Goal: Task Accomplishment & Management: Manage account settings

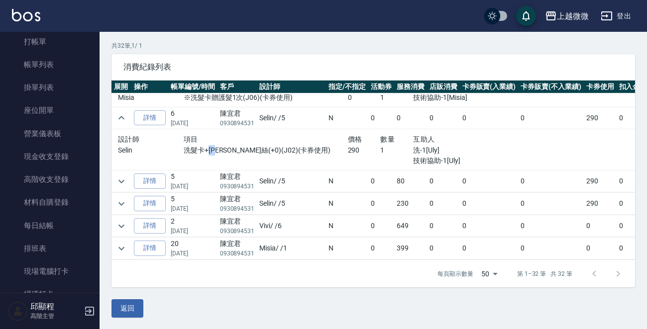
scroll to position [100, 0]
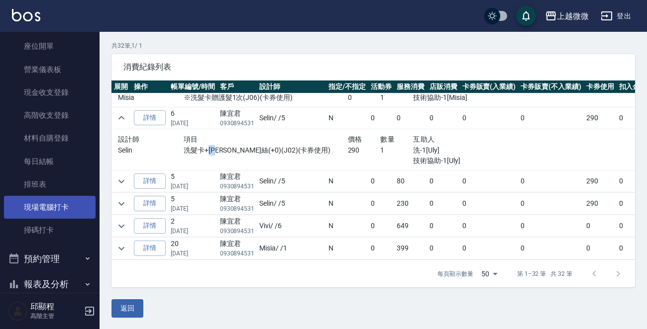
click at [68, 206] on link "現場電腦打卡" at bounding box center [50, 207] width 92 height 23
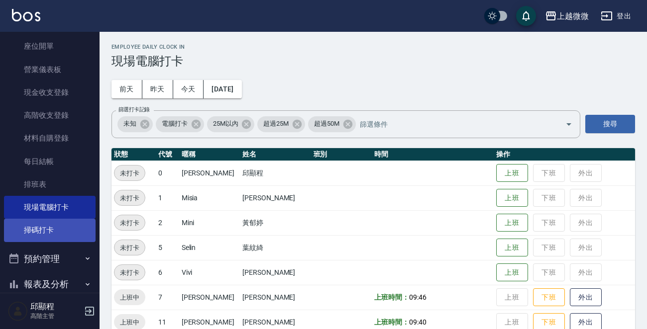
click at [47, 228] on link "掃碼打卡" at bounding box center [50, 230] width 92 height 23
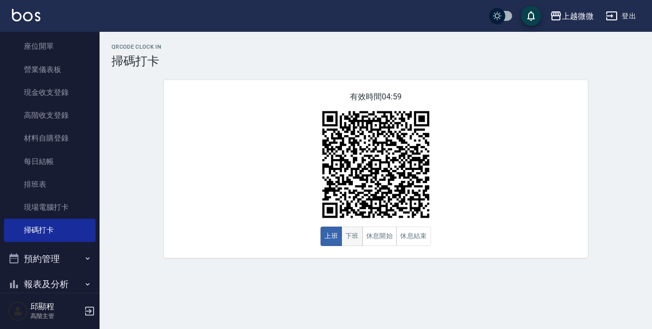
click at [355, 237] on button "下班" at bounding box center [351, 236] width 21 height 19
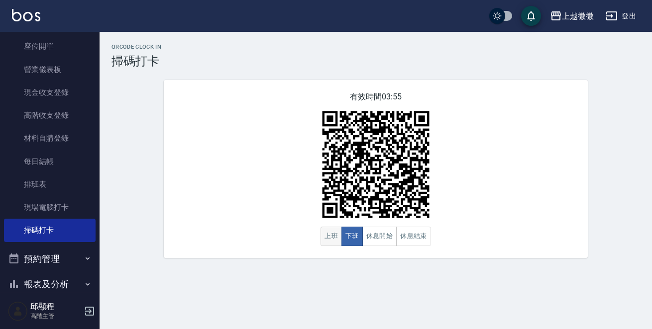
click at [333, 237] on button "上班" at bounding box center [331, 236] width 21 height 19
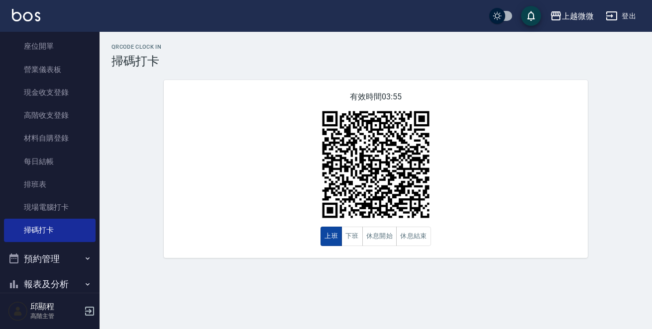
click at [341, 238] on button "上班" at bounding box center [331, 236] width 21 height 19
click at [353, 233] on button "下班" at bounding box center [351, 236] width 21 height 19
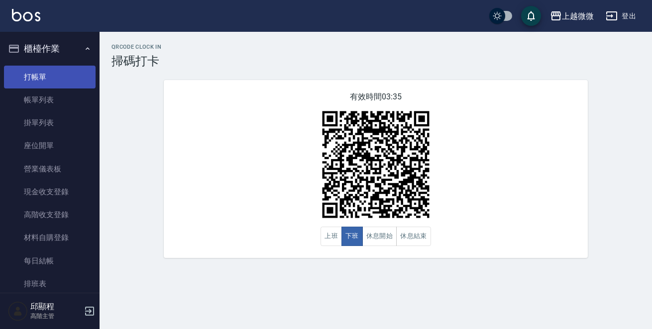
click at [44, 76] on link "打帳單" at bounding box center [50, 77] width 92 height 23
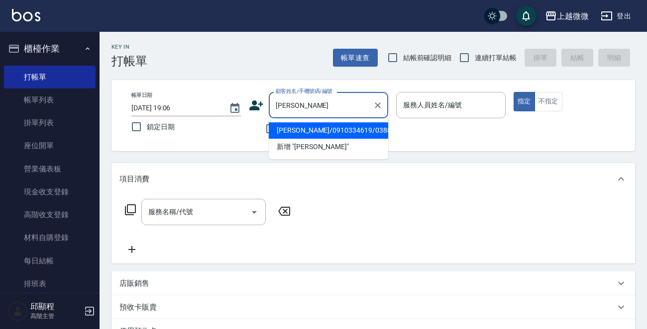
click at [299, 129] on li "[PERSON_NAME]/0910334619/0388" at bounding box center [328, 130] width 119 height 16
type input "[PERSON_NAME]/0910334619/0388"
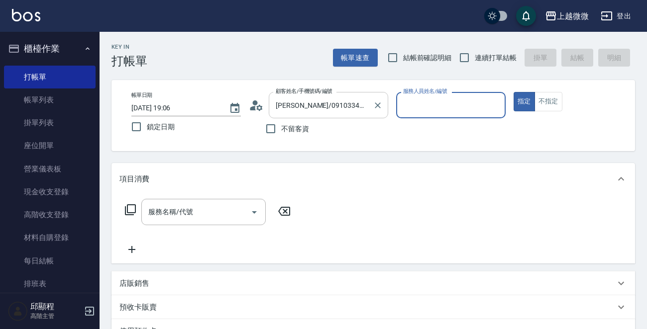
type input "Mini-2"
click at [547, 104] on button "不指定" at bounding box center [549, 101] width 28 height 19
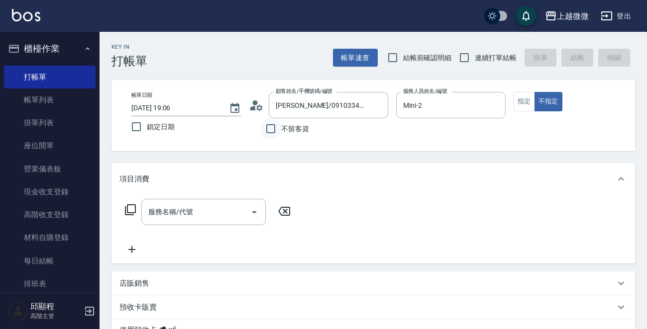
click at [271, 131] on input "不留客資" at bounding box center [270, 128] width 21 height 21
checkbox input "true"
click at [130, 126] on input "鎖定日期" at bounding box center [136, 126] width 21 height 21
checkbox input "true"
click at [470, 58] on input "連續打單結帳" at bounding box center [464, 57] width 21 height 21
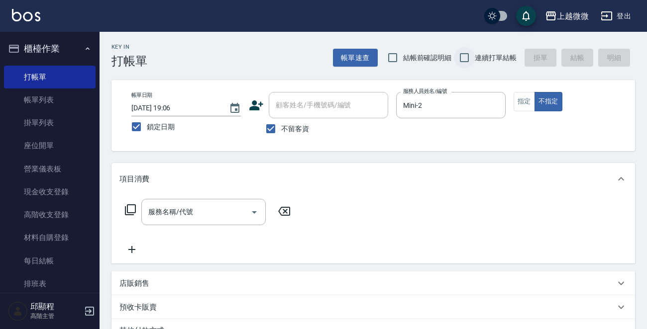
checkbox input "true"
click at [264, 127] on input "不留客資" at bounding box center [270, 128] width 21 height 21
checkbox input "false"
click at [317, 106] on div "顧客姓名/手機號碼/編號 顧客姓名/手機號碼/編號" at bounding box center [328, 105] width 119 height 26
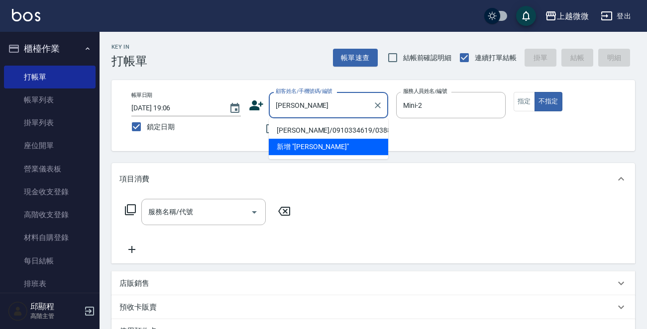
click at [323, 130] on li "[PERSON_NAME]/0910334619/0388" at bounding box center [328, 130] width 119 height 16
type input "[PERSON_NAME]/0910334619/0388"
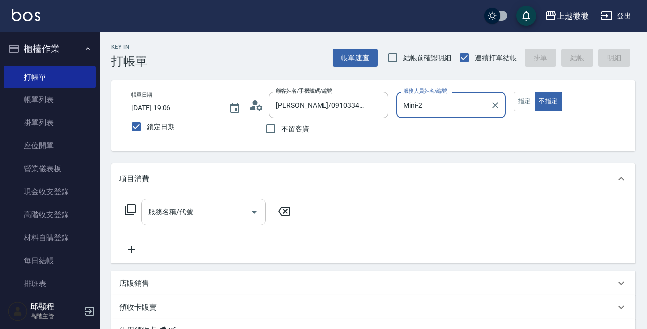
click at [185, 216] on div "服務名稱/代號 服務名稱/代號" at bounding box center [203, 212] width 124 height 26
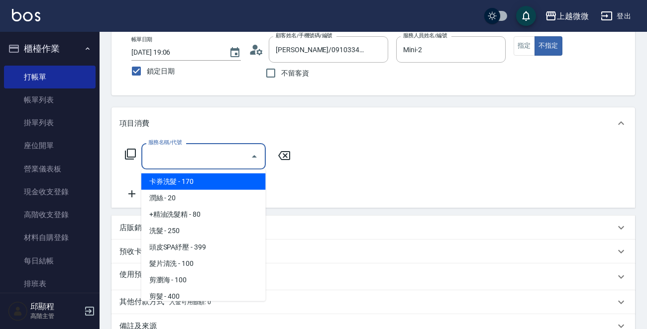
scroll to position [100, 0]
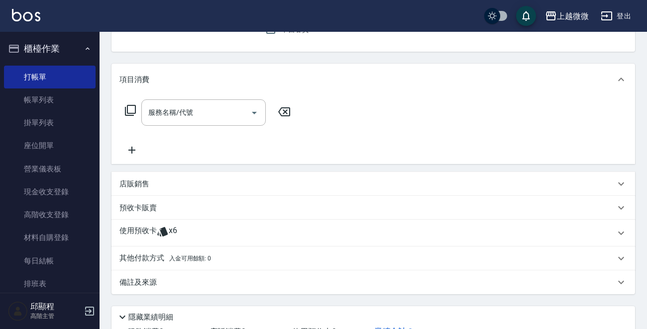
click at [122, 209] on p "預收卡販賣" at bounding box center [137, 208] width 37 height 10
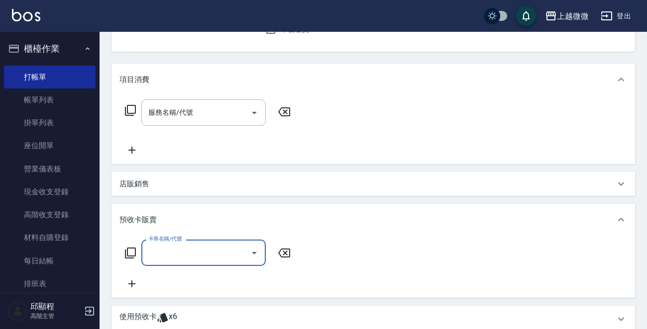
click at [127, 214] on div "預收卡販賣" at bounding box center [373, 220] width 524 height 32
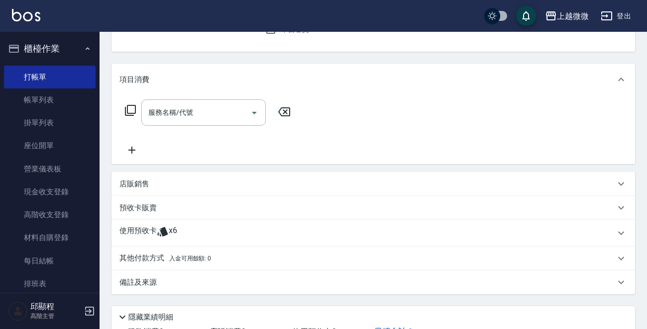
scroll to position [0, 0]
click at [150, 228] on p "使用預收卡" at bounding box center [137, 233] width 37 height 15
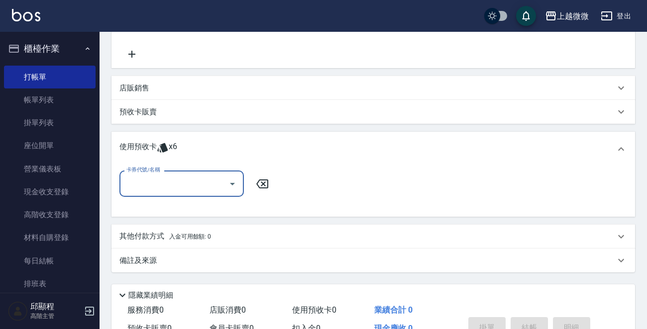
scroll to position [199, 0]
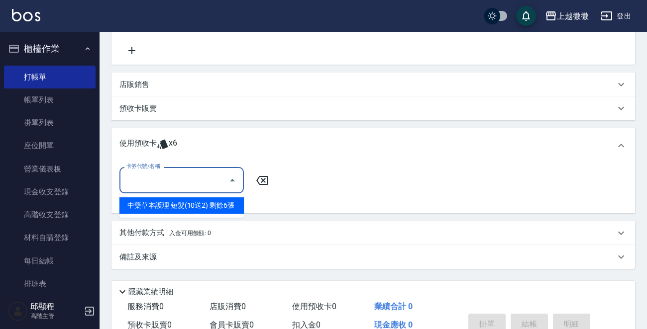
click at [180, 177] on input "卡券代號/名稱" at bounding box center [174, 180] width 101 height 17
click at [182, 207] on div "中藥草本護理 短髮(10送2) 剩餘6張" at bounding box center [181, 206] width 124 height 16
type input "中藥草本護理 短髮(10送2)"
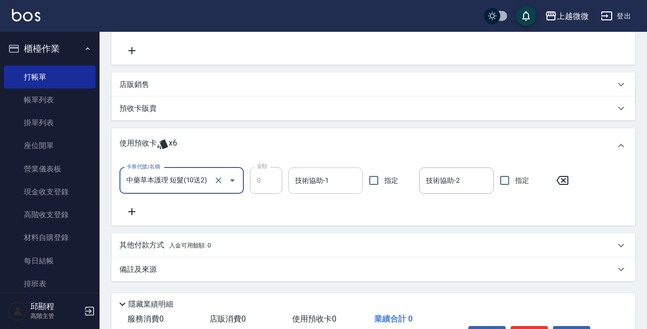
click at [317, 179] on input "技術協助-1" at bounding box center [326, 180] width 66 height 17
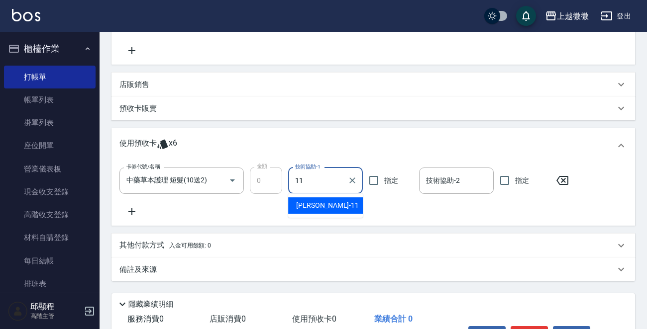
click at [314, 205] on span "[PERSON_NAME] -11" at bounding box center [327, 206] width 63 height 10
type input "[PERSON_NAME]-11"
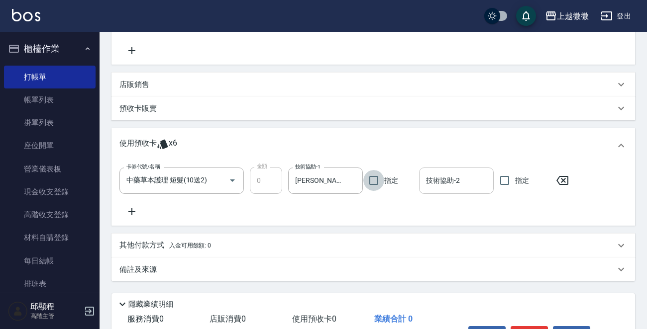
click at [444, 182] on input "技術協助-2" at bounding box center [457, 180] width 66 height 17
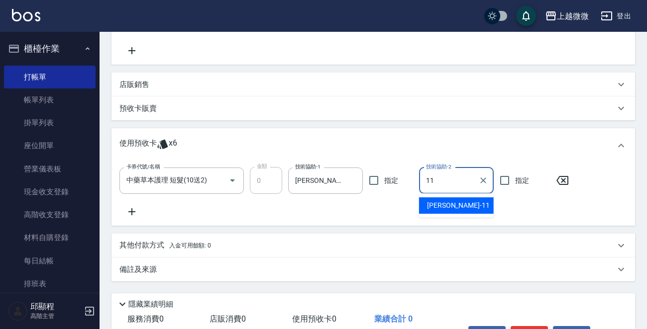
click at [449, 206] on span "[PERSON_NAME] -11" at bounding box center [458, 206] width 63 height 10
type input "[PERSON_NAME]-11"
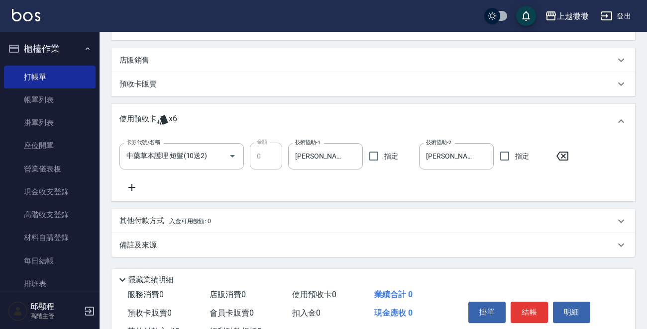
scroll to position [262, 0]
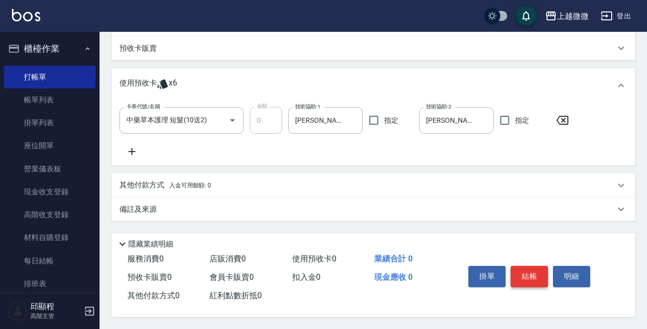
click at [534, 276] on button "結帳" at bounding box center [529, 276] width 37 height 21
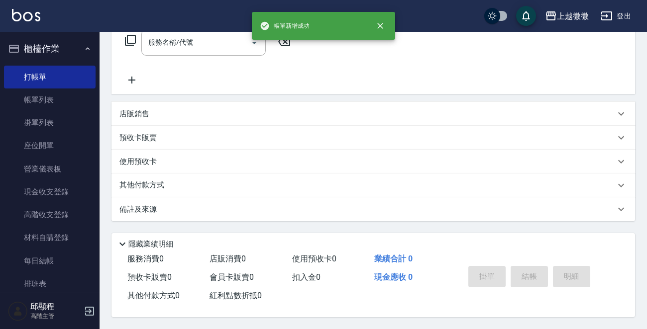
scroll to position [0, 0]
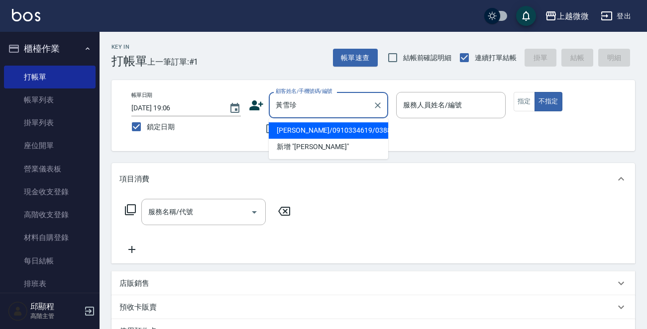
click at [336, 130] on li "[PERSON_NAME]/0910334619/0388" at bounding box center [328, 130] width 119 height 16
type input "[PERSON_NAME]/0910334619/0388"
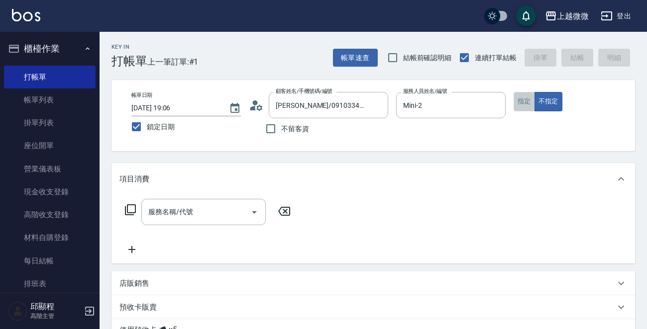
click at [518, 100] on button "指定" at bounding box center [524, 101] width 21 height 19
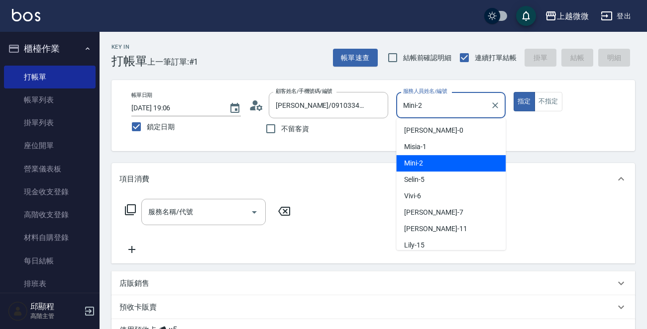
drag, startPoint x: 463, startPoint y: 100, endPoint x: 394, endPoint y: 123, distance: 73.2
click at [373, 112] on div "帳單日期 [DATE] 19:06 鎖定日期 顧客姓名/手機號碼/編號 [PERSON_NAME]/0910334619/0388 顧客姓名/手機號碼/編號 …" at bounding box center [373, 115] width 500 height 47
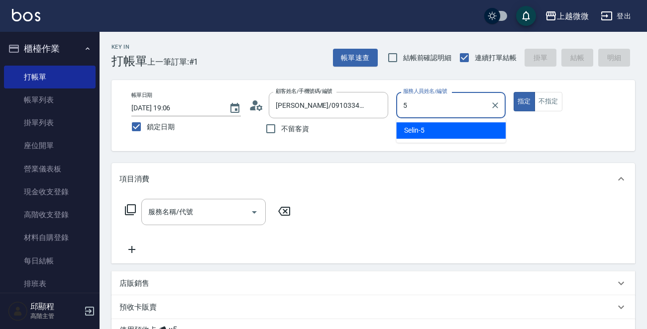
click at [424, 124] on div "Selin -5" at bounding box center [450, 130] width 109 height 16
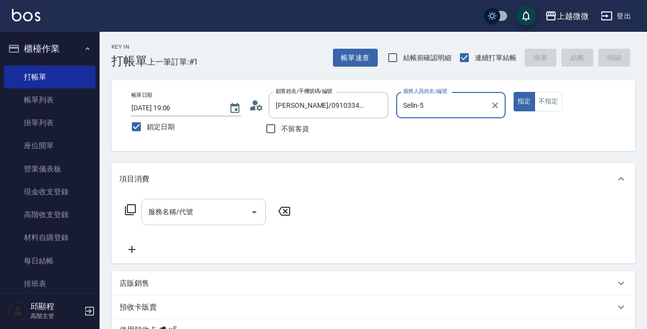
type input "Selin-5"
click at [181, 210] on div "服務名稱/代號 服務名稱/代號" at bounding box center [203, 212] width 124 height 26
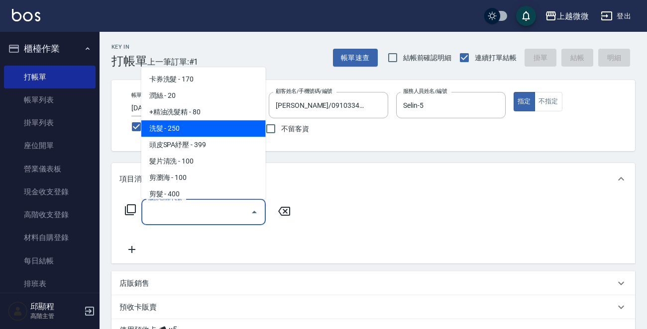
click at [193, 128] on span "洗髮 - 250" at bounding box center [203, 128] width 124 height 16
type input "洗髮(A03)"
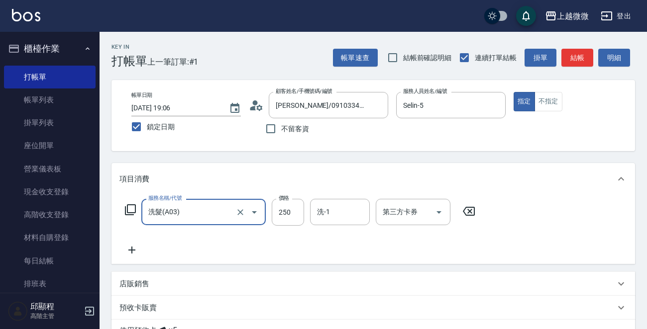
click at [126, 252] on icon at bounding box center [131, 250] width 25 height 12
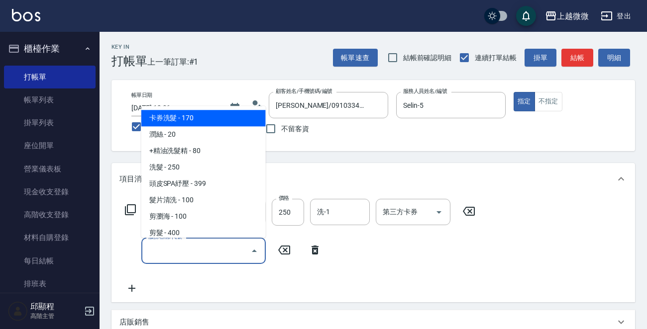
click at [166, 251] on input "服務名稱/代號" at bounding box center [196, 250] width 101 height 17
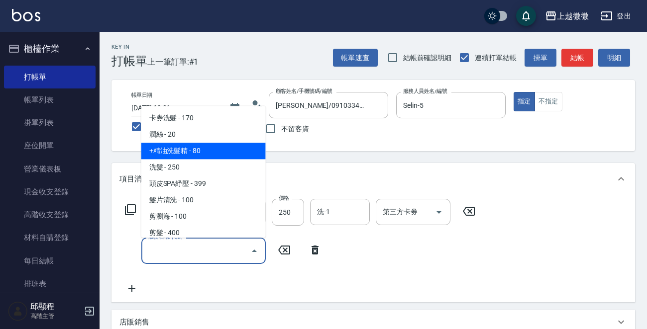
click at [192, 153] on span "+精油洗髮精 - 80" at bounding box center [203, 151] width 124 height 16
type input "+精油洗髮精(A02)"
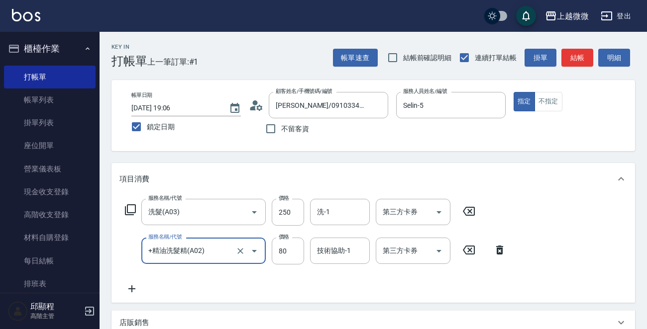
scroll to position [100, 0]
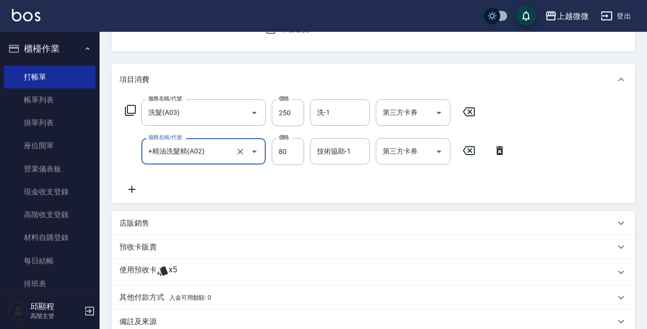
click at [127, 192] on icon at bounding box center [131, 190] width 25 height 12
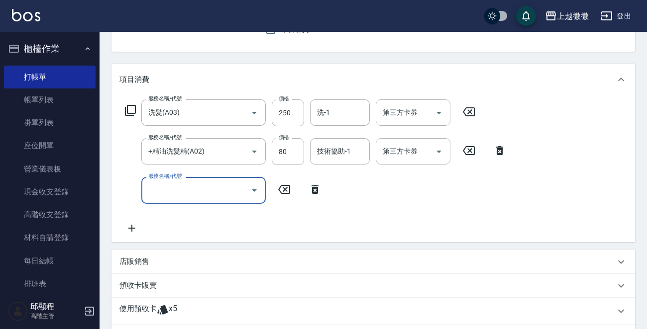
click at [172, 185] on div "服務名稱/代號 服務名稱/代號" at bounding box center [203, 190] width 124 height 26
click at [187, 194] on input "[PERSON_NAME]" at bounding box center [196, 190] width 101 height 17
click at [152, 191] on input "[PERSON_NAME]" at bounding box center [196, 190] width 101 height 17
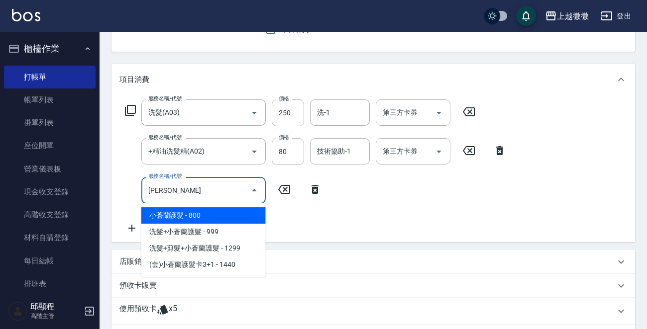
click at [184, 211] on span "小蒼蘭護髮 - 800" at bounding box center [203, 216] width 124 height 16
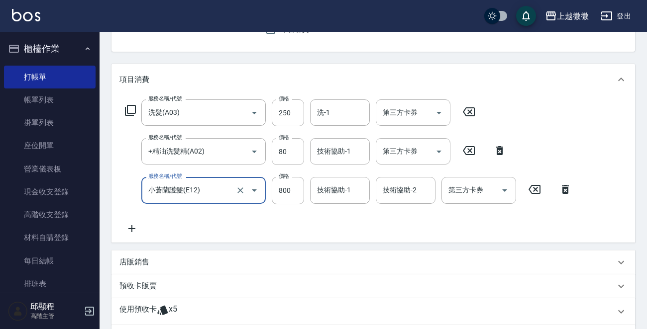
type input "小蒼蘭護髮(E12)"
type input "640"
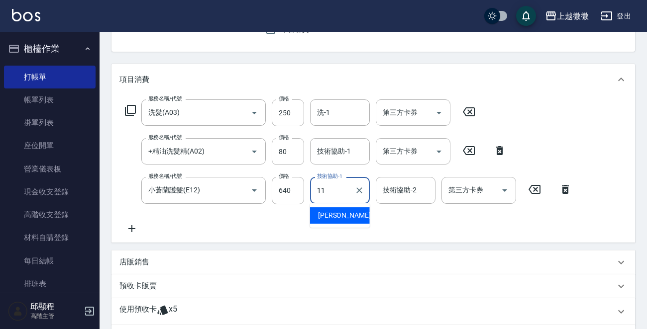
type input "[PERSON_NAME]-11"
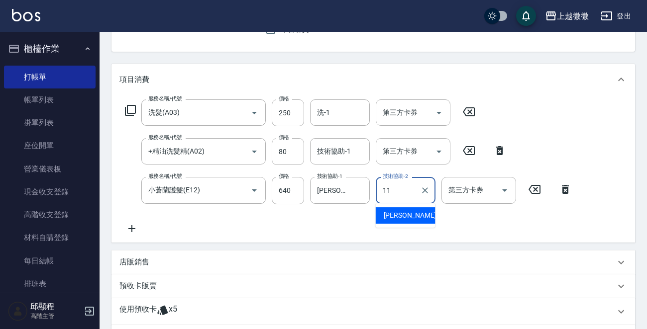
type input "[PERSON_NAME]-11"
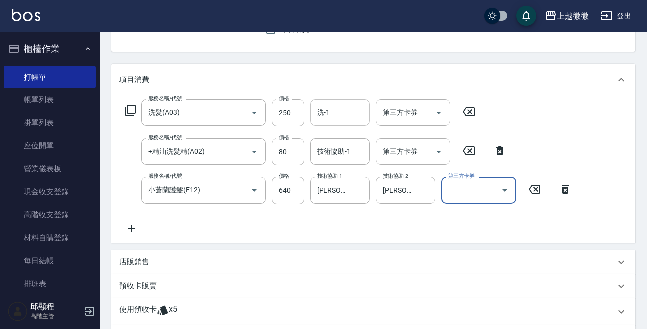
click at [329, 118] on input "洗-1" at bounding box center [340, 112] width 51 height 17
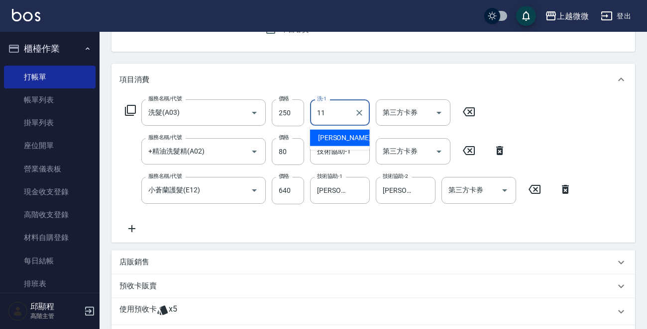
click at [329, 147] on ul "[PERSON_NAME] -11" at bounding box center [340, 138] width 60 height 24
click at [331, 137] on span "[PERSON_NAME] -11" at bounding box center [349, 138] width 63 height 10
type input "[PERSON_NAME]-11"
click at [342, 154] on div "技術協助-1 技術協助-1" at bounding box center [340, 151] width 60 height 26
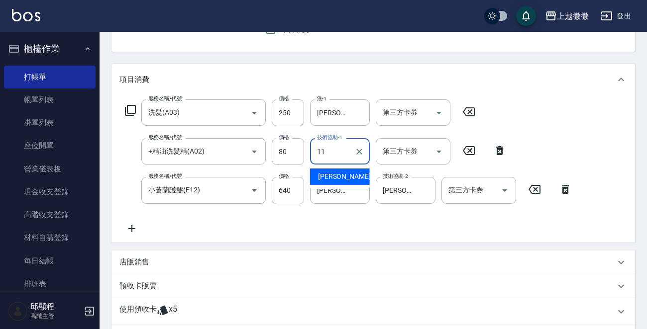
click at [341, 173] on span "[PERSON_NAME] -11" at bounding box center [349, 177] width 63 height 10
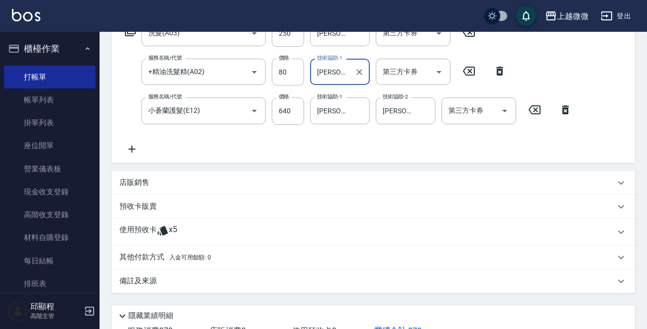
scroll to position [253, 0]
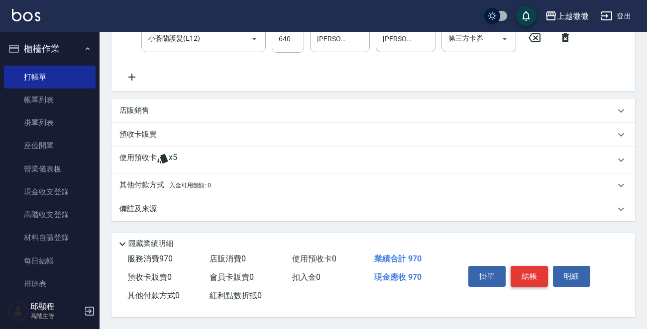
type input "[PERSON_NAME]-11"
click at [528, 276] on button "結帳" at bounding box center [529, 276] width 37 height 21
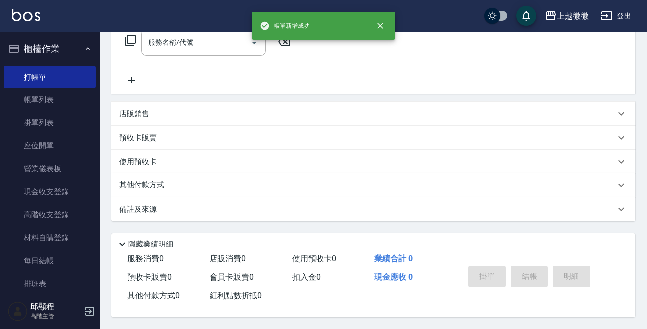
scroll to position [0, 0]
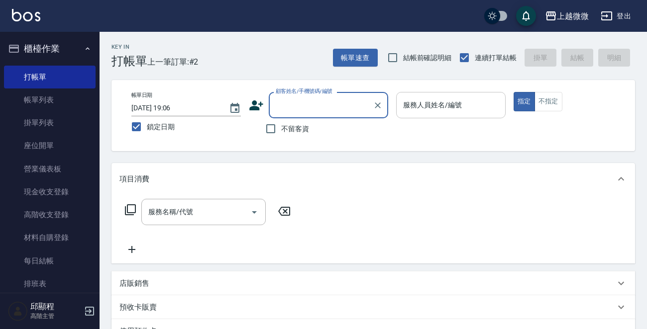
click at [428, 98] on input "服務人員姓名/編號" at bounding box center [451, 105] width 101 height 17
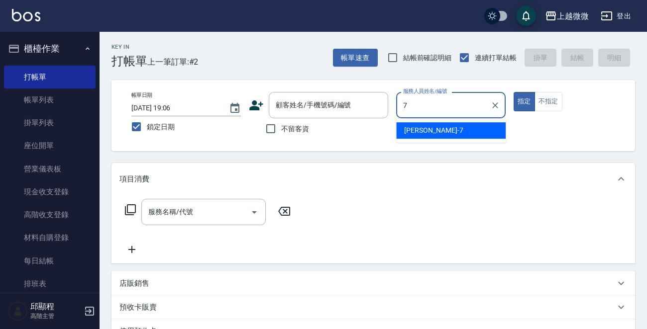
click at [444, 127] on div "[PERSON_NAME] -7" at bounding box center [450, 130] width 109 height 16
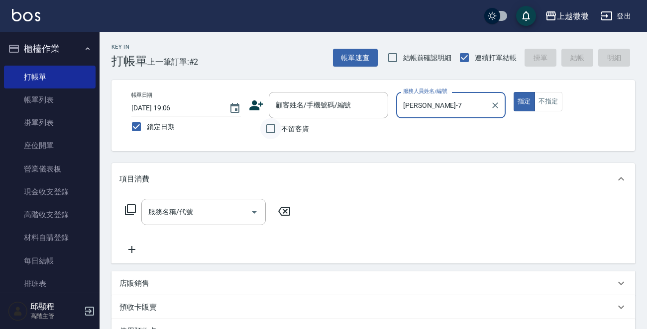
type input "[PERSON_NAME]-7"
click at [274, 129] on input "不留客資" at bounding box center [270, 128] width 21 height 21
checkbox input "true"
click at [206, 211] on input "服務名稱/代號" at bounding box center [196, 212] width 101 height 17
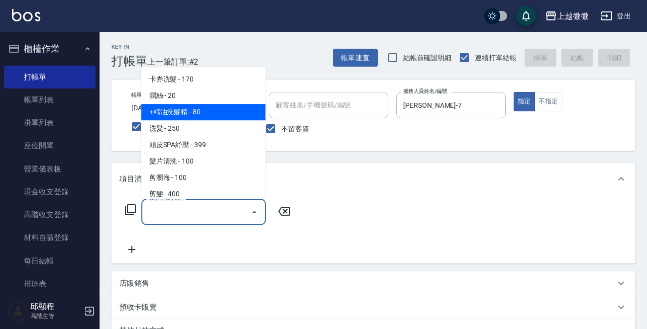
click at [207, 108] on span "+精油洗髮精 - 80" at bounding box center [203, 112] width 124 height 16
type input "+精油洗髮精(A02)"
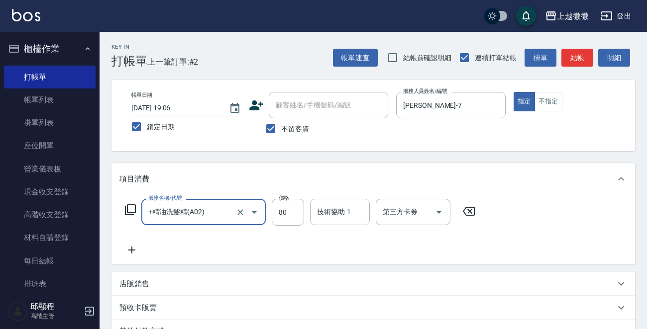
click at [134, 248] on icon at bounding box center [131, 250] width 25 height 12
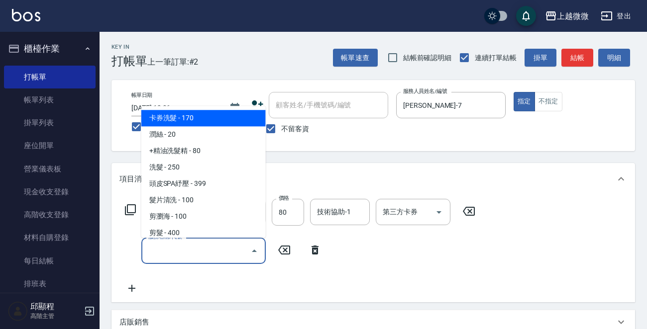
click at [186, 249] on input "服務名稱/代號" at bounding box center [196, 250] width 101 height 17
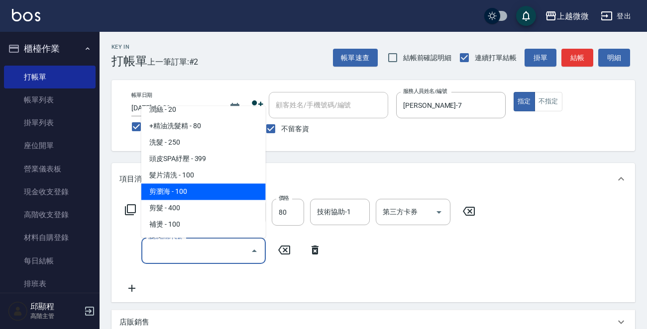
scroll to position [50, 0]
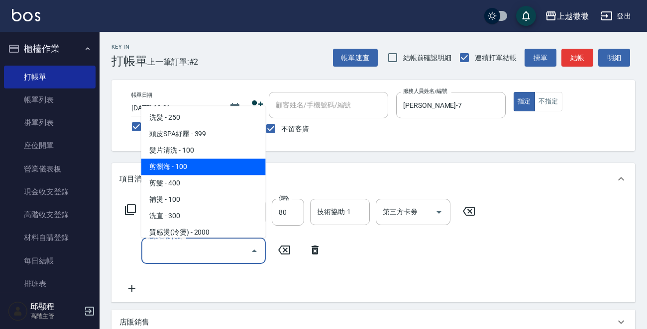
click at [199, 168] on span "剪瀏海 - 100" at bounding box center [203, 167] width 124 height 16
type input "剪瀏海(B01)"
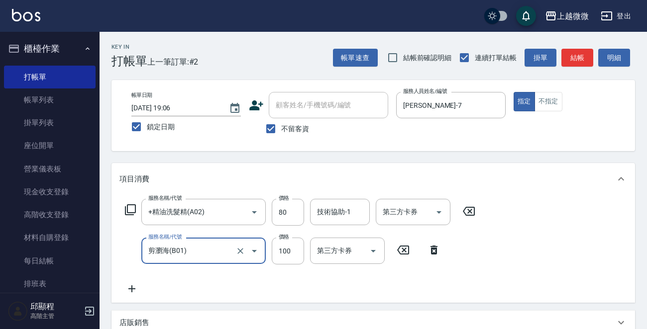
click at [130, 288] on icon at bounding box center [131, 289] width 25 height 12
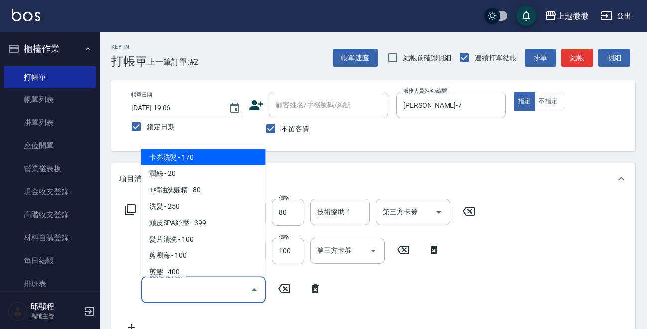
click at [171, 288] on input "服務名稱/代號" at bounding box center [196, 289] width 101 height 17
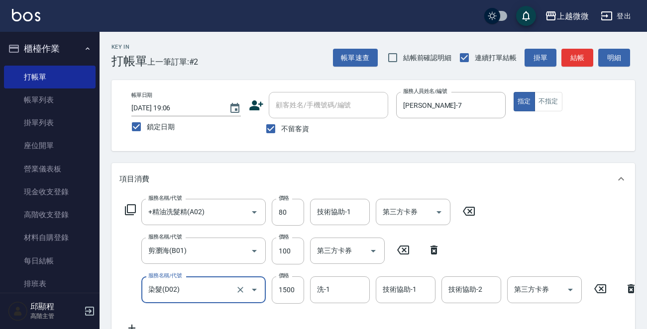
type input "染髮(D02)"
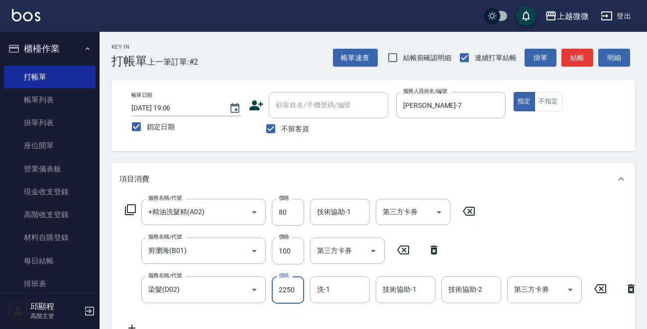
type input "2250"
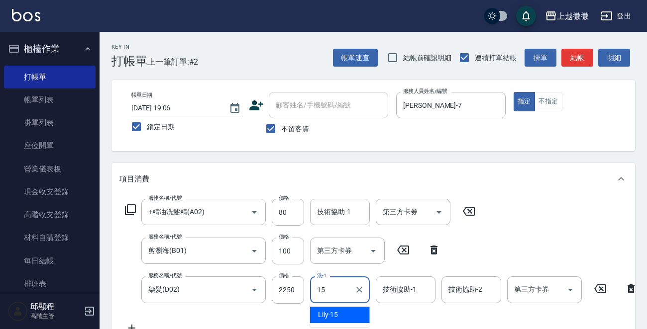
type input "Lily-15"
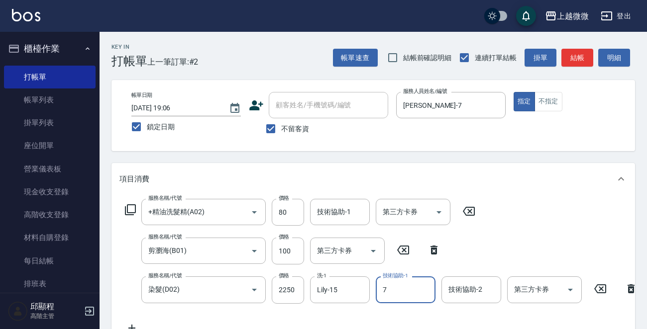
type input "[PERSON_NAME]-7"
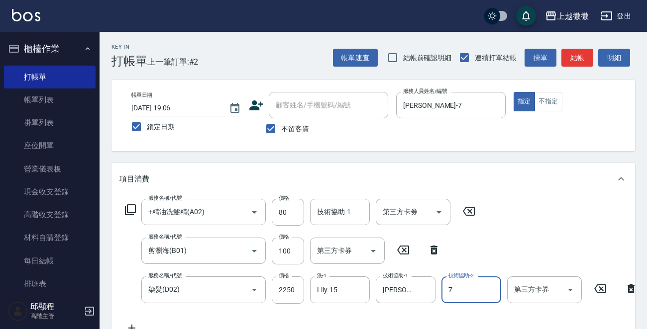
type input "[PERSON_NAME]-7"
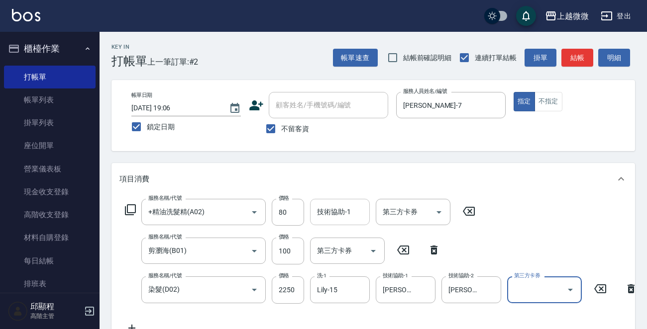
click at [343, 204] on input "技術協助-1" at bounding box center [340, 212] width 51 height 17
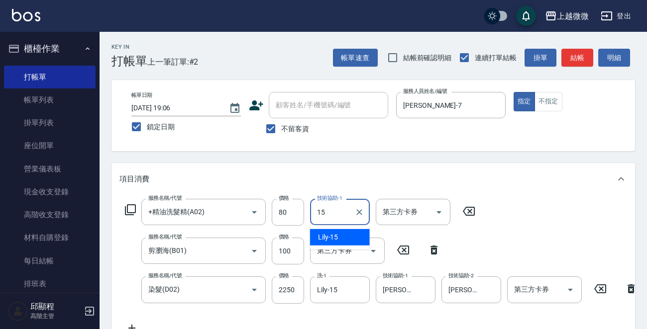
click at [350, 235] on div "Lily -15" at bounding box center [340, 237] width 60 height 16
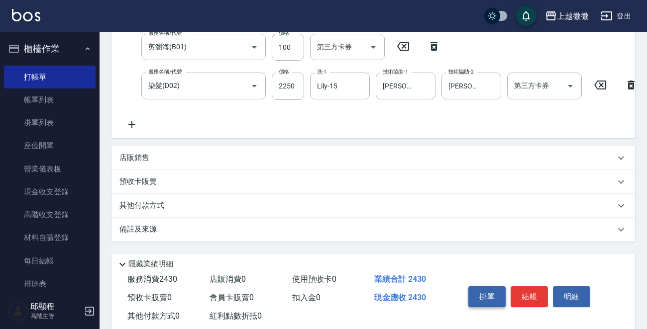
scroll to position [234, 0]
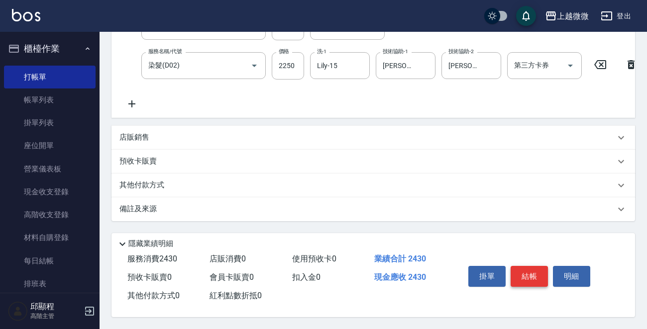
type input "Lily-15"
click at [530, 273] on button "結帳" at bounding box center [529, 276] width 37 height 21
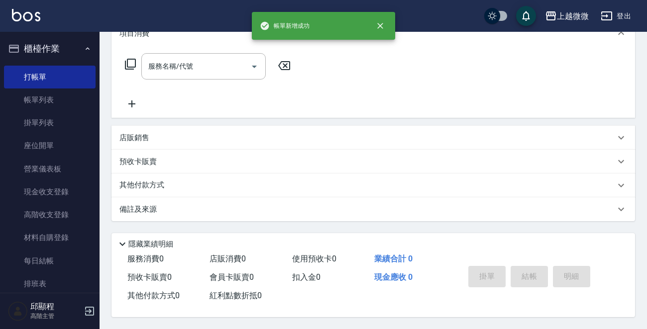
scroll to position [0, 0]
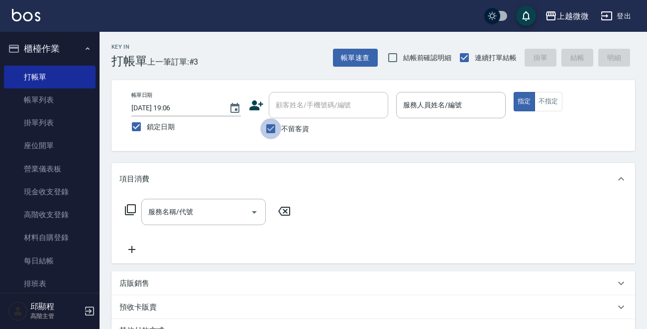
drag, startPoint x: 264, startPoint y: 128, endPoint x: 314, endPoint y: 112, distance: 52.3
click at [265, 127] on input "不留客資" at bounding box center [270, 128] width 21 height 21
checkbox input "false"
click at [318, 110] on input "顧客姓名/手機號碼/編號" at bounding box center [328, 105] width 110 height 17
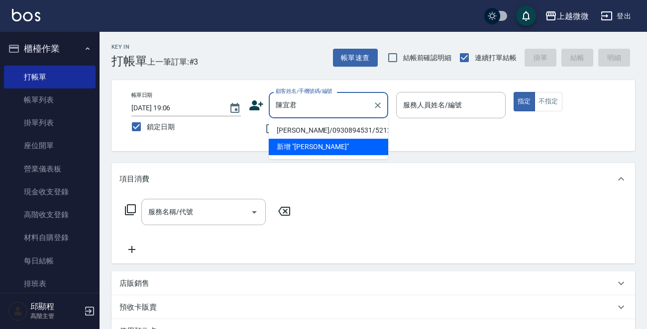
click at [307, 127] on li "[PERSON_NAME]/0930894531/5212" at bounding box center [328, 130] width 119 height 16
type input "[PERSON_NAME]/0930894531/5212"
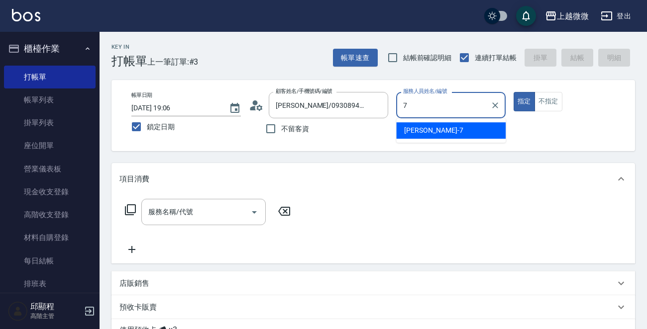
click at [435, 126] on div "[PERSON_NAME] -7" at bounding box center [450, 130] width 109 height 16
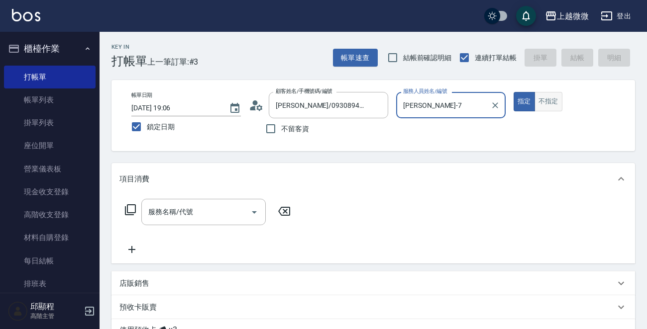
type input "[PERSON_NAME]-7"
click at [551, 101] on button "不指定" at bounding box center [549, 101] width 28 height 19
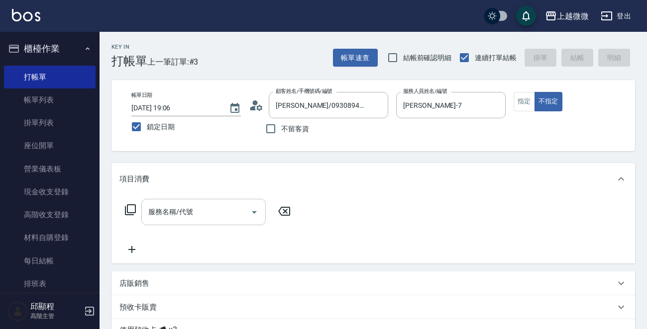
click at [217, 212] on input "服務名稱/代號" at bounding box center [196, 212] width 101 height 17
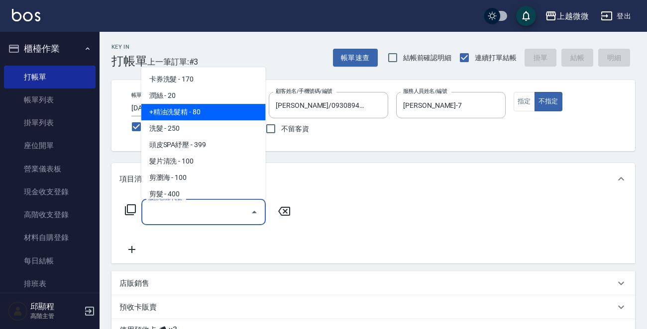
click at [215, 109] on span "+精油洗髮精 - 80" at bounding box center [203, 112] width 124 height 16
type input "+精油洗髮精(A02)"
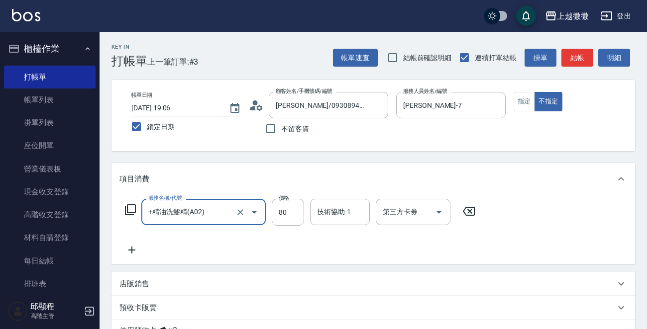
click at [129, 247] on icon at bounding box center [131, 250] width 25 height 12
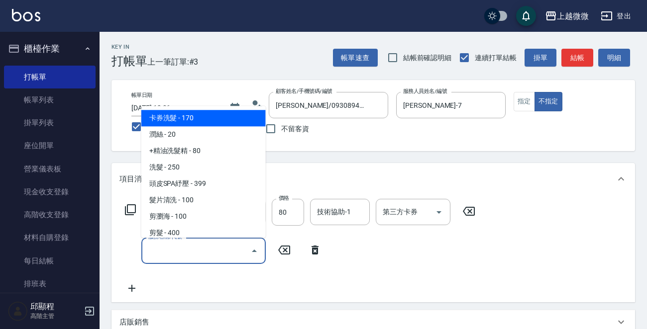
click at [178, 259] on input "服務名稱/代號" at bounding box center [196, 250] width 101 height 17
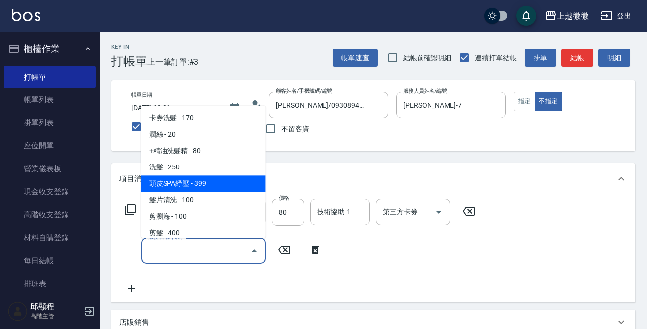
click at [234, 189] on span "頭皮SPA紓壓 - 399" at bounding box center [203, 184] width 124 height 16
type input "頭皮SPA紓壓(A04)"
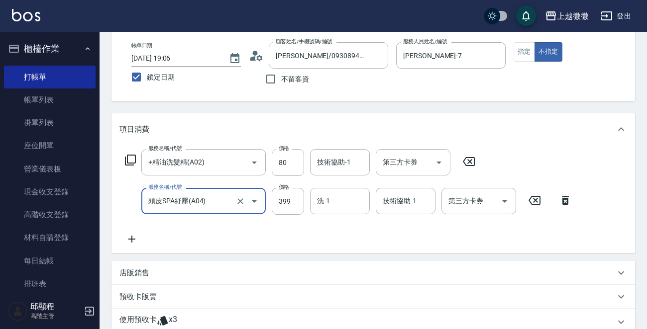
scroll to position [100, 0]
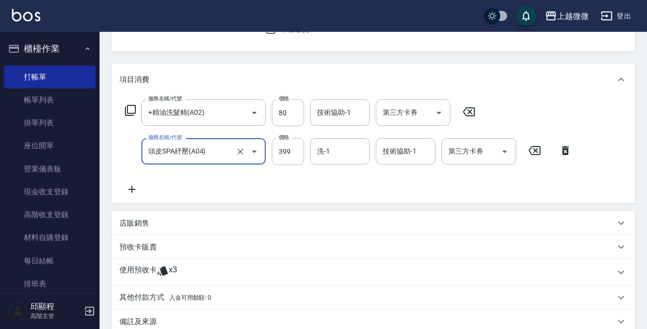
click at [137, 187] on icon at bounding box center [131, 190] width 25 height 12
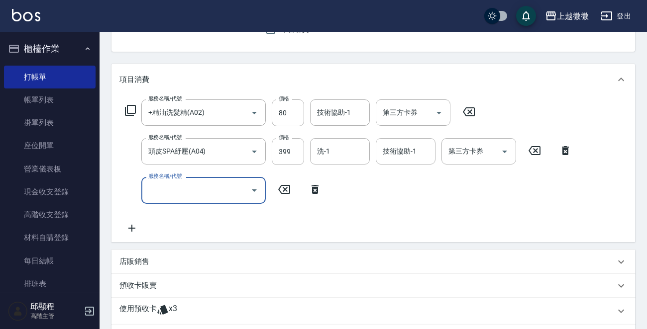
click at [186, 189] on input "服務名稱/代號" at bounding box center [196, 190] width 101 height 17
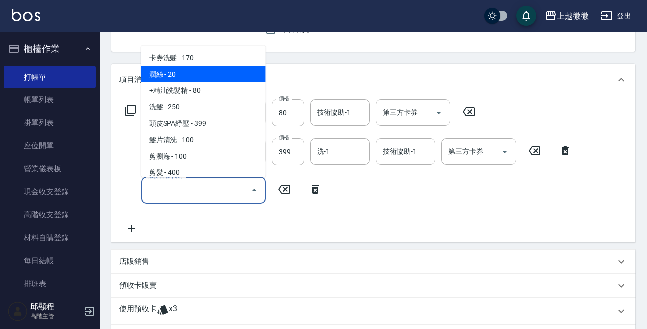
click at [211, 78] on span "潤絲 - 20" at bounding box center [203, 74] width 124 height 16
type input "潤絲(A01)"
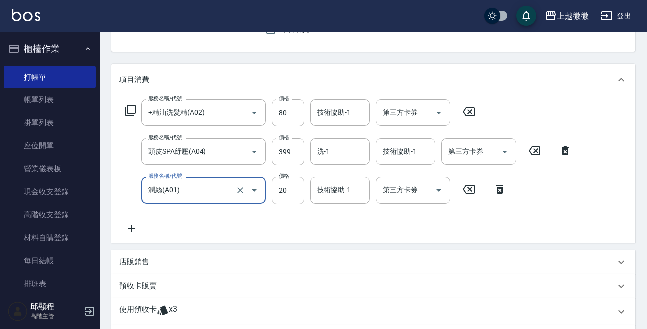
click at [298, 192] on input "20" at bounding box center [288, 190] width 32 height 27
type input "0"
click at [343, 111] on div "技術協助-1 技術協助-1" at bounding box center [340, 113] width 60 height 26
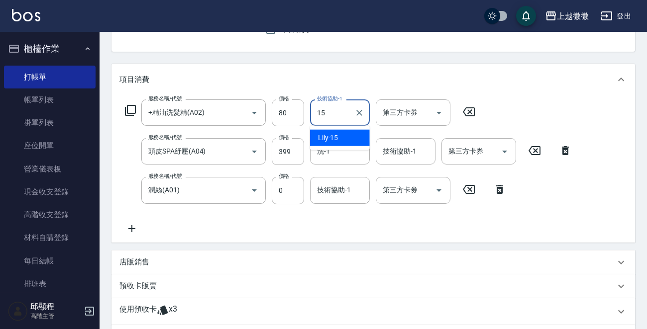
click at [345, 134] on div "Lily -15" at bounding box center [340, 138] width 60 height 16
type input "Lily-15"
click at [346, 153] on input "洗-1" at bounding box center [340, 151] width 51 height 17
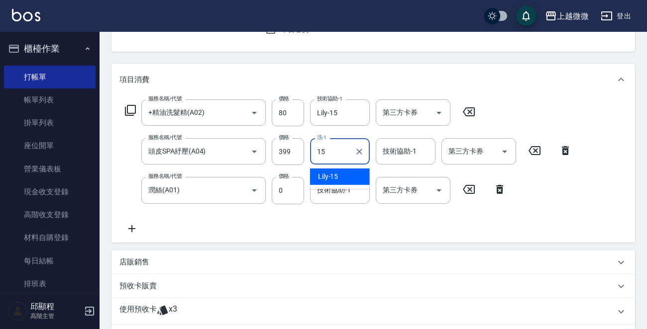
click at [349, 179] on div "Lily -15" at bounding box center [340, 177] width 60 height 16
type input "Lily-15"
click at [403, 144] on div "技術協助-1 技術協助-1" at bounding box center [406, 151] width 60 height 26
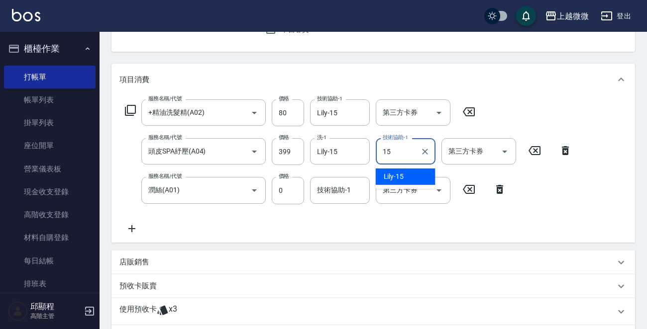
click at [391, 178] on span "Lily -15" at bounding box center [394, 177] width 20 height 10
type input "Lily-15"
click at [342, 193] on input "技術協助-1" at bounding box center [340, 190] width 51 height 17
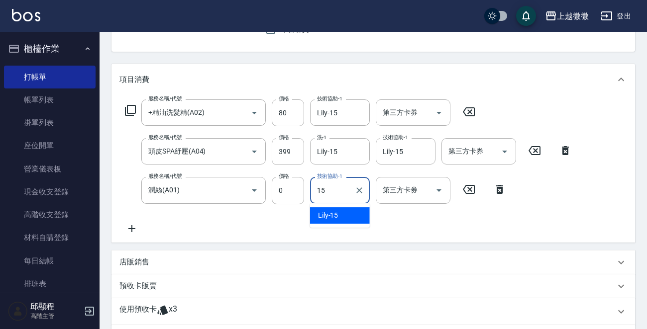
click at [339, 214] on div "Lily -15" at bounding box center [340, 216] width 60 height 16
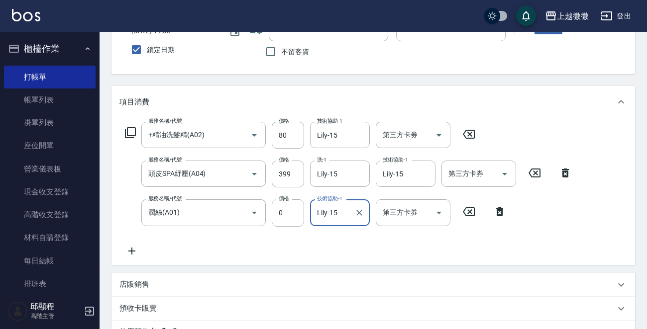
scroll to position [253, 0]
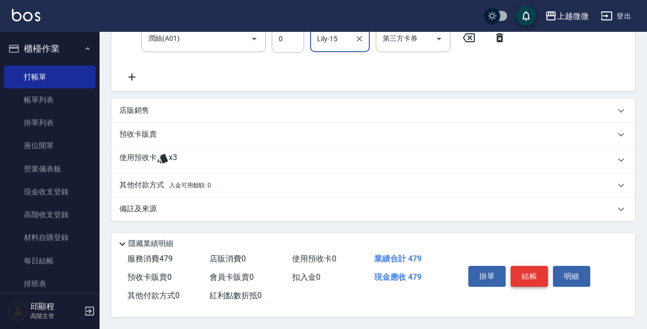
type input "Lily-15"
click at [538, 273] on button "結帳" at bounding box center [529, 276] width 37 height 21
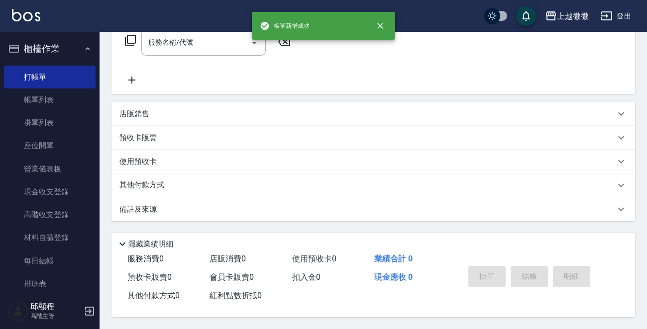
scroll to position [0, 0]
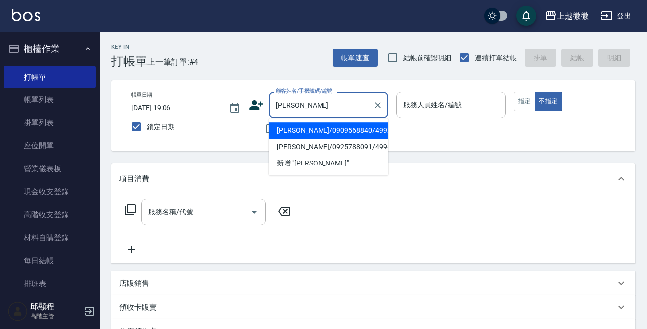
click at [316, 129] on li "[PERSON_NAME]/0909568840/4992" at bounding box center [328, 130] width 119 height 16
type input "[PERSON_NAME]/0909568840/4992"
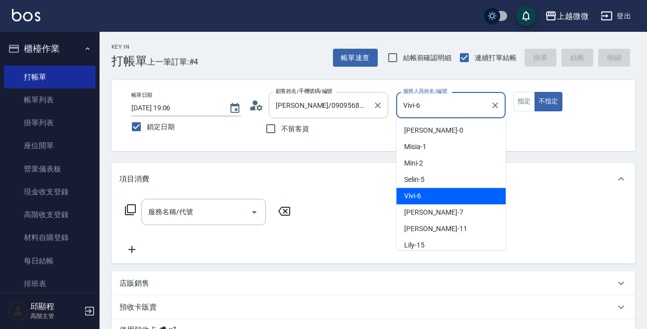
drag, startPoint x: 447, startPoint y: 106, endPoint x: 331, endPoint y: 106, distance: 116.0
click at [332, 106] on div "帳單日期 [DATE] 19:06 鎖定日期 顧客姓名/手機號碼/編號 [PERSON_NAME]/0909568840/4992 顧客姓名/手機號碼/編號 …" at bounding box center [373, 115] width 500 height 47
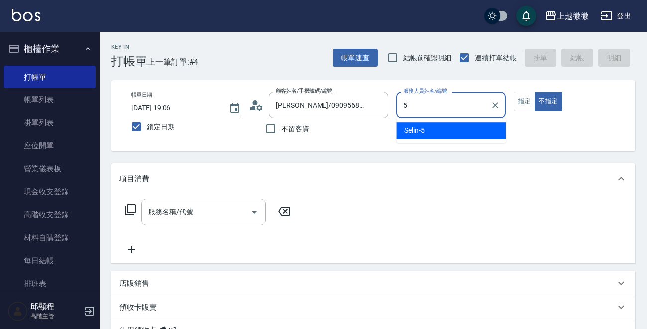
click at [413, 129] on span "Selin -5" at bounding box center [414, 130] width 20 height 10
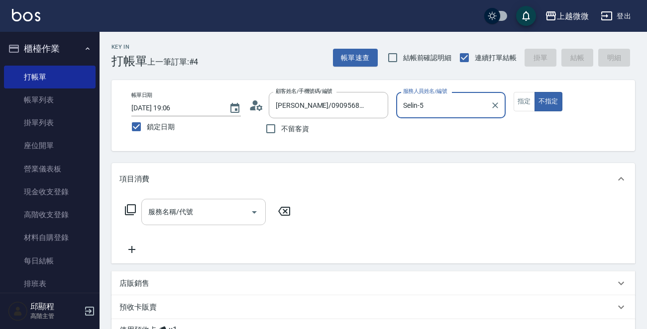
type input "Selin-5"
click at [187, 215] on div "服務名稱/代號 服務名稱/代號" at bounding box center [203, 212] width 124 height 26
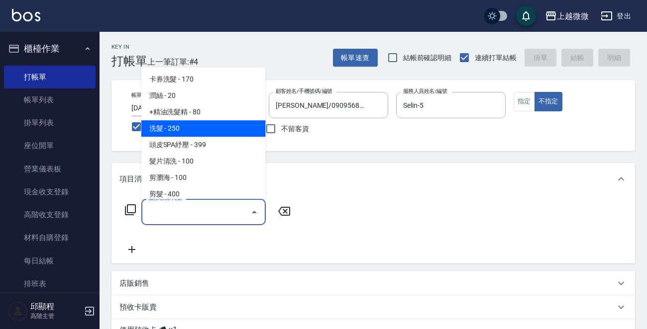
click at [206, 123] on span "洗髮 - 250" at bounding box center [203, 128] width 124 height 16
type input "洗髮(A03)"
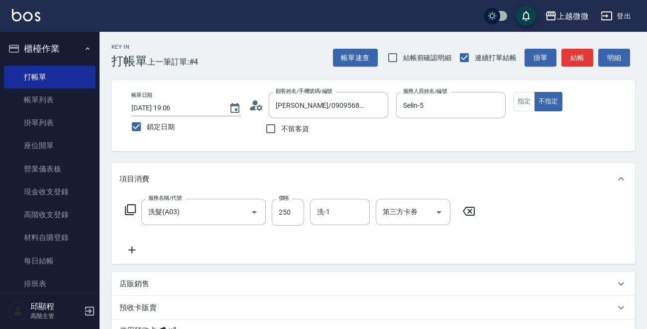
click at [135, 250] on icon at bounding box center [131, 250] width 25 height 12
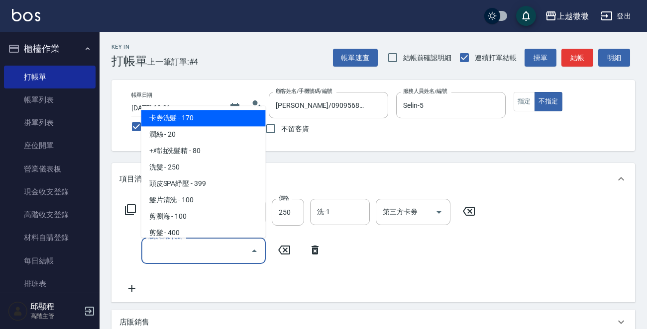
click at [180, 253] on input "服務名稱/代號" at bounding box center [196, 250] width 101 height 17
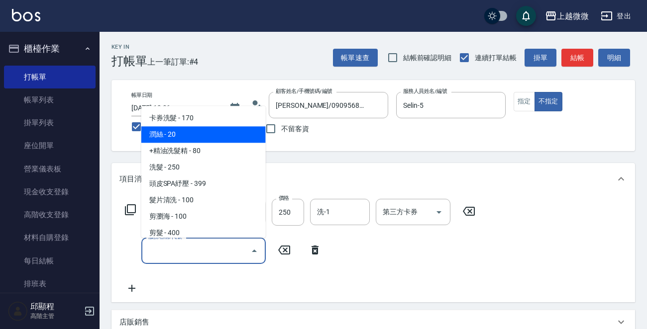
click at [205, 140] on span "潤絲 - 20" at bounding box center [203, 135] width 124 height 16
type input "潤絲(A01)"
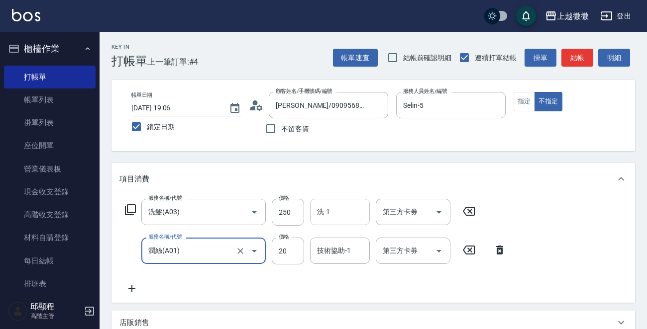
click at [342, 201] on div "洗-1" at bounding box center [340, 212] width 60 height 26
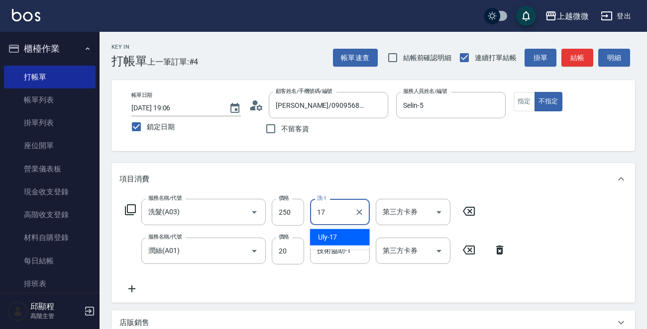
drag, startPoint x: 344, startPoint y: 229, endPoint x: 343, endPoint y: 234, distance: 5.1
click at [343, 230] on div "Uly -17" at bounding box center [340, 237] width 60 height 16
type input "Uly-17"
click at [345, 252] on div "技術協助-1 技術協助-1" at bounding box center [340, 251] width 60 height 26
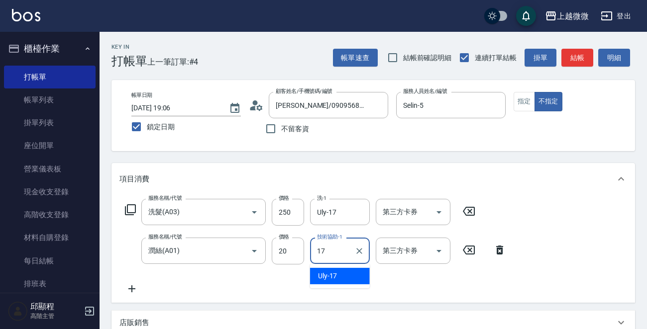
click at [338, 269] on div "Uly -17" at bounding box center [340, 276] width 60 height 16
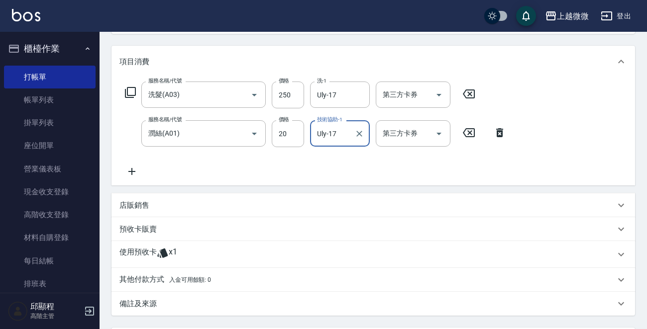
scroll to position [214, 0]
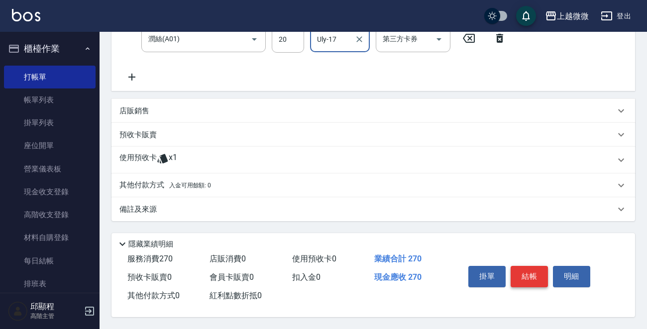
type input "Uly-17"
click at [536, 281] on button "結帳" at bounding box center [529, 276] width 37 height 21
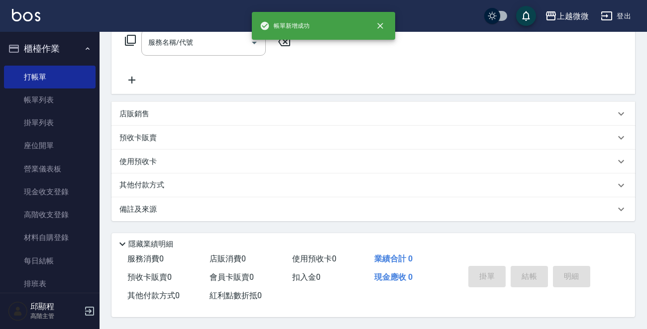
scroll to position [0, 0]
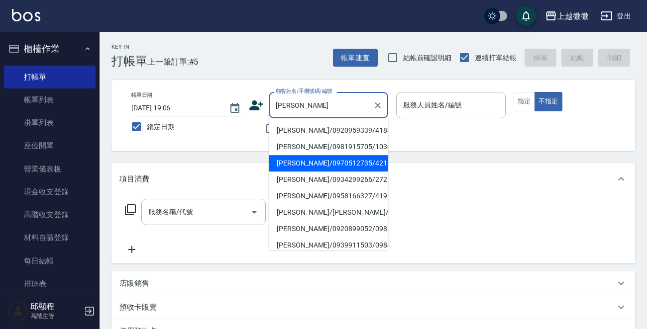
click at [357, 162] on li "[PERSON_NAME]/0970512735/4211" at bounding box center [328, 163] width 119 height 16
type input "[PERSON_NAME]/0970512735/4211"
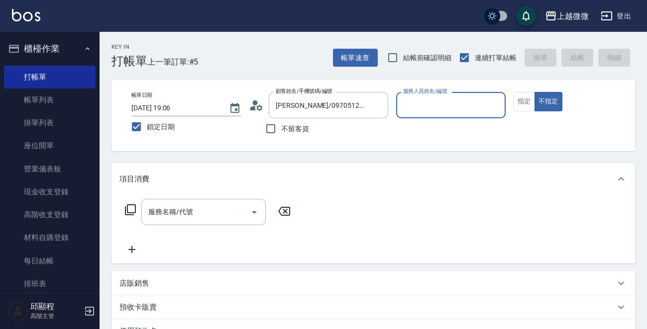
type input "Mini-2"
click at [524, 99] on button "指定" at bounding box center [524, 101] width 21 height 19
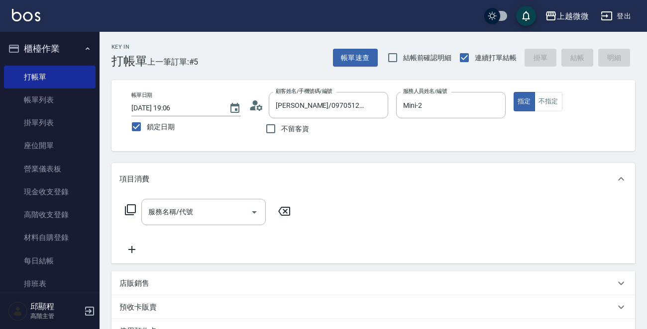
click at [131, 250] on icon at bounding box center [131, 249] width 7 height 7
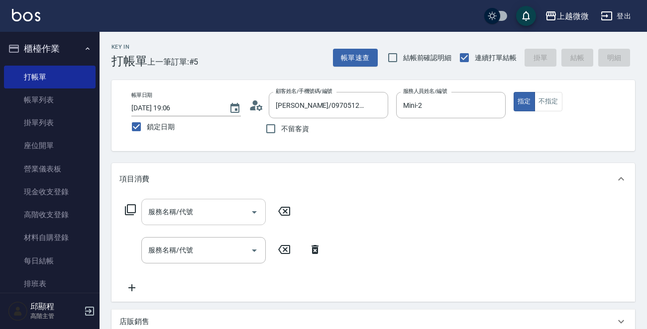
click at [194, 212] on input "服務名稱/代號" at bounding box center [196, 212] width 101 height 17
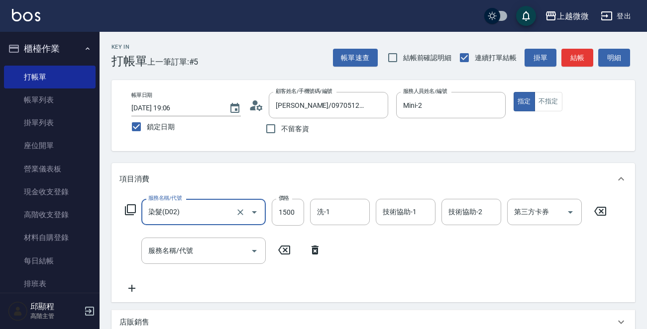
type input "染髮(D02)"
type input "1300"
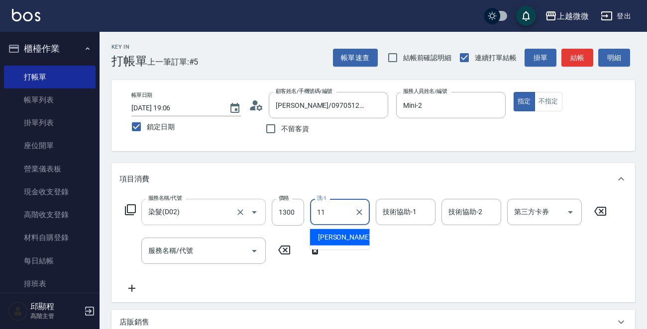
type input "[PERSON_NAME]-11"
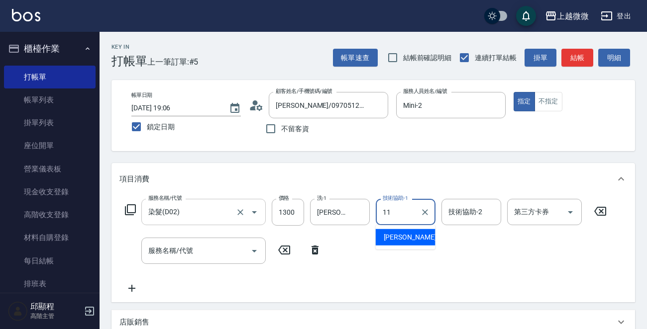
type input "[PERSON_NAME]-11"
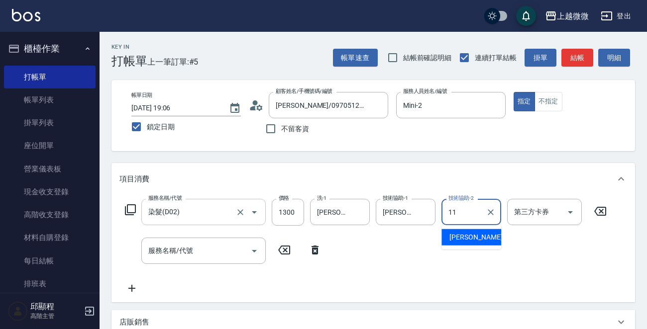
type input "[PERSON_NAME]-11"
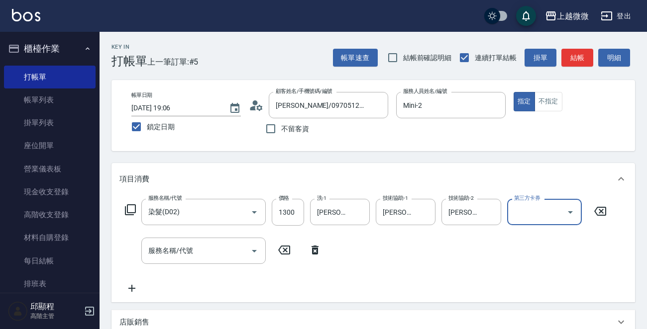
click at [170, 252] on div "服務名稱/代號 服務名稱/代號" at bounding box center [203, 251] width 124 height 26
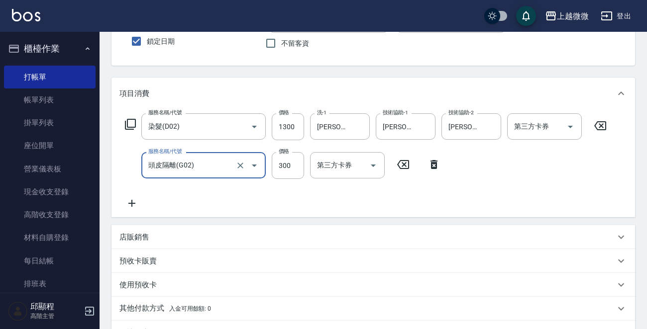
scroll to position [100, 0]
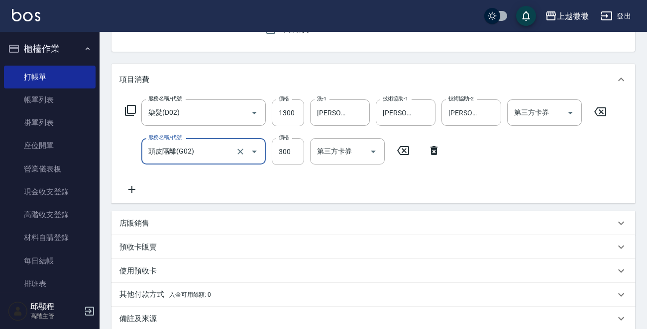
type input "頭皮隔離(G02)"
click at [131, 191] on icon at bounding box center [131, 190] width 25 height 12
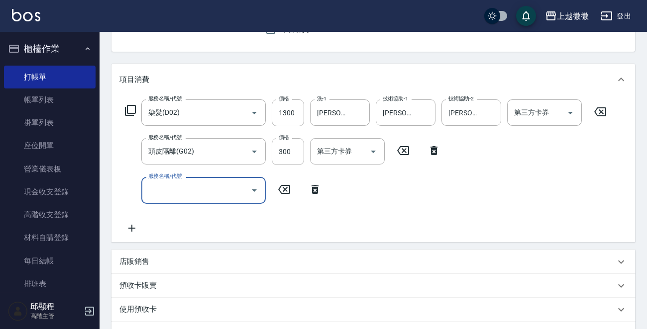
click at [174, 189] on input "服務名稱/代號" at bounding box center [196, 190] width 101 height 17
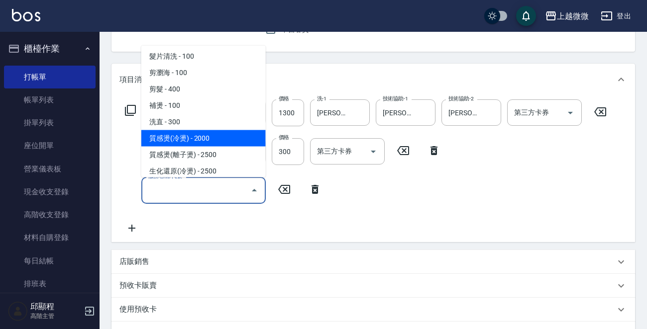
scroll to position [149, 0]
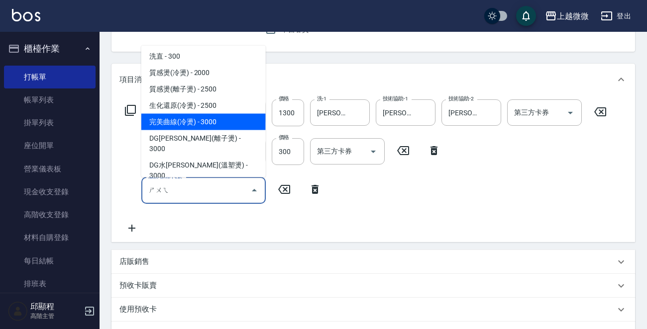
type input "水"
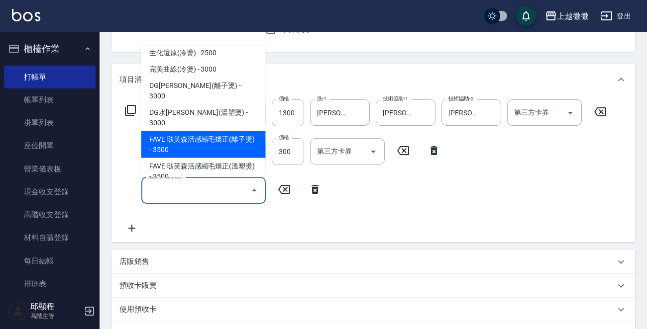
scroll to position [199, 0]
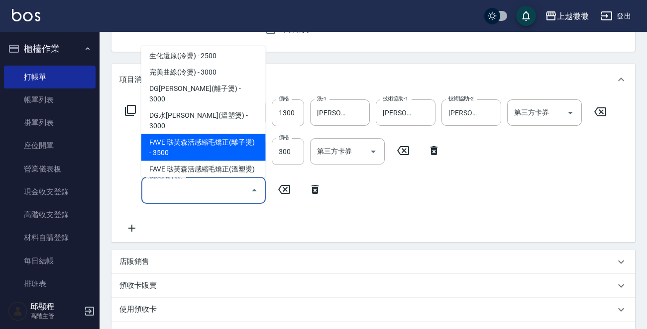
click at [234, 134] on span "FAVE 琺芙森活感縮毛矯正(離子燙) - 3500" at bounding box center [203, 147] width 124 height 27
type input "FAVE 琺芙森活感縮毛矯正(離子燙)(C09)"
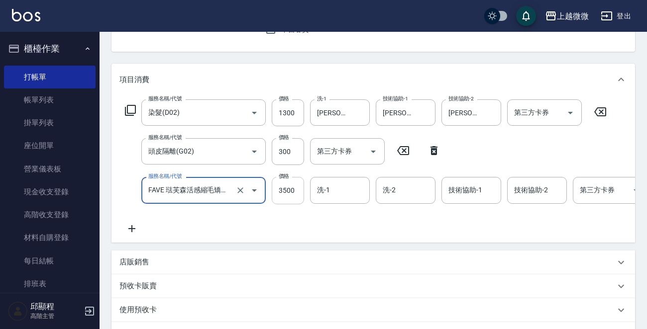
click at [295, 190] on input "3500" at bounding box center [288, 190] width 32 height 27
type input "3000"
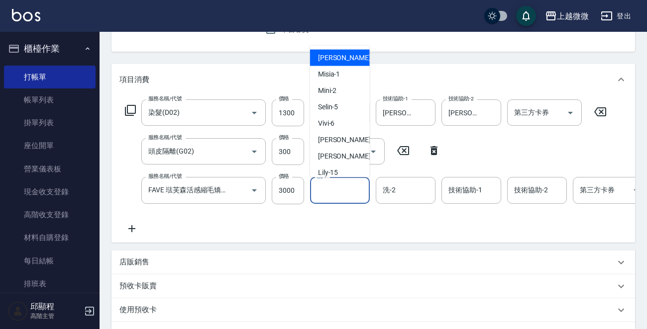
click at [344, 193] on input "洗-1" at bounding box center [340, 190] width 51 height 17
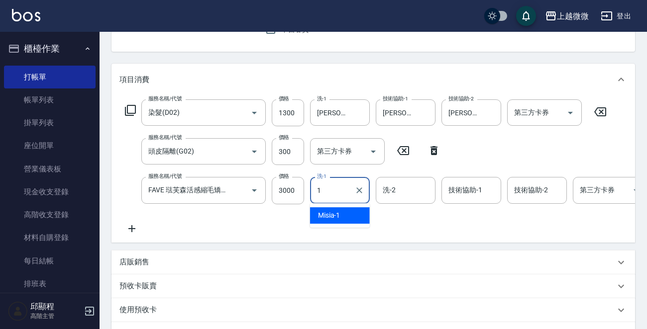
type input "11"
click at [358, 188] on icon "Clear" at bounding box center [359, 191] width 10 height 10
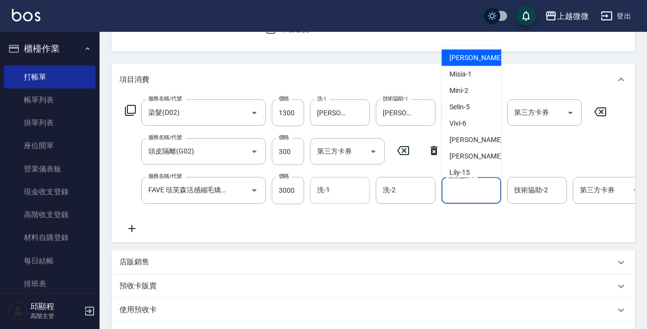
click at [468, 193] on input "技術協助-1" at bounding box center [471, 190] width 51 height 17
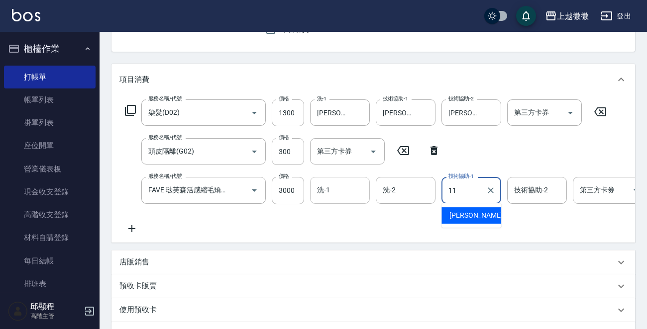
click at [482, 214] on div "[PERSON_NAME] -11" at bounding box center [471, 216] width 60 height 16
type input "[PERSON_NAME]-11"
click at [534, 187] on div "技術協助-2 技術協助-2" at bounding box center [537, 190] width 60 height 26
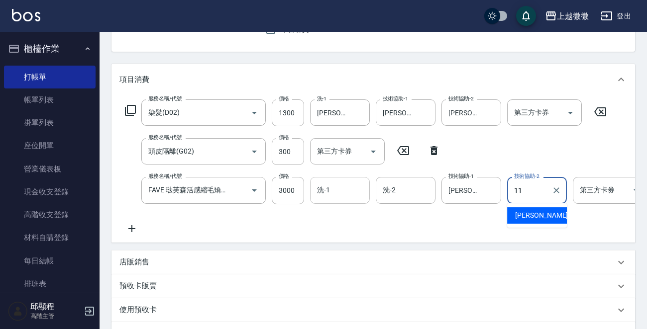
click at [528, 214] on span "[PERSON_NAME] -11" at bounding box center [546, 216] width 63 height 10
type input "[PERSON_NAME]-11"
click at [133, 229] on icon at bounding box center [131, 229] width 25 height 12
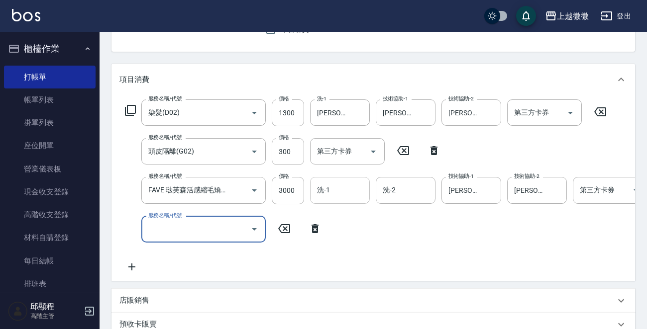
scroll to position [0, 0]
click at [184, 229] on div "服務名稱/代號 服務名稱/代號" at bounding box center [203, 229] width 124 height 26
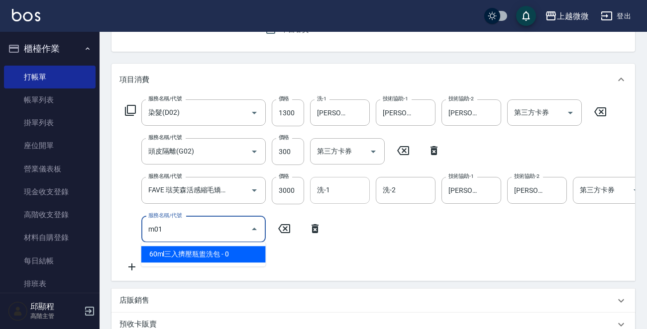
click at [187, 252] on span "60ml三入擠壓瓶盥洗包 - 0" at bounding box center [203, 254] width 124 height 16
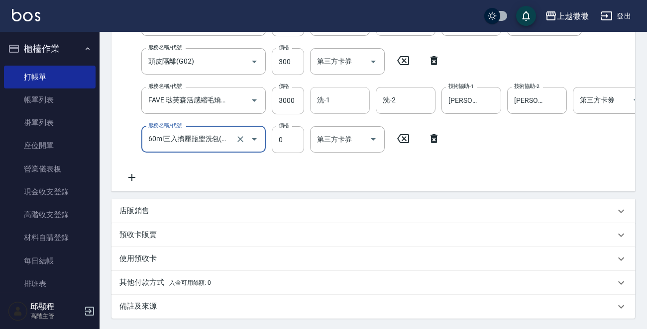
scroll to position [297, 0]
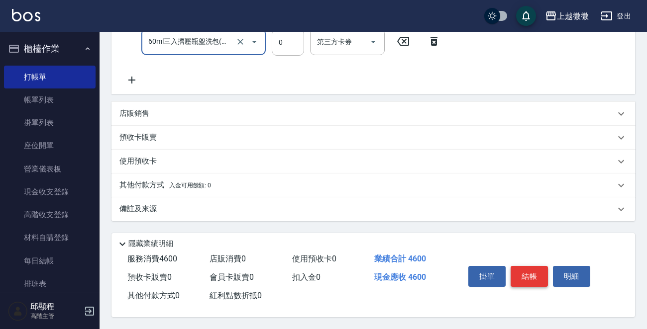
type input "60ml三入擠壓瓶盥洗包(M01)"
click at [532, 268] on button "結帳" at bounding box center [529, 276] width 37 height 21
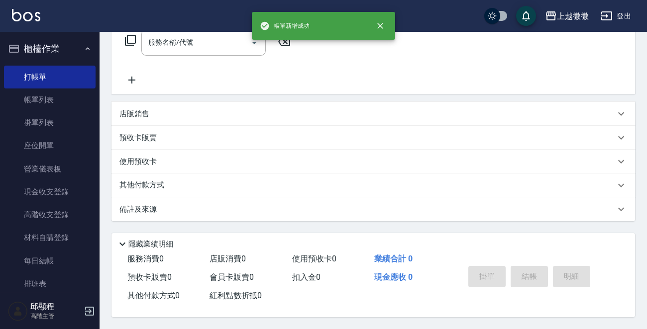
scroll to position [0, 0]
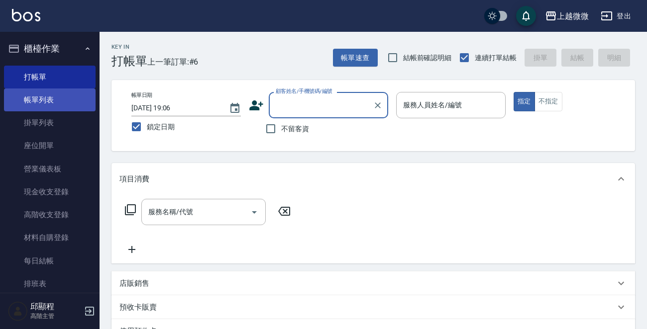
drag, startPoint x: 43, startPoint y: 97, endPoint x: 49, endPoint y: 93, distance: 7.3
click at [43, 97] on link "帳單列表" at bounding box center [50, 100] width 92 height 23
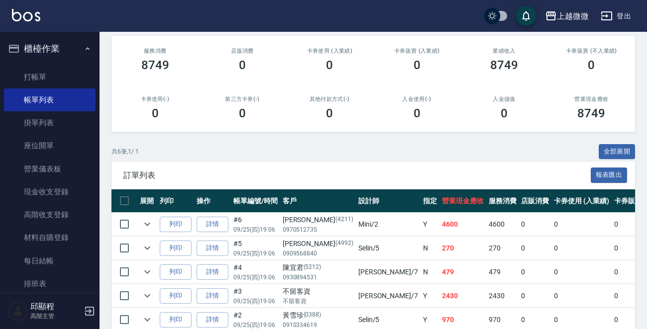
scroll to position [149, 0]
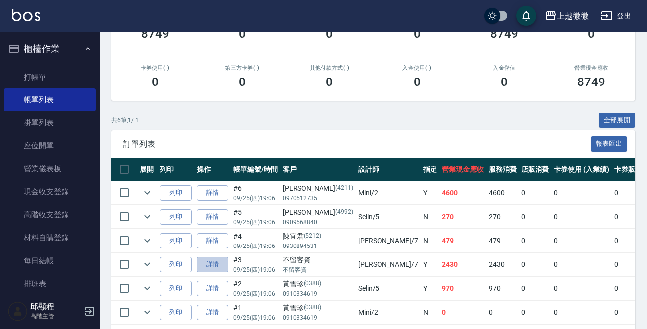
click at [207, 258] on link "詳情" at bounding box center [213, 264] width 32 height 15
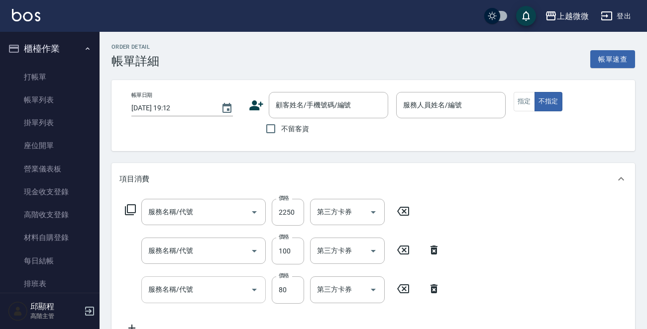
type input "[DATE] 19:06"
checkbox input "true"
type input "[PERSON_NAME]-7"
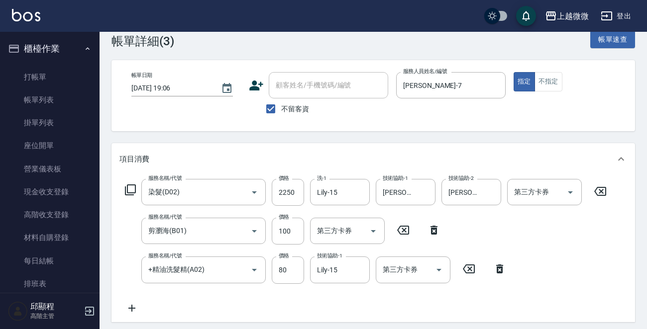
type input "染髮(D02)"
type input "剪瀏海(B01)"
type input "+精油洗髮精(A02)"
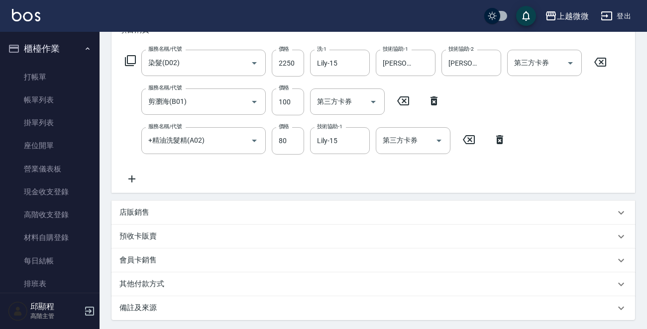
click at [133, 185] on div "服務名稱/代號 染髮(D02) 服務名稱/代號 價格 2250 價格 洗-1 Lily-15 洗-1 技術協助-1 [PERSON_NAME]-7 技術協助-…" at bounding box center [373, 119] width 524 height 147
click at [141, 173] on icon at bounding box center [131, 179] width 25 height 12
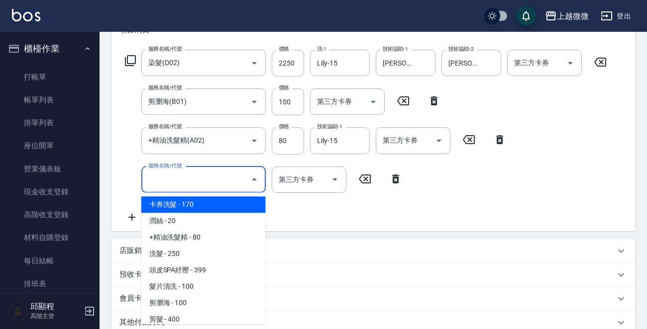
click at [166, 177] on input "服務名稱/代號" at bounding box center [196, 179] width 101 height 17
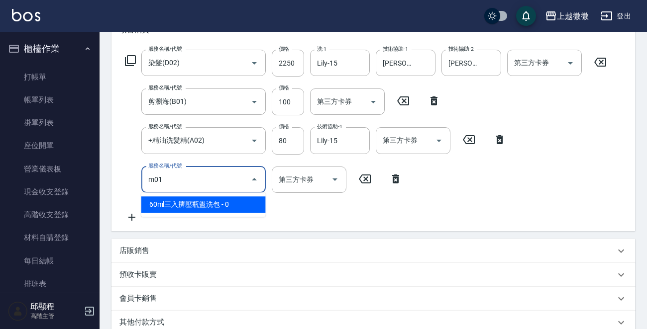
click at [225, 203] on span "60ml三入擠壓瓶盥洗包 - 0" at bounding box center [203, 205] width 124 height 16
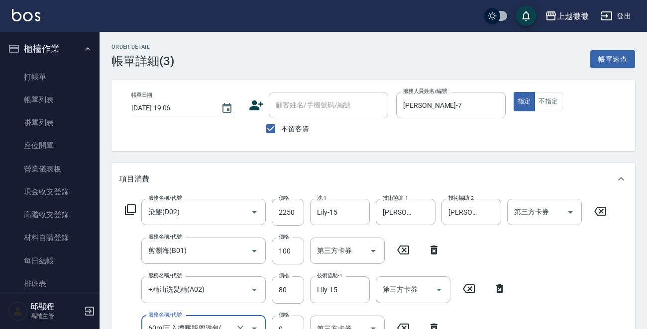
scroll to position [284, 0]
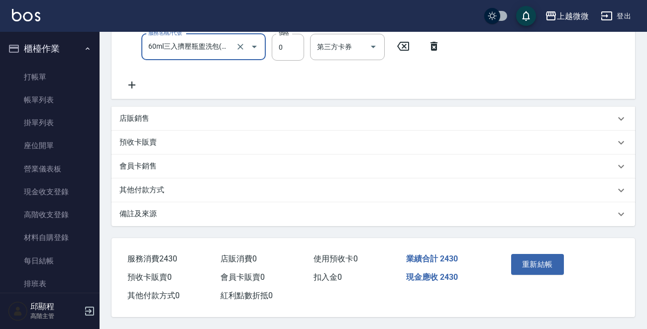
type input "60ml三入擠壓瓶盥洗包(M01)"
click at [527, 258] on button "重新結帳" at bounding box center [537, 264] width 53 height 21
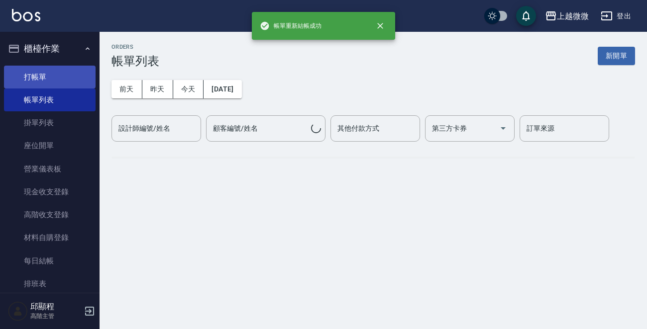
click at [38, 78] on link "打帳單" at bounding box center [50, 77] width 92 height 23
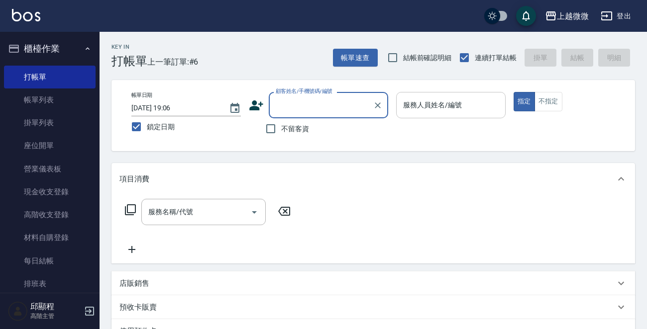
click at [432, 97] on input "服務人員姓名/編號" at bounding box center [451, 105] width 101 height 17
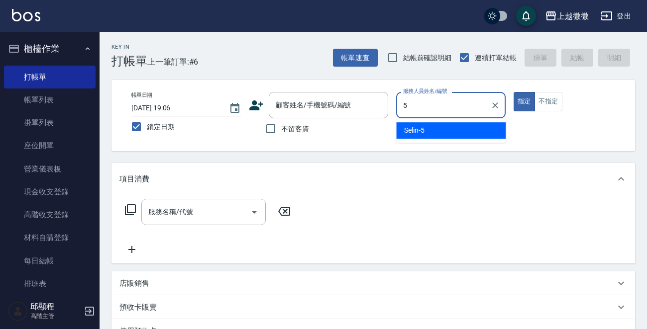
drag, startPoint x: 439, startPoint y: 126, endPoint x: 501, endPoint y: 122, distance: 61.8
click at [439, 127] on div "Selin -5" at bounding box center [450, 130] width 109 height 16
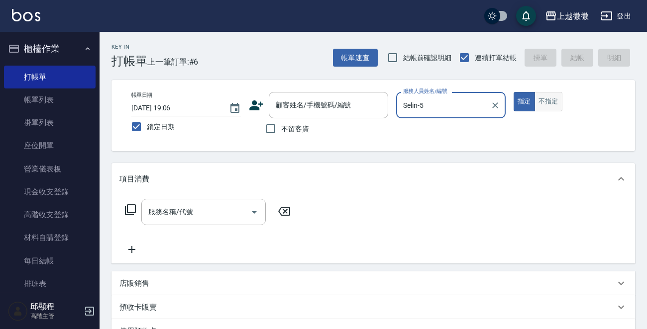
type input "Selin-5"
click at [549, 100] on button "不指定" at bounding box center [549, 101] width 28 height 19
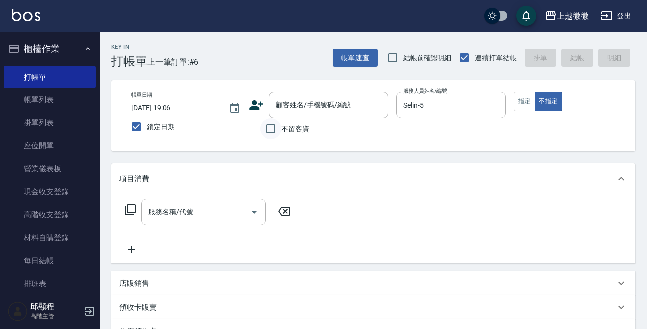
click at [272, 130] on input "不留客資" at bounding box center [270, 128] width 21 height 21
checkbox input "true"
click at [189, 211] on div "服務名稱/代號 服務名稱/代號" at bounding box center [203, 212] width 124 height 26
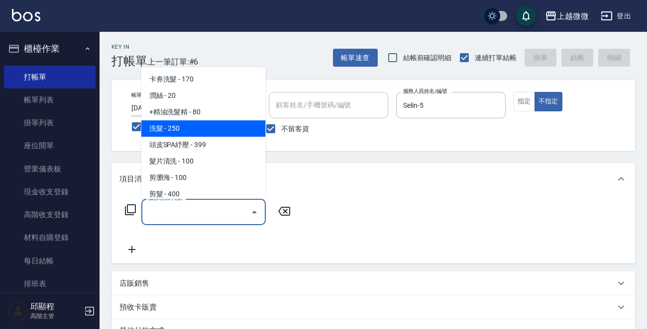
click at [187, 123] on span "洗髮 - 250" at bounding box center [203, 128] width 124 height 16
type input "洗髮(A03)"
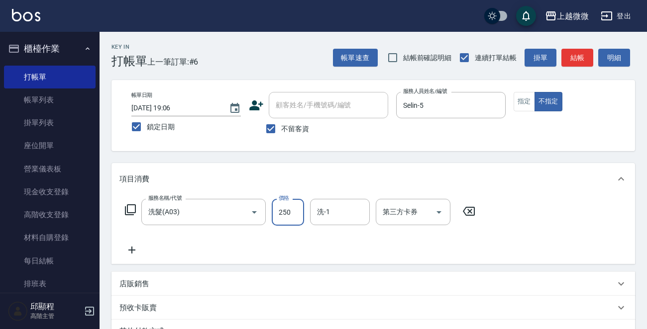
click at [294, 209] on input "250" at bounding box center [288, 212] width 32 height 27
type input "300"
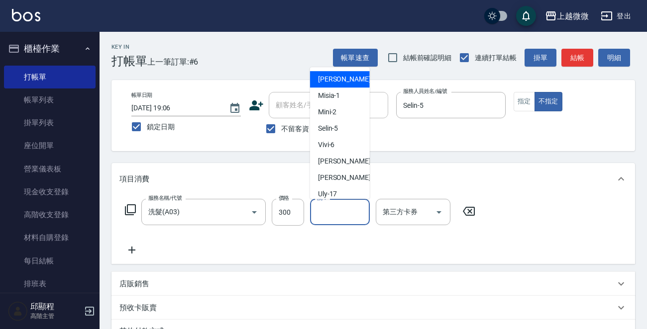
click at [335, 214] on input "洗-1" at bounding box center [340, 212] width 51 height 17
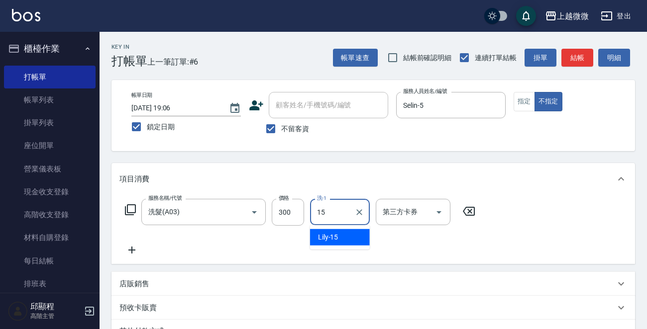
click at [322, 234] on span "Lily -15" at bounding box center [328, 237] width 20 height 10
type input "Lily-15"
click at [126, 246] on icon at bounding box center [131, 250] width 25 height 12
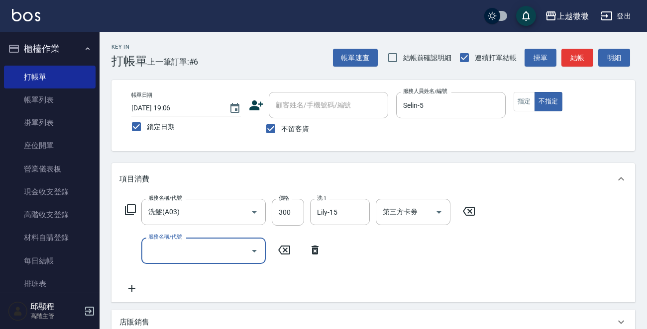
click at [204, 259] on input "服務名稱/代號" at bounding box center [196, 250] width 101 height 17
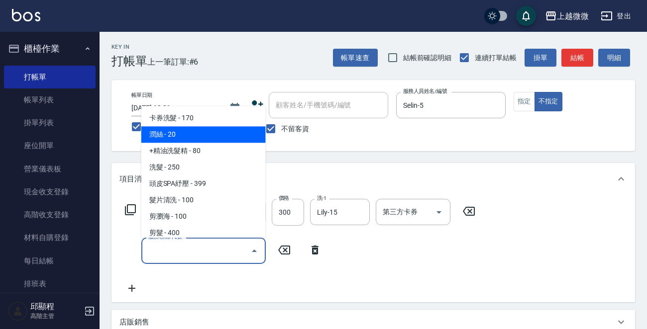
click at [205, 131] on span "潤絲 - 20" at bounding box center [203, 135] width 124 height 16
type input "潤絲(A01)"
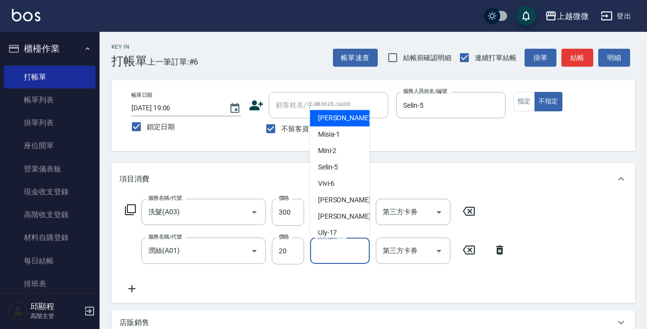
click at [321, 247] on div "技術協助-1 技術協助-1" at bounding box center [340, 251] width 60 height 26
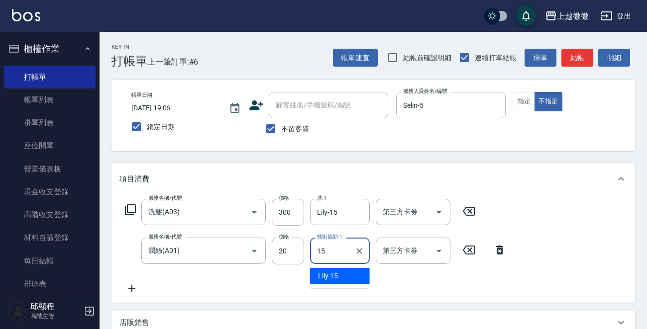
click at [337, 278] on span "Lily -15" at bounding box center [328, 276] width 20 height 10
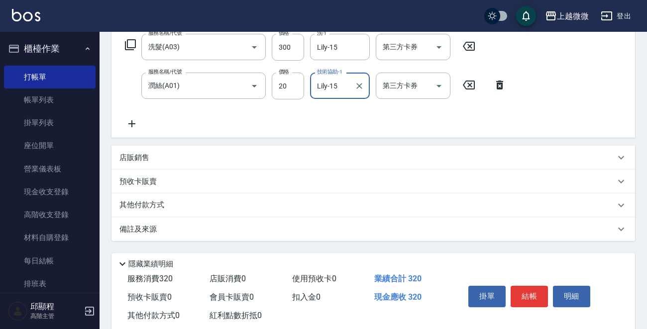
scroll to position [188, 0]
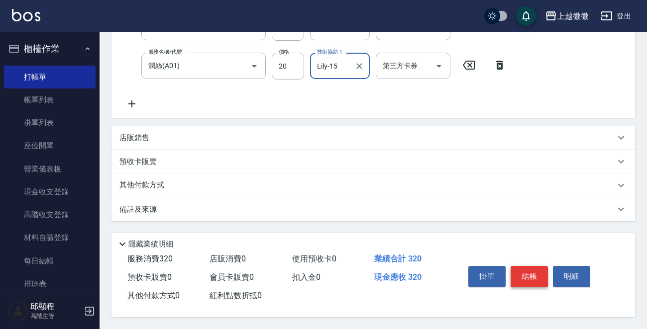
type input "Lily-15"
click at [531, 271] on button "結帳" at bounding box center [529, 276] width 37 height 21
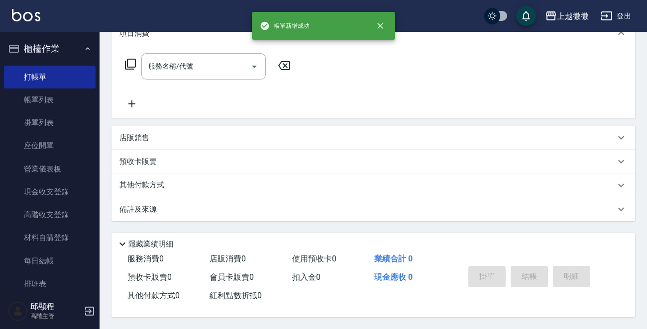
scroll to position [0, 0]
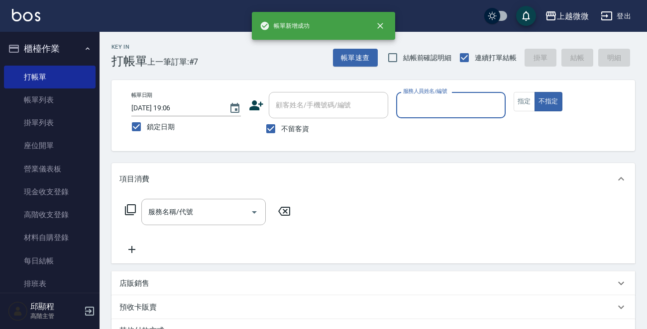
click at [452, 93] on div "服務人員姓名/編號" at bounding box center [450, 105] width 109 height 26
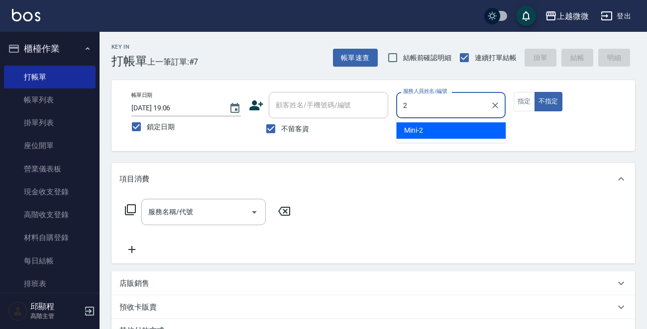
click at [440, 127] on div "Mini -2" at bounding box center [450, 130] width 109 height 16
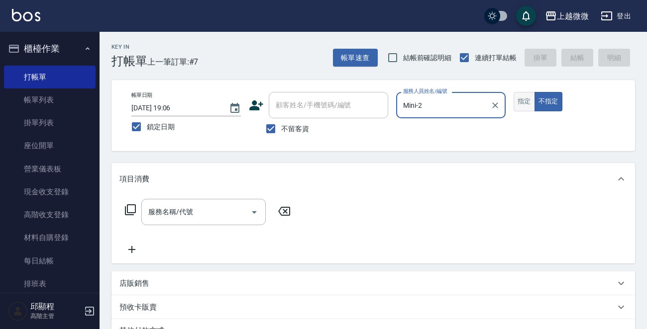
type input "Mini-2"
click at [529, 99] on button "指定" at bounding box center [524, 101] width 21 height 19
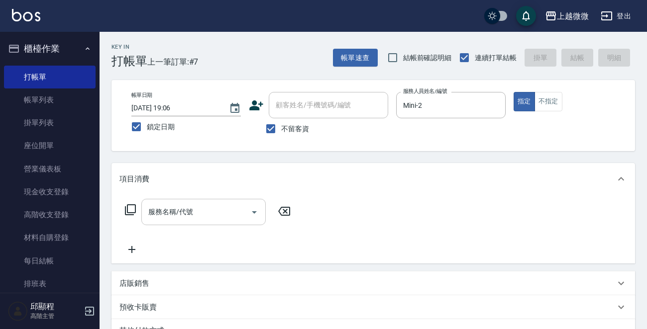
click at [214, 215] on input "服務名稱/代號" at bounding box center [196, 212] width 101 height 17
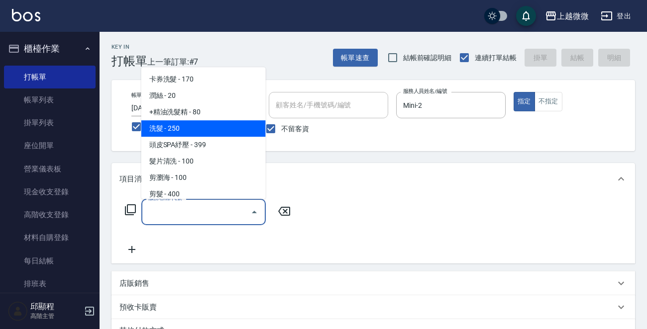
click at [204, 129] on span "洗髮 - 250" at bounding box center [203, 128] width 124 height 16
type input "洗髮(A03)"
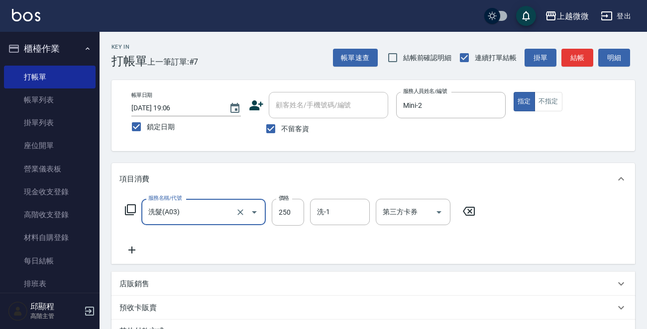
click at [125, 248] on icon at bounding box center [131, 250] width 25 height 12
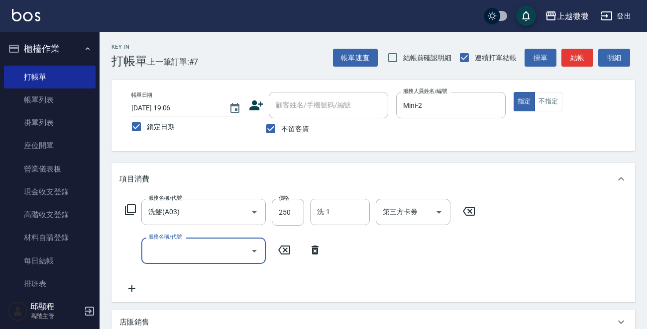
click at [179, 250] on input "服務名稱/代號" at bounding box center [196, 250] width 101 height 17
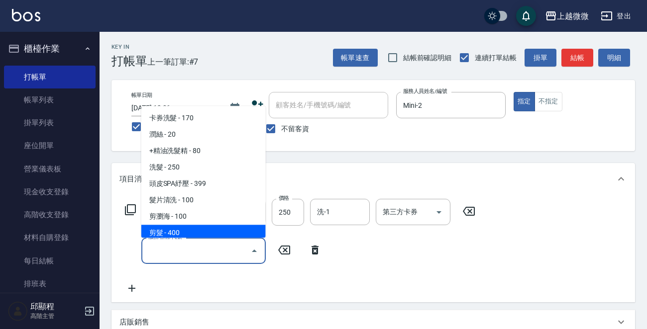
click at [191, 228] on span "剪髮 - 400" at bounding box center [203, 233] width 124 height 16
type input "剪髮(B02)"
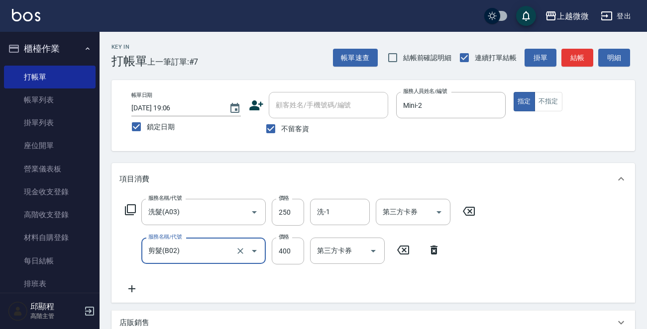
click at [133, 293] on icon at bounding box center [131, 289] width 25 height 12
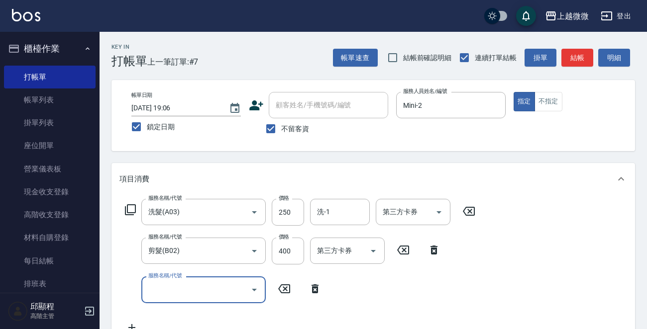
click at [191, 292] on input "服務名稱/代號" at bounding box center [196, 289] width 101 height 17
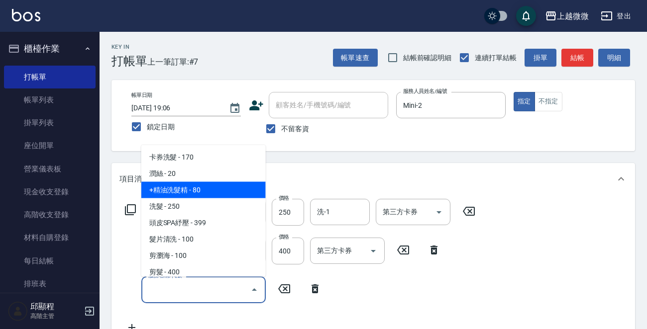
click at [184, 188] on span "+精油洗髮精 - 80" at bounding box center [203, 190] width 124 height 16
type input "+精油洗髮精(A02)"
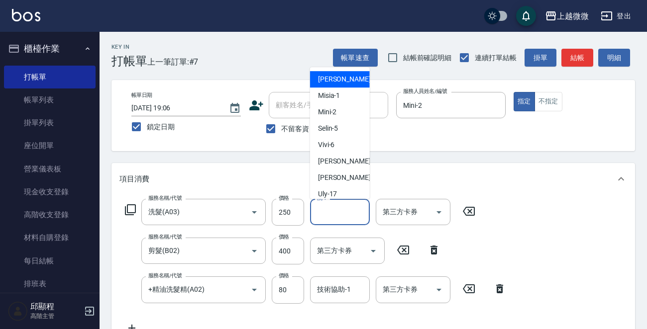
click at [332, 214] on input "洗-1" at bounding box center [340, 212] width 51 height 17
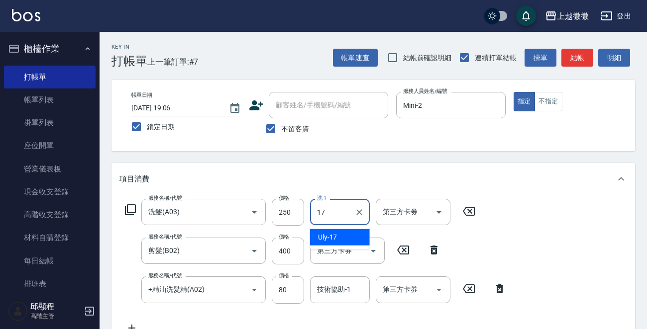
click at [344, 233] on div "Uly -17" at bounding box center [340, 237] width 60 height 16
type input "Uly-17"
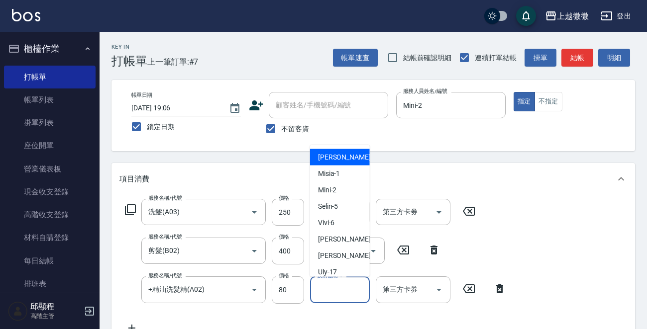
click at [336, 287] on div "技術協助-1 技術協助-1" at bounding box center [340, 290] width 60 height 26
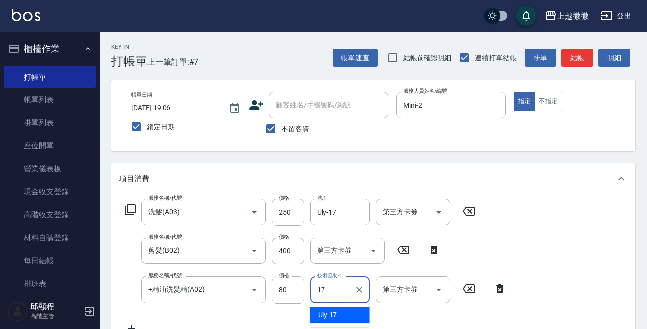
click at [338, 312] on div "Uly -17" at bounding box center [340, 315] width 60 height 16
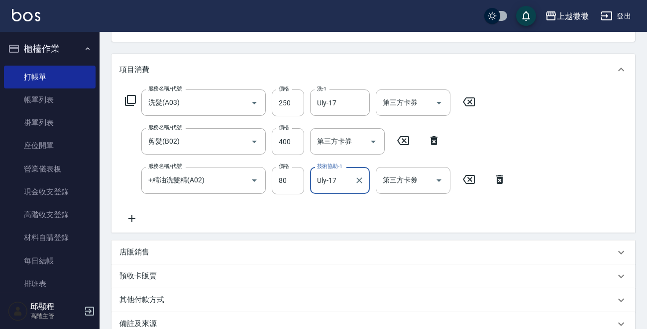
scroll to position [226, 0]
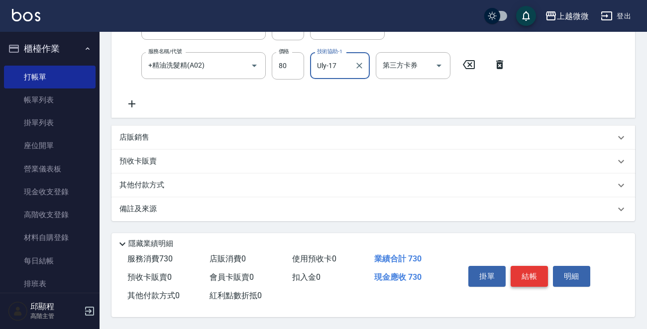
type input "Uly-17"
click at [534, 271] on button "結帳" at bounding box center [529, 276] width 37 height 21
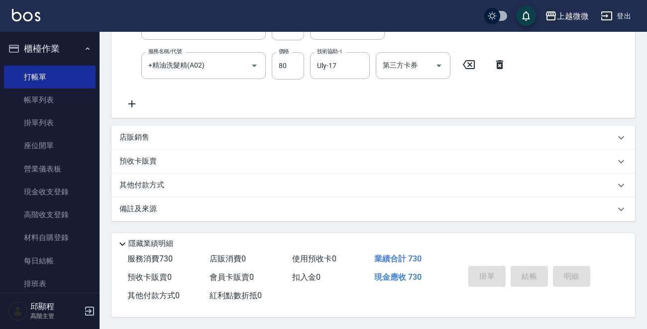
scroll to position [0, 0]
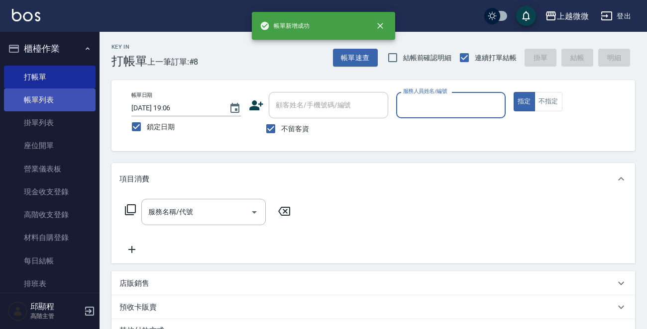
click at [40, 105] on link "帳單列表" at bounding box center [50, 100] width 92 height 23
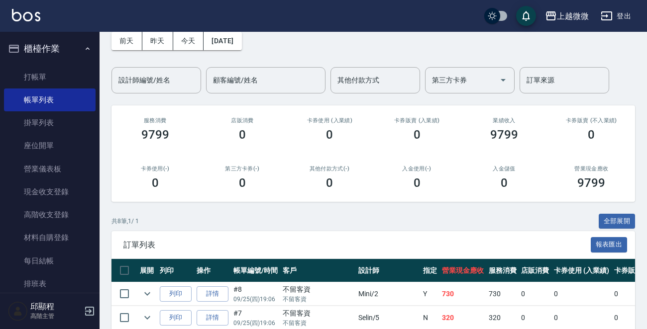
scroll to position [199, 0]
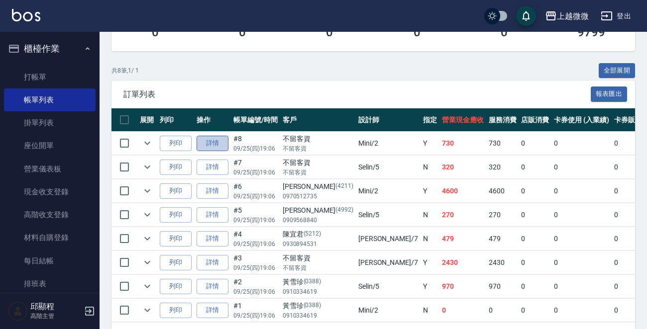
click at [214, 144] on link "詳情" at bounding box center [213, 143] width 32 height 15
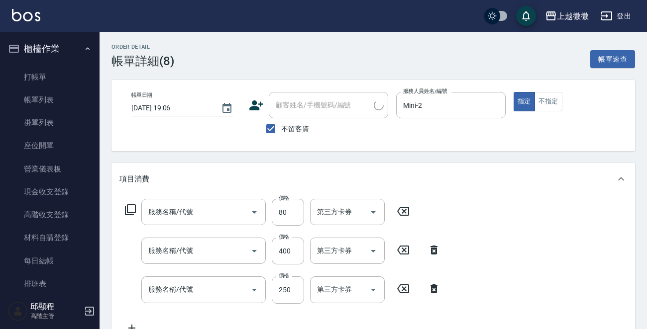
type input "[DATE] 19:06"
checkbox input "true"
type input "Mini-2"
type input "+精油洗髮精(A02)"
type input "剪髮(B02)"
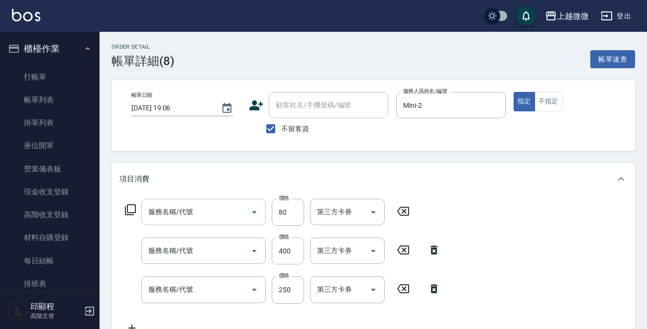
type input "洗髮(A03)"
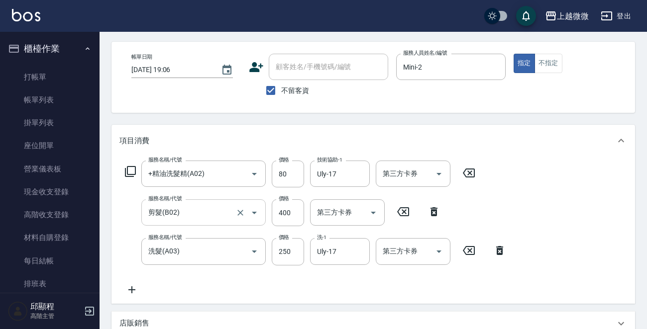
scroll to position [100, 0]
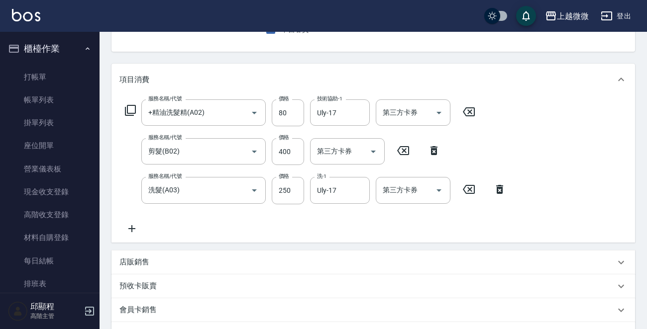
click at [133, 226] on icon at bounding box center [131, 229] width 25 height 12
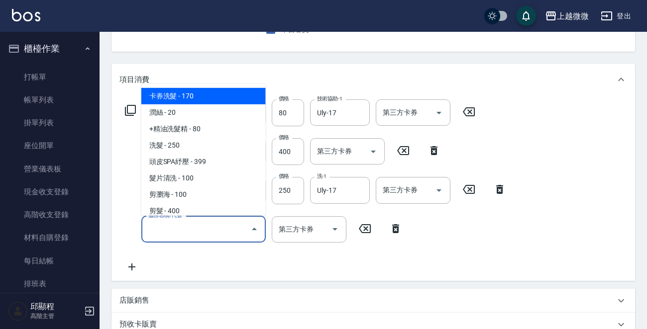
drag, startPoint x: 133, startPoint y: 226, endPoint x: 194, endPoint y: 226, distance: 60.7
click at [194, 226] on input "服務名稱/代號" at bounding box center [196, 229] width 101 height 17
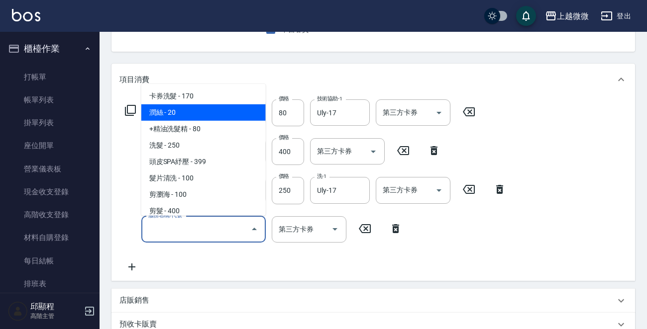
click at [200, 110] on span "潤絲 - 20" at bounding box center [203, 113] width 124 height 16
type input "潤絲(A01)"
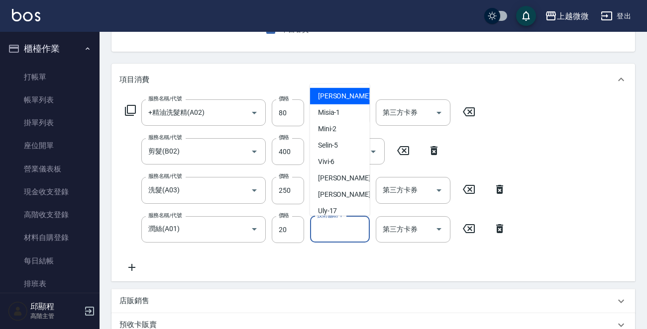
click at [330, 228] on input "技術協助-1" at bounding box center [340, 229] width 51 height 17
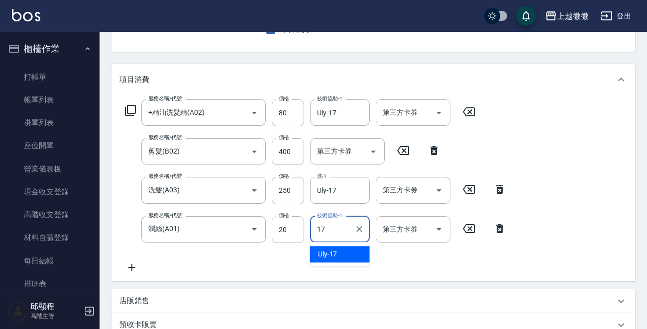
click at [338, 257] on div "Uly -17" at bounding box center [340, 254] width 60 height 16
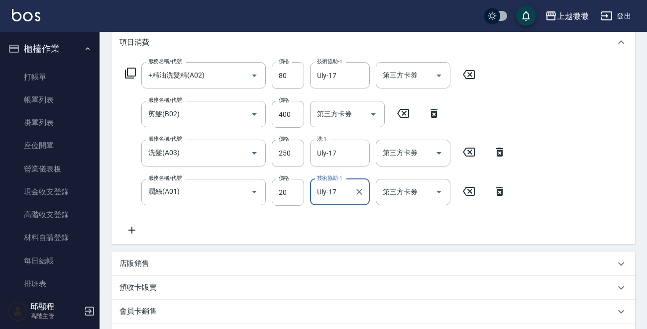
scroll to position [284, 0]
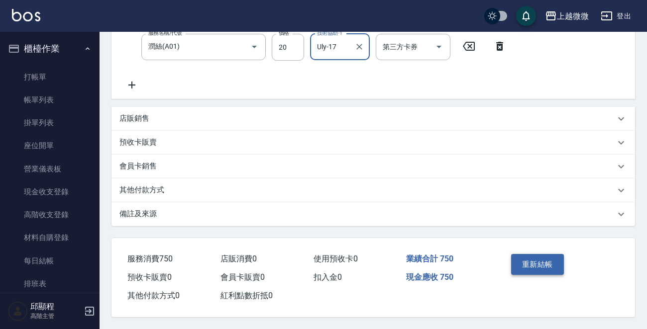
type input "Uly-17"
click at [523, 256] on button "重新結帳" at bounding box center [537, 264] width 53 height 21
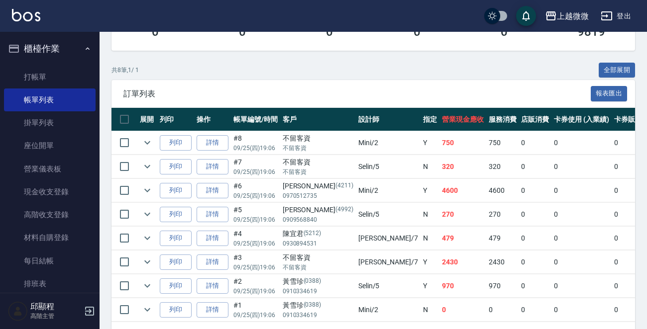
scroll to position [238, 0]
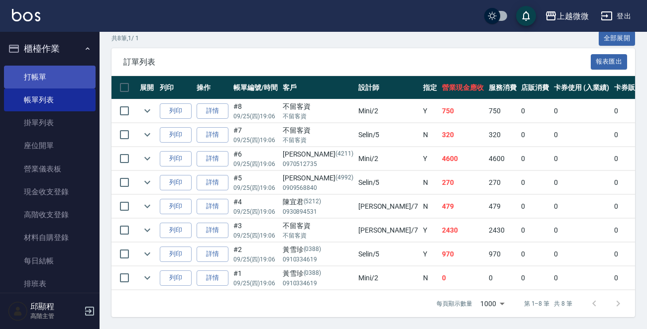
click at [42, 73] on link "打帳單" at bounding box center [50, 77] width 92 height 23
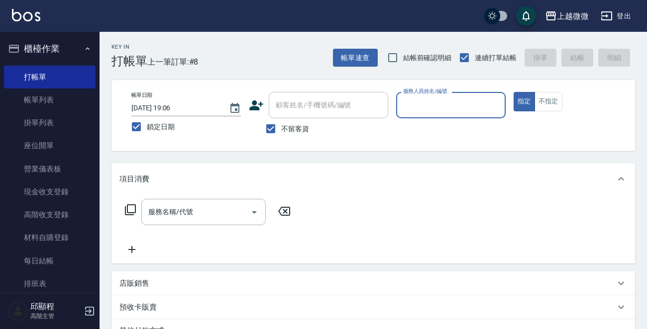
click at [464, 115] on div "服務人員姓名/編號" at bounding box center [450, 105] width 109 height 26
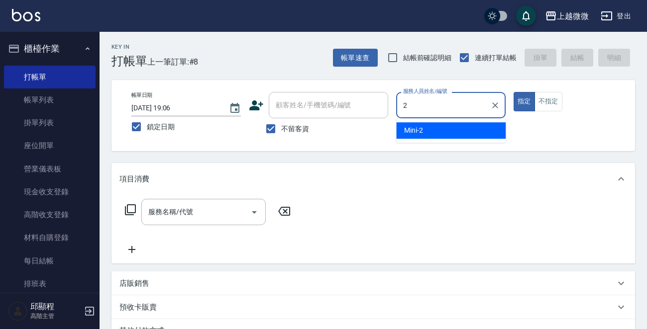
click at [458, 131] on div "Mini -2" at bounding box center [450, 130] width 109 height 16
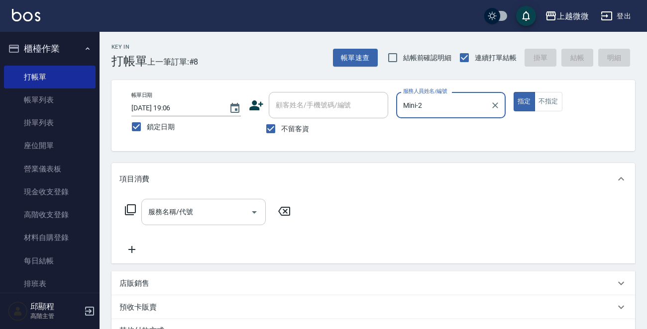
type input "Mini-2"
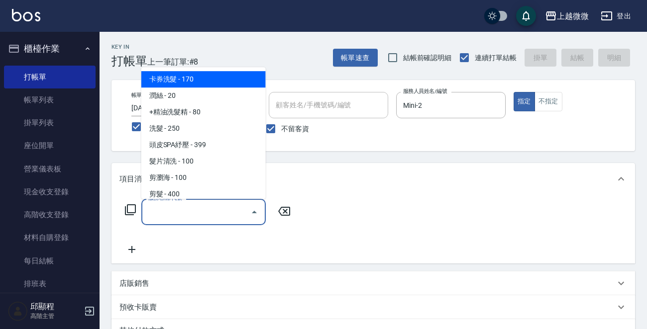
click at [184, 218] on input "服務名稱/代號" at bounding box center [196, 212] width 101 height 17
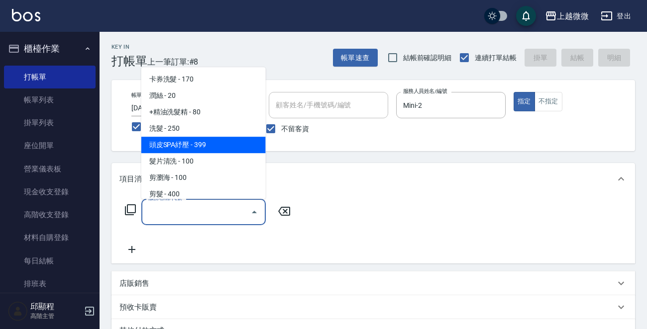
click at [218, 142] on span "頭皮SPA紓壓 - 399" at bounding box center [203, 145] width 124 height 16
type input "頭皮SPA紓壓(A04)"
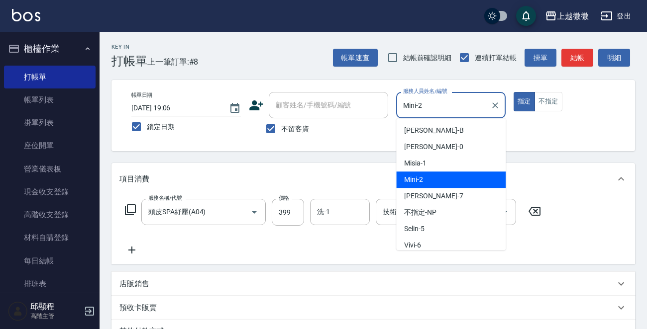
click at [369, 109] on div "帳單日期 [DATE] 19:06 鎖定日期 顧客姓名/手機號碼/編號 顧客姓名/手機號碼/編號 不留客資 服務人員姓名/編號 Mini-2 服務人員姓名/編…" at bounding box center [373, 115] width 500 height 47
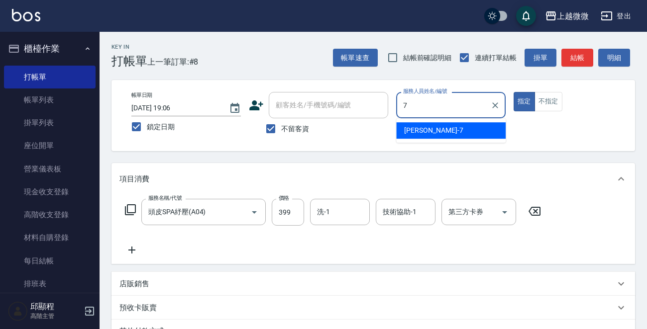
click at [428, 127] on div "[PERSON_NAME] -7" at bounding box center [450, 130] width 109 height 16
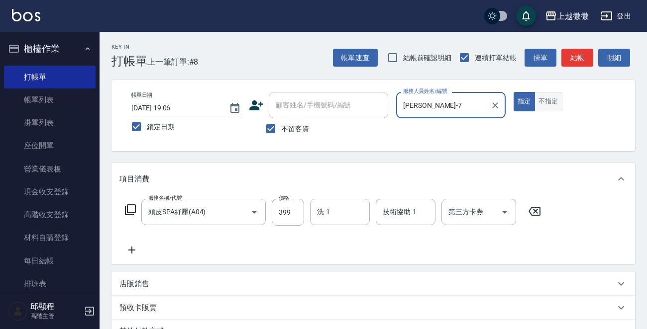
type input "[PERSON_NAME]-7"
click at [538, 99] on button "不指定" at bounding box center [549, 101] width 28 height 19
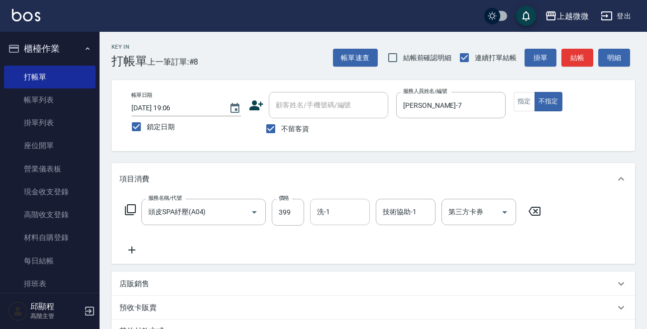
click at [338, 214] on input "洗-1" at bounding box center [340, 212] width 51 height 17
click at [337, 238] on div "Lily -15" at bounding box center [340, 237] width 60 height 16
type input "Lily-15"
click at [409, 212] on div "技術協助-1 技術協助-1" at bounding box center [406, 212] width 60 height 26
click at [401, 238] on span "Lily -15" at bounding box center [394, 237] width 20 height 10
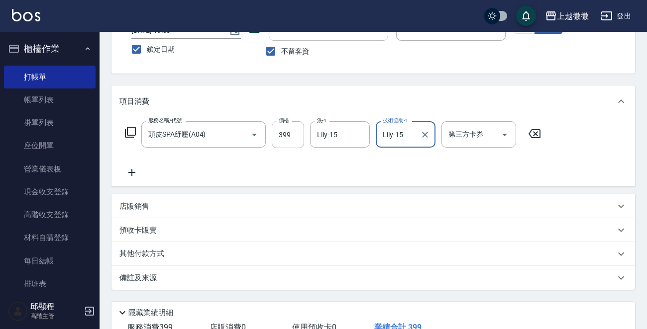
scroll to position [149, 0]
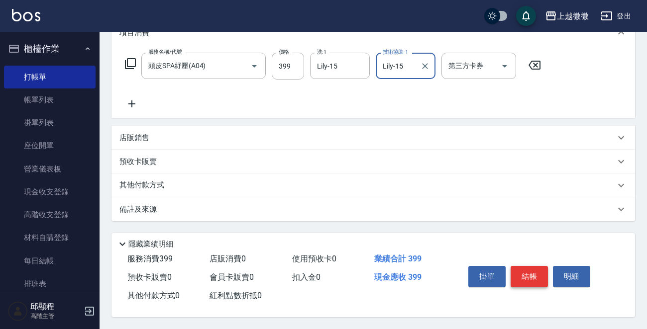
type input "Lily-15"
click at [533, 272] on button "結帳" at bounding box center [529, 276] width 37 height 21
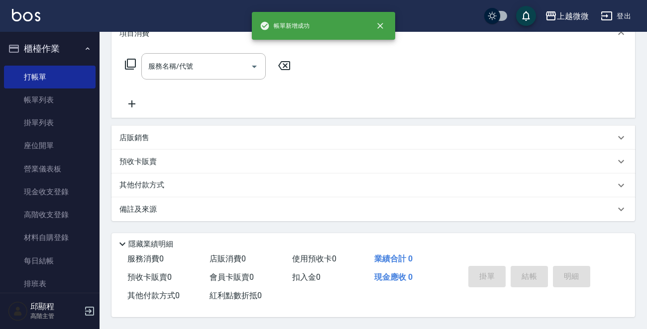
scroll to position [0, 0]
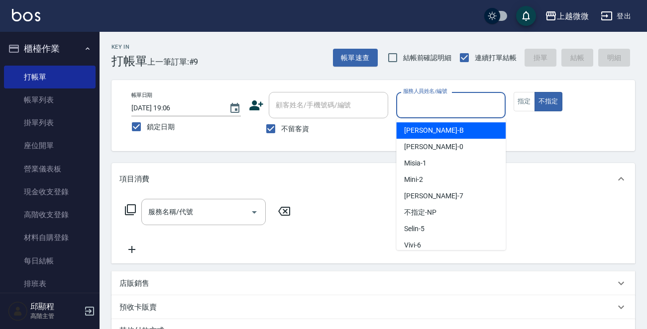
click at [447, 99] on input "服務人員姓名/編號" at bounding box center [451, 105] width 101 height 17
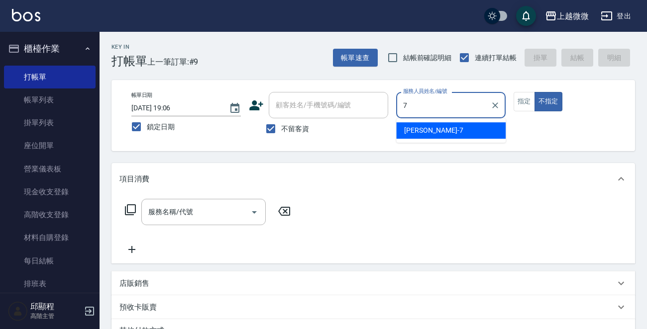
click at [435, 134] on div "[PERSON_NAME] -7" at bounding box center [450, 130] width 109 height 16
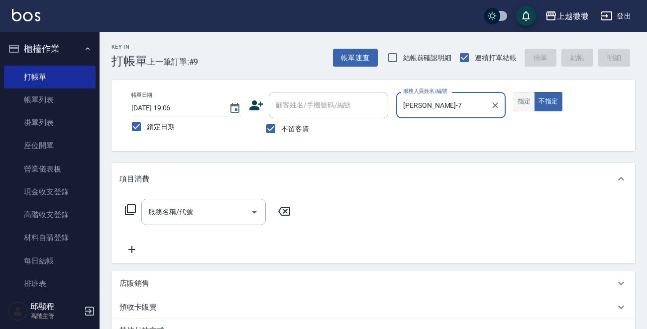
type input "[PERSON_NAME]-7"
click at [528, 103] on button "指定" at bounding box center [524, 101] width 21 height 19
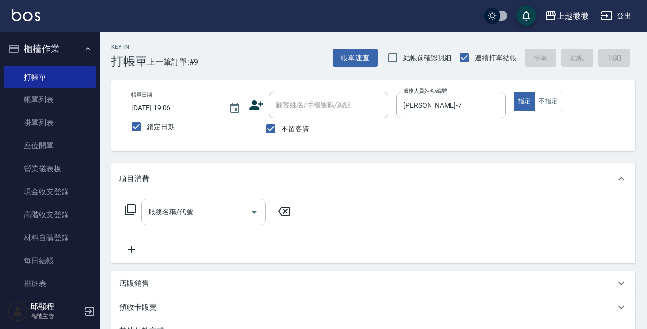
click at [212, 206] on input "服務名稱/代號" at bounding box center [196, 212] width 101 height 17
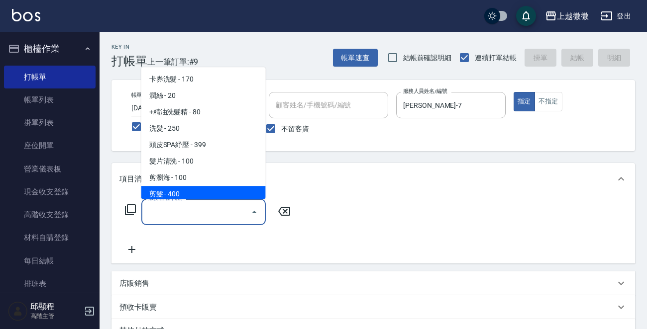
click at [215, 187] on span "剪髮 - 400" at bounding box center [203, 194] width 124 height 16
type input "剪髮(B02)"
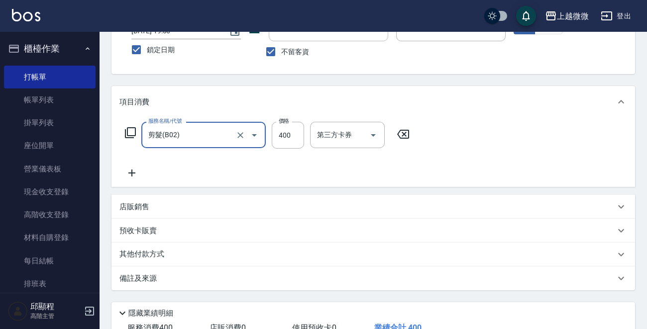
scroll to position [149, 0]
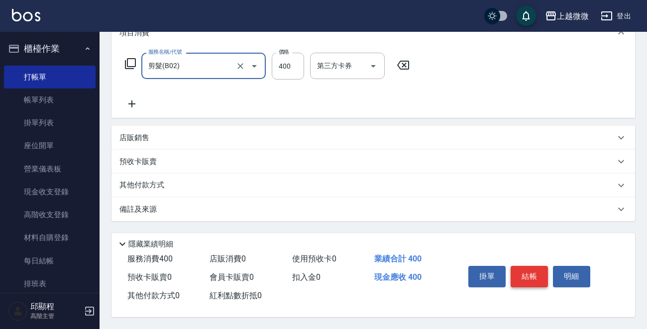
click at [538, 271] on button "結帳" at bounding box center [529, 276] width 37 height 21
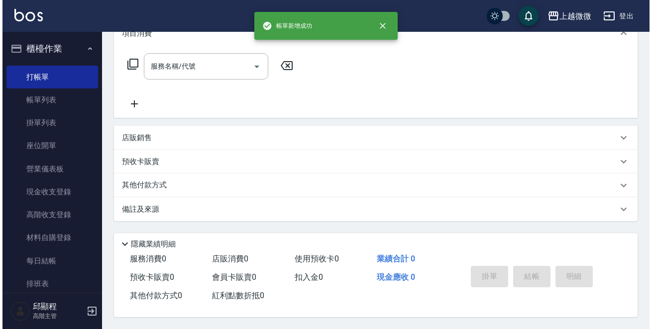
scroll to position [0, 0]
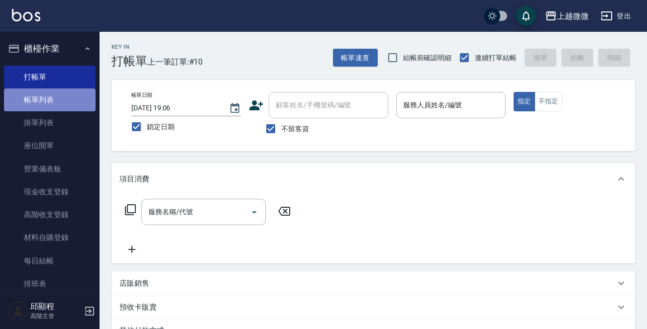
click at [50, 95] on link "帳單列表" at bounding box center [50, 100] width 92 height 23
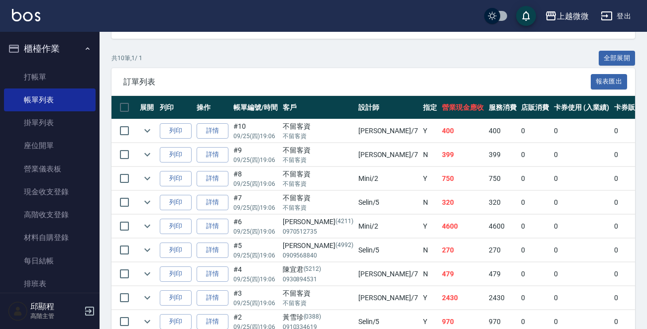
scroll to position [249, 0]
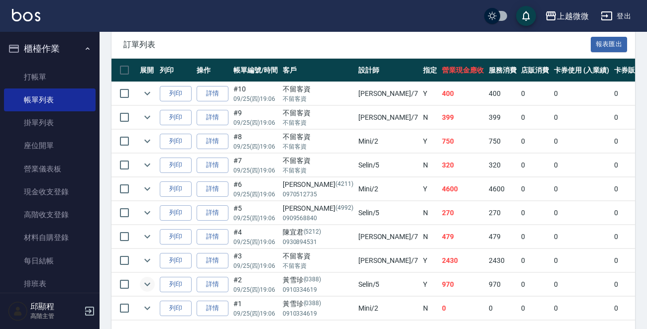
click at [147, 280] on icon "expand row" at bounding box center [147, 285] width 12 height 12
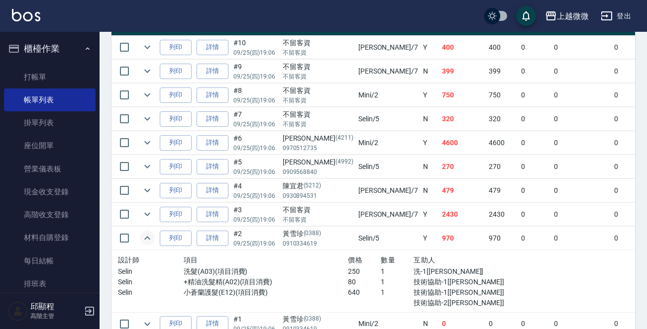
scroll to position [347, 0]
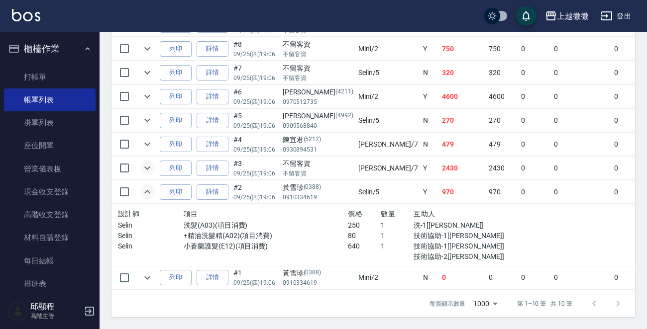
click at [144, 162] on icon "expand row" at bounding box center [147, 168] width 12 height 12
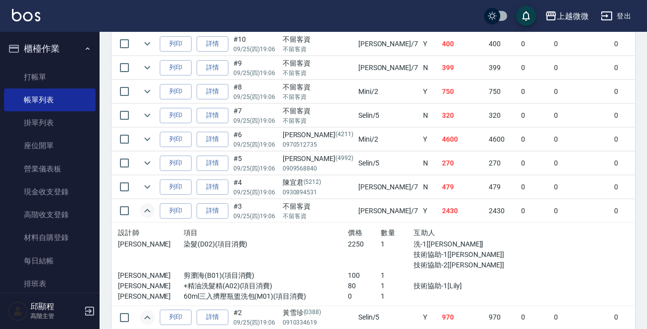
scroll to position [248, 0]
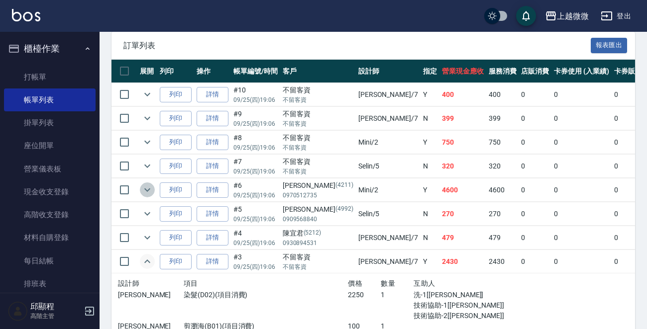
click at [152, 188] on icon "expand row" at bounding box center [147, 190] width 12 height 12
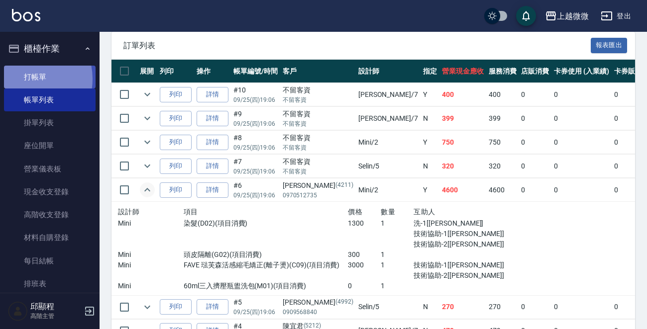
click at [28, 79] on link "打帳單" at bounding box center [50, 77] width 92 height 23
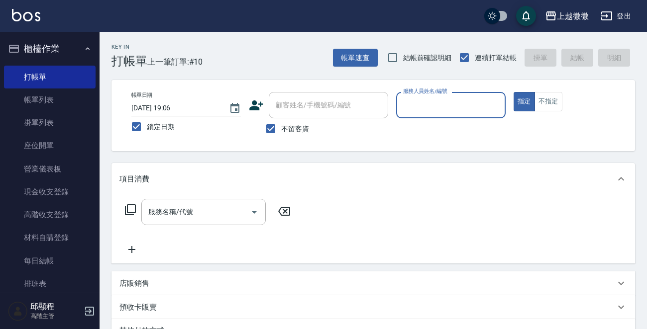
click at [424, 109] on input "服務人員姓名/編號" at bounding box center [451, 105] width 101 height 17
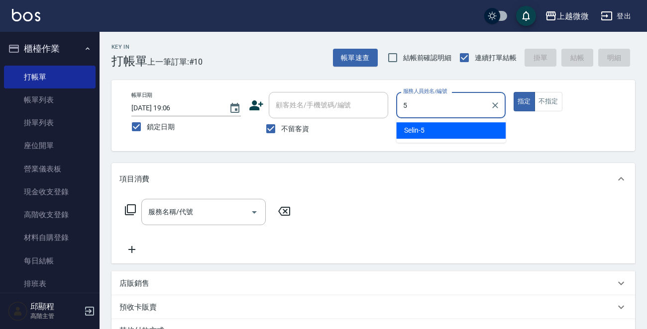
click at [432, 130] on div "Selin -5" at bounding box center [450, 130] width 109 height 16
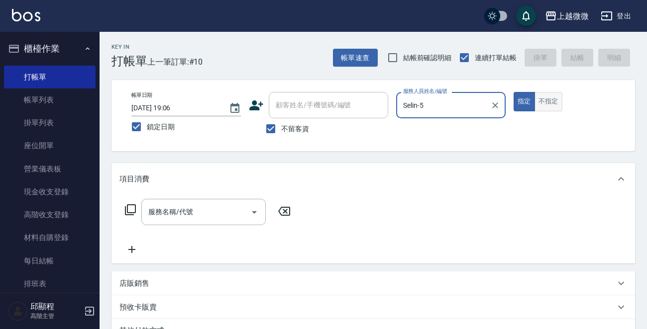
type input "Selin-5"
click at [552, 103] on button "不指定" at bounding box center [549, 101] width 28 height 19
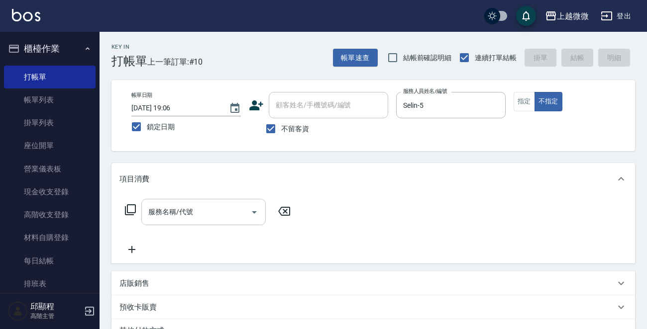
click at [228, 210] on input "服務名稱/代號" at bounding box center [196, 212] width 101 height 17
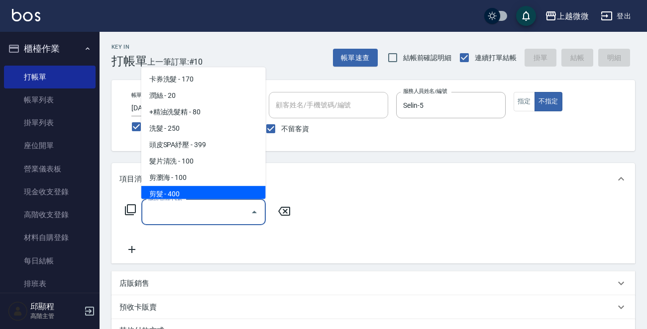
click at [177, 189] on span "剪髮 - 400" at bounding box center [203, 194] width 124 height 16
type input "剪髮(B02)"
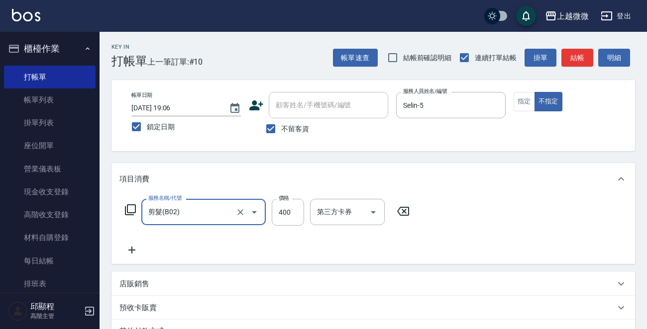
click at [133, 251] on icon at bounding box center [131, 250] width 25 height 12
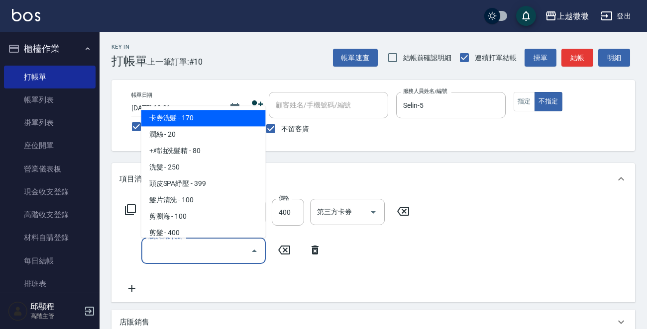
click at [184, 250] on input "服務名稱/代號" at bounding box center [196, 250] width 101 height 17
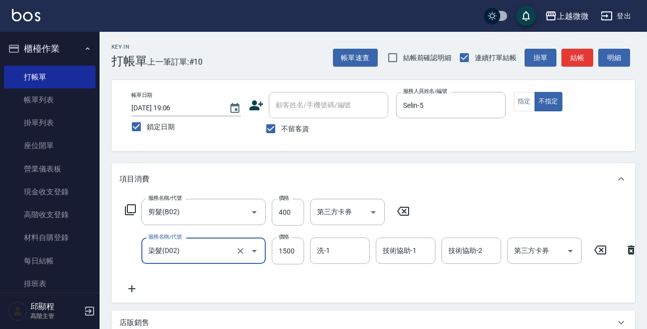
type input "染髮(D02)"
type input "1650"
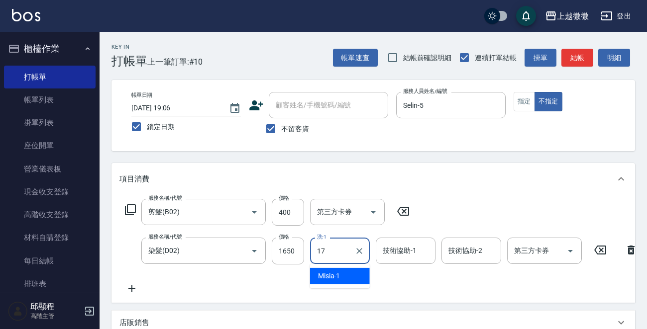
type input "Uly-17"
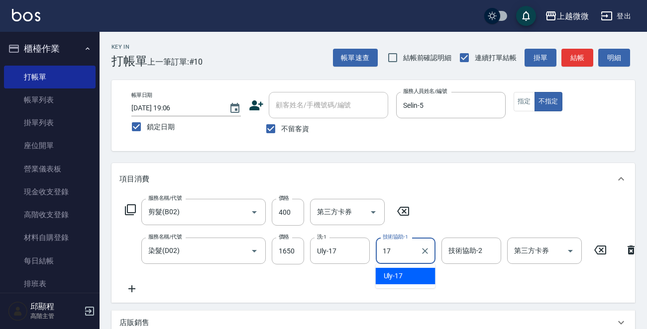
click at [388, 271] on span "Uly -17" at bounding box center [393, 276] width 19 height 10
type input "Uly-17"
click at [470, 255] on div "技術協助-2 技術協助-2" at bounding box center [471, 251] width 60 height 26
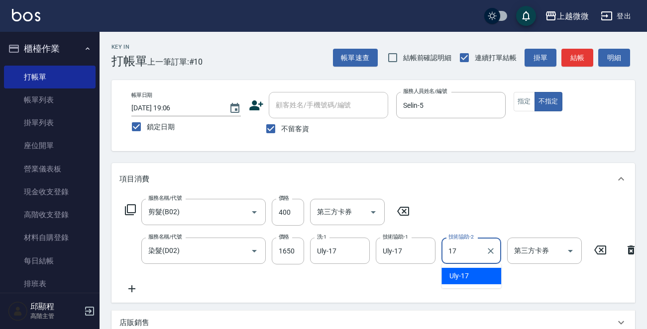
click at [468, 272] on div "Uly -17" at bounding box center [471, 276] width 60 height 16
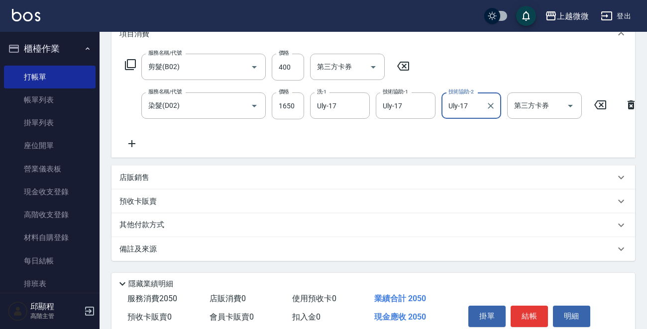
scroll to position [149, 0]
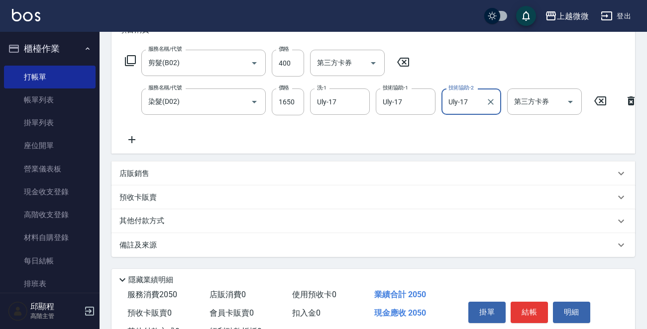
type input "Uly-17"
click at [133, 141] on icon at bounding box center [131, 140] width 25 height 12
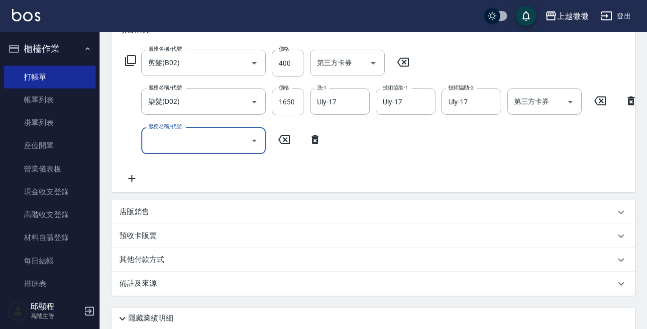
click at [184, 146] on input "服務名稱/代號" at bounding box center [196, 140] width 101 height 17
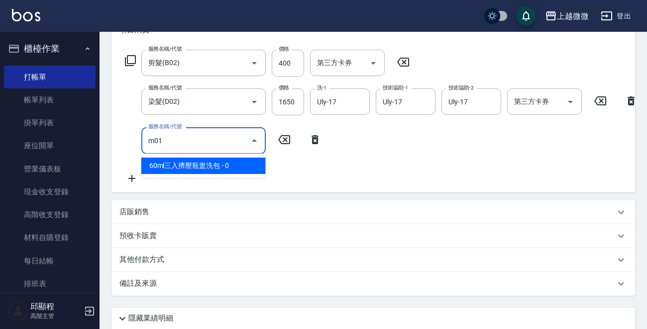
drag, startPoint x: 188, startPoint y: 156, endPoint x: 194, endPoint y: 163, distance: 9.3
click at [194, 163] on span "60ml三入擠壓瓶盥洗包 - 0" at bounding box center [203, 166] width 124 height 16
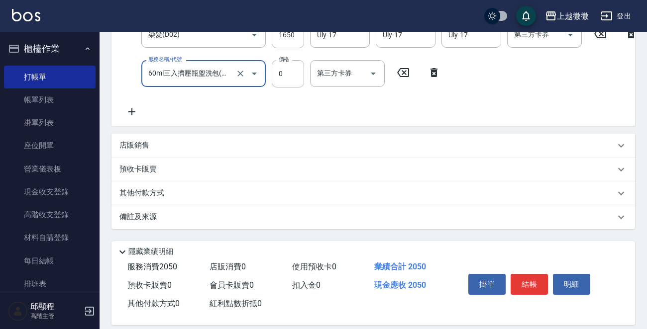
scroll to position [234, 0]
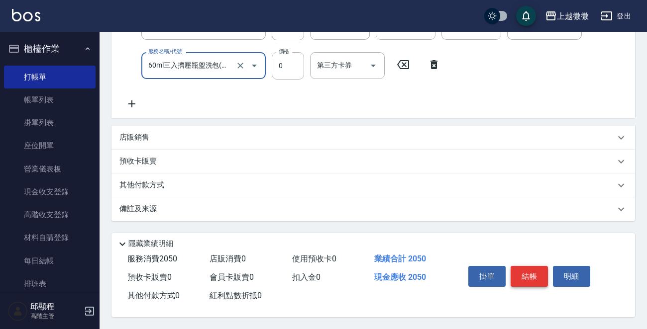
type input "60ml三入擠壓瓶盥洗包(M01)"
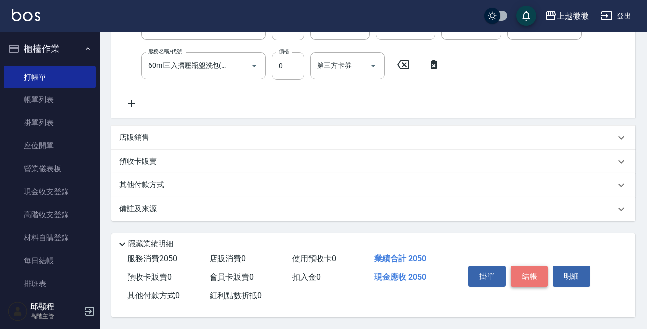
click at [522, 278] on button "結帳" at bounding box center [529, 276] width 37 height 21
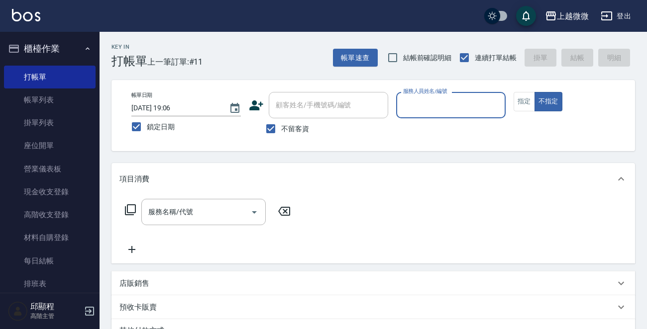
scroll to position [149, 0]
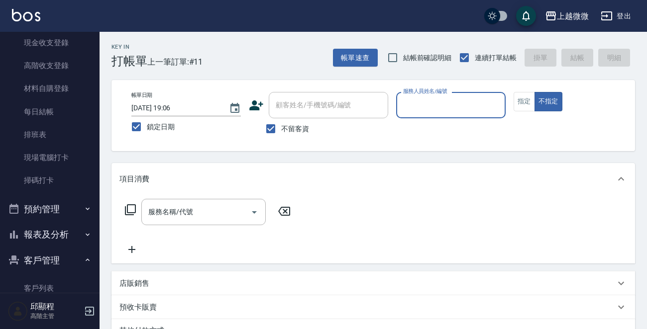
click at [76, 232] on button "報表及分析" at bounding box center [50, 235] width 92 height 26
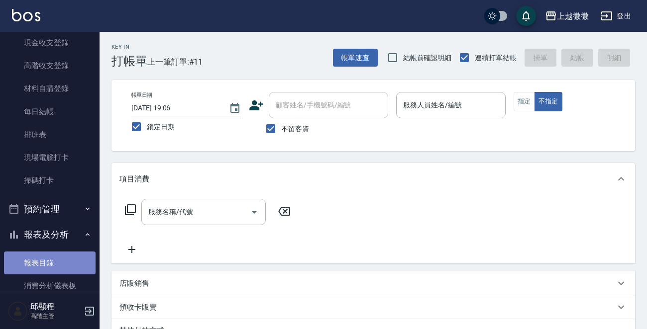
click at [51, 264] on link "報表目錄" at bounding box center [50, 263] width 92 height 23
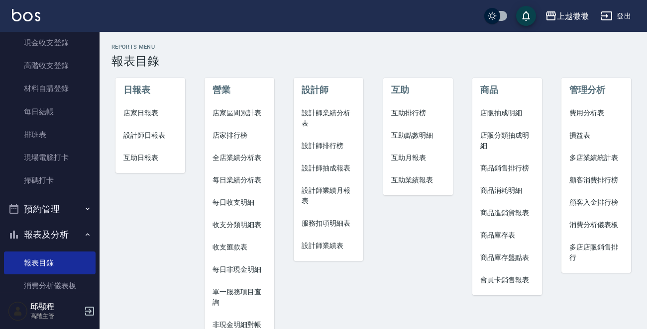
click at [149, 115] on span "店家日報表" at bounding box center [150, 113] width 54 height 10
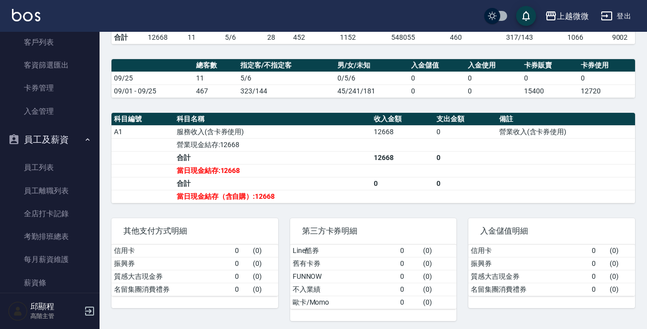
scroll to position [1244, 0]
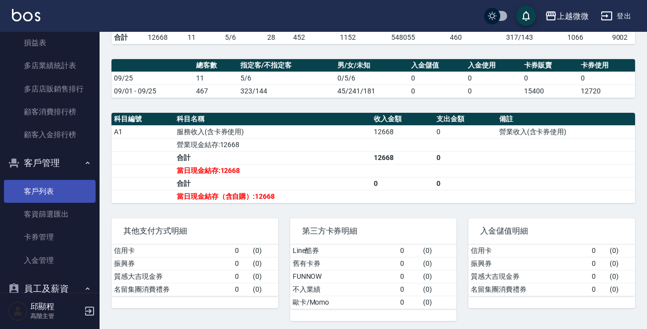
click at [39, 186] on link "客戶列表" at bounding box center [50, 191] width 92 height 23
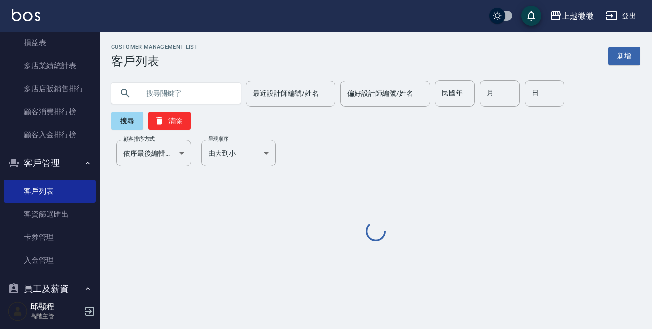
click at [185, 99] on input "text" at bounding box center [186, 93] width 94 height 27
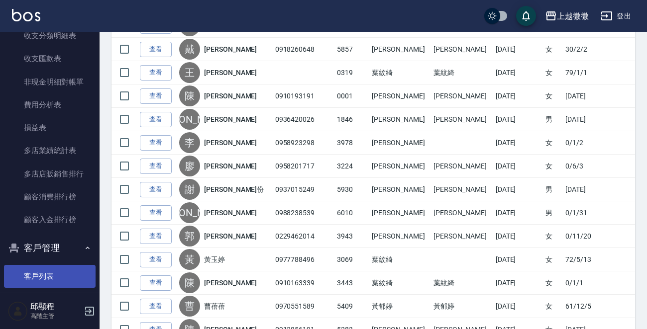
scroll to position [1259, 0]
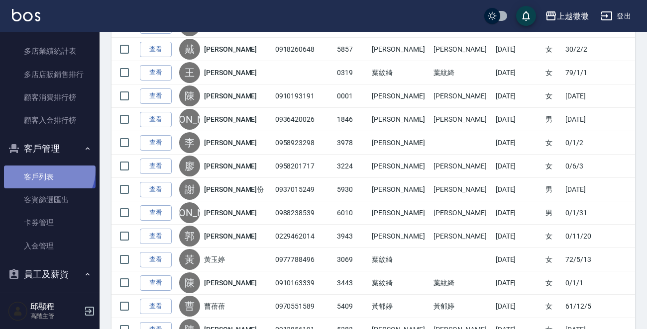
click at [48, 171] on link "客戶列表" at bounding box center [50, 177] width 92 height 23
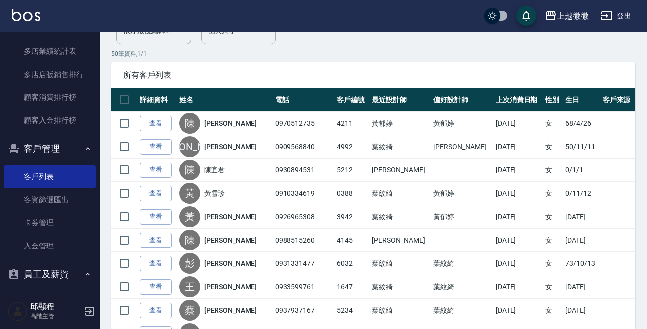
scroll to position [0, 0]
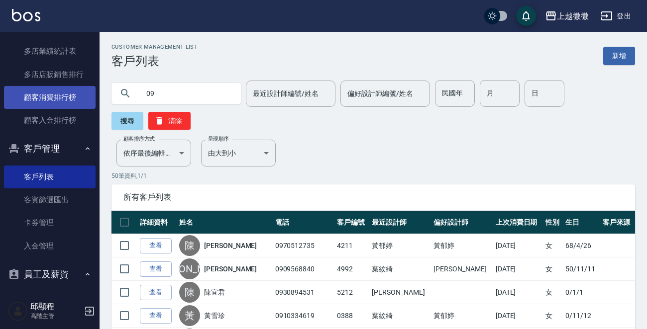
drag, startPoint x: 180, startPoint y: 95, endPoint x: 78, endPoint y: 95, distance: 102.5
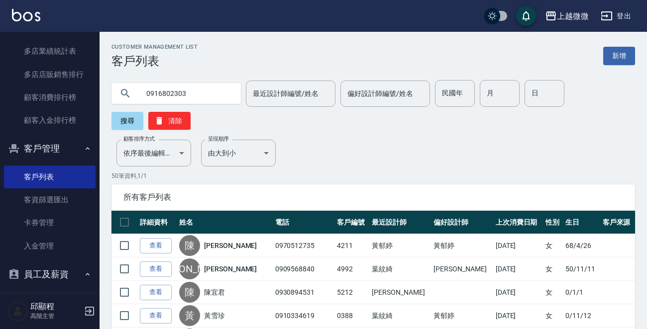
click at [194, 99] on input "0916802303" at bounding box center [186, 93] width 94 height 27
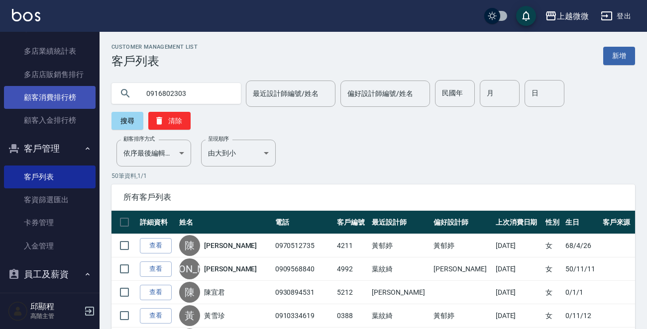
drag, startPoint x: 200, startPoint y: 94, endPoint x: 75, endPoint y: 96, distance: 124.9
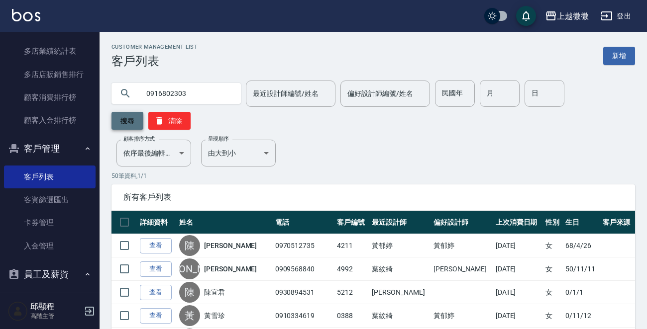
click at [122, 118] on button "搜尋" at bounding box center [127, 121] width 32 height 18
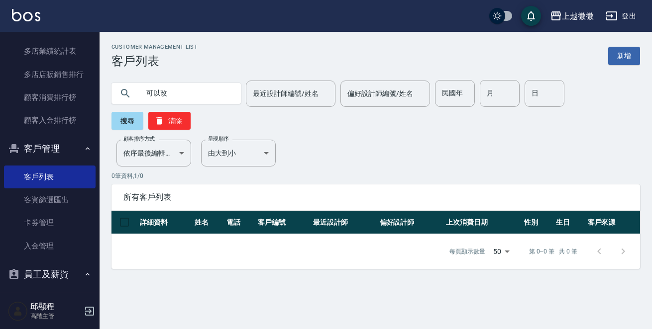
type input "可以改"
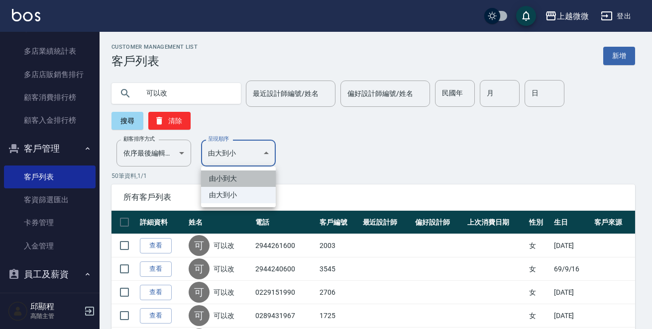
click at [222, 178] on li "由小到大" at bounding box center [238, 179] width 75 height 16
type input "ASC"
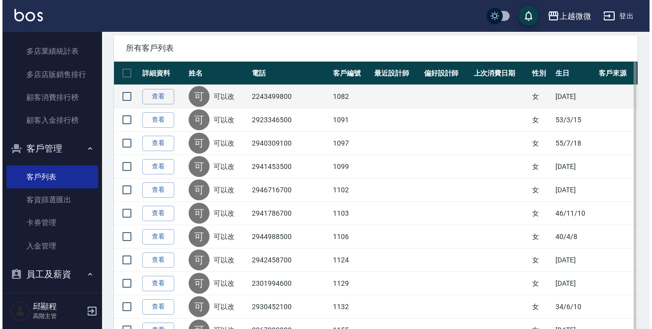
scroll to position [50, 0]
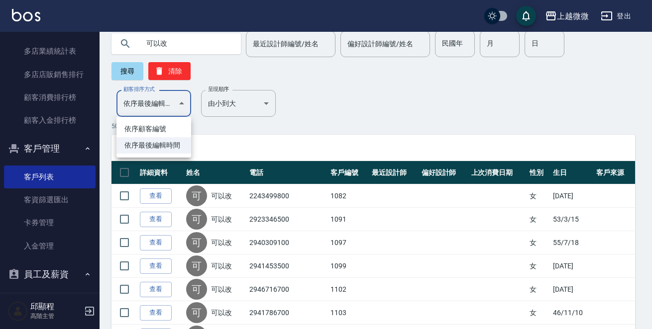
click at [151, 130] on li "依序顧客編號" at bounding box center [153, 129] width 75 height 16
type input "NO"
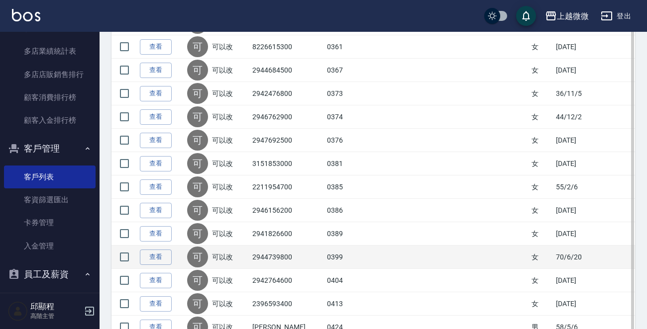
scroll to position [1118, 0]
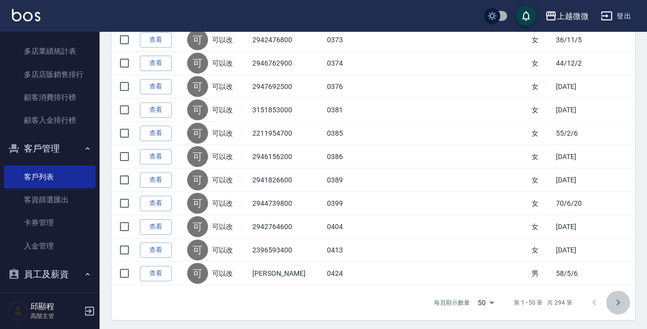
click at [621, 298] on icon "Go to next page" at bounding box center [618, 303] width 12 height 12
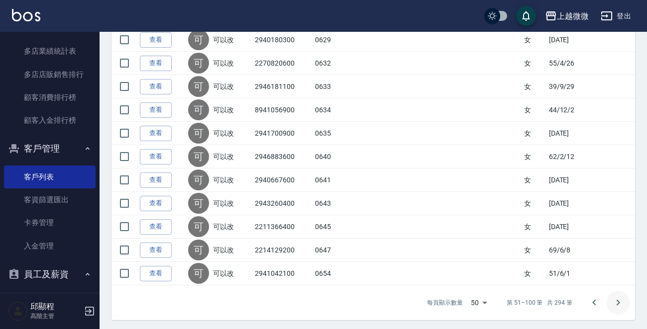
click at [627, 301] on button "Go to next page" at bounding box center [618, 303] width 24 height 24
click at [618, 300] on icon "Go to next page" at bounding box center [618, 303] width 3 height 6
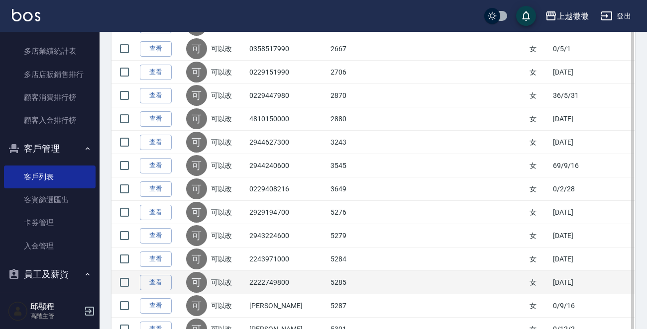
scroll to position [969, 0]
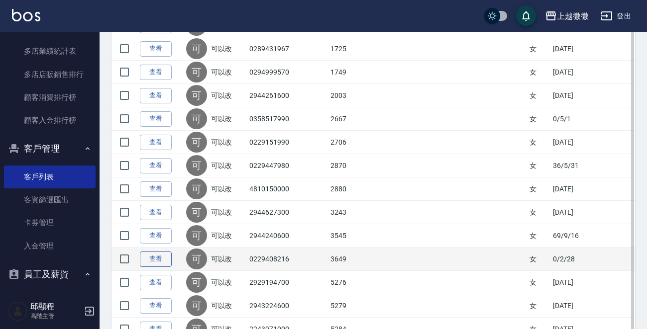
click at [156, 255] on link "查看" at bounding box center [156, 259] width 32 height 15
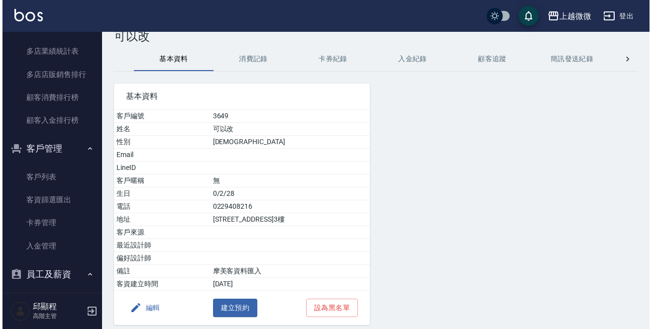
scroll to position [62, 0]
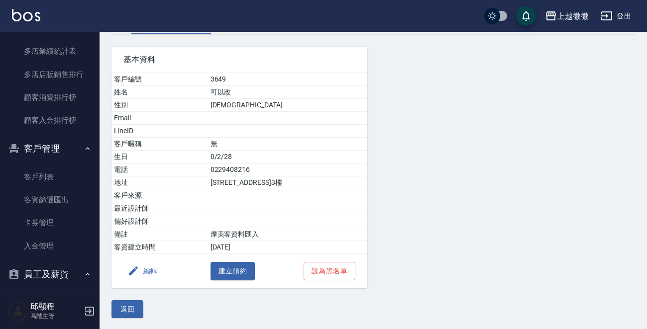
click at [144, 268] on button "編輯" at bounding box center [142, 271] width 38 height 18
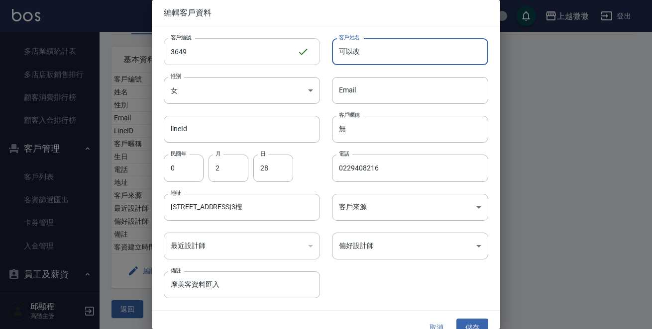
drag, startPoint x: 378, startPoint y: 51, endPoint x: 217, endPoint y: 59, distance: 161.4
click at [227, 49] on div "客戶編號 3649 ​ 客戶編號 客戶姓名 可以改 客戶姓名 性別 女 [DEMOGRAPHIC_DATA] 性別 Email Email lineId li…" at bounding box center [320, 162] width 336 height 272
type input "[PERSON_NAME]"
click at [184, 166] on input "0" at bounding box center [184, 168] width 40 height 27
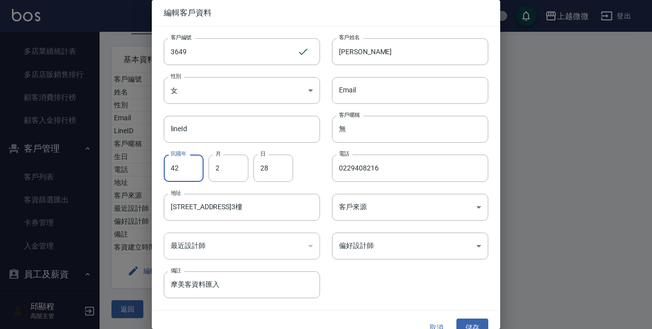
type input "42"
type input "12"
drag, startPoint x: 415, startPoint y: 168, endPoint x: 41, endPoint y: 212, distance: 376.4
click at [126, 178] on div "編輯客戶資料 客戶編號 3649 ​ 客戶編號 客戶姓名 許龍珠 客戶姓名 性別 女 [DEMOGRAPHIC_DATA] 性別 Email Email li…" at bounding box center [326, 164] width 652 height 329
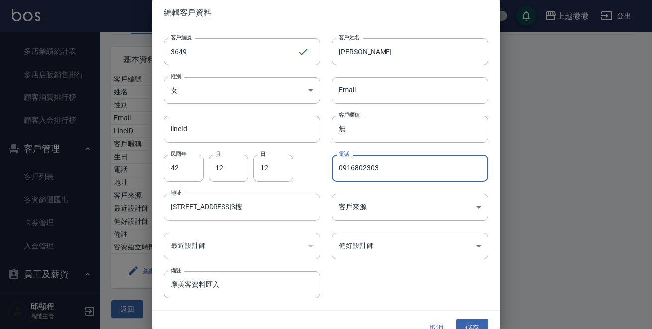
type input "0916802303"
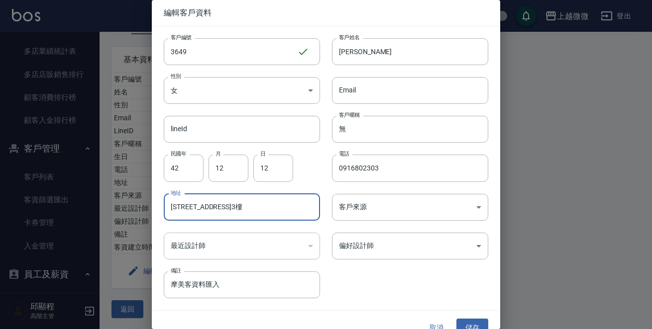
drag, startPoint x: 286, startPoint y: 212, endPoint x: 133, endPoint y: 212, distance: 152.8
click at [135, 212] on div "編輯客戶資料 客戶編號 3649 ​ 客戶編號 客戶姓名 許龍珠 客戶姓名 性別 女 [DEMOGRAPHIC_DATA] 性別 Email Email li…" at bounding box center [326, 164] width 652 height 329
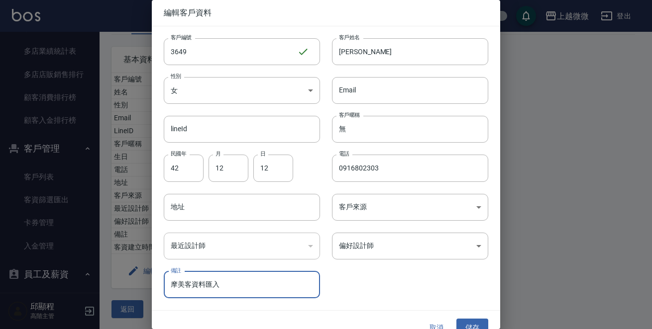
drag, startPoint x: 252, startPoint y: 289, endPoint x: 126, endPoint y: 290, distance: 125.9
click at [126, 290] on div "編輯客戶資料 客戶編號 3649 ​ 客戶編號 客戶姓名 許龍珠 客戶姓名 性別 女 [DEMOGRAPHIC_DATA] 性別 Email Email li…" at bounding box center [326, 164] width 652 height 329
click at [478, 323] on button "儲存" at bounding box center [472, 328] width 32 height 18
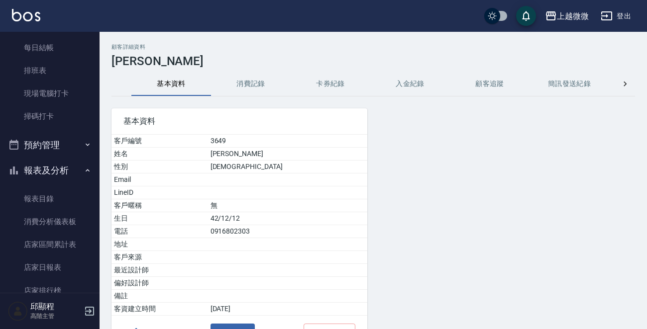
scroll to position [0, 0]
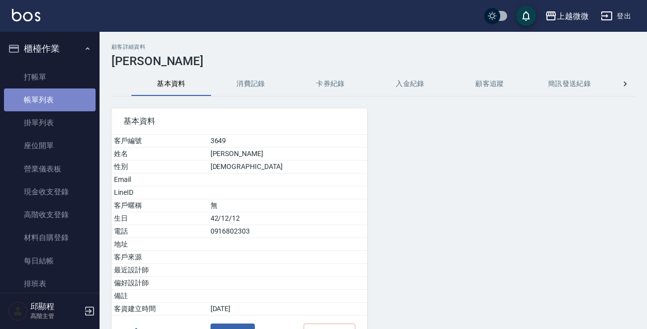
click at [50, 100] on link "帳單列表" at bounding box center [50, 100] width 92 height 23
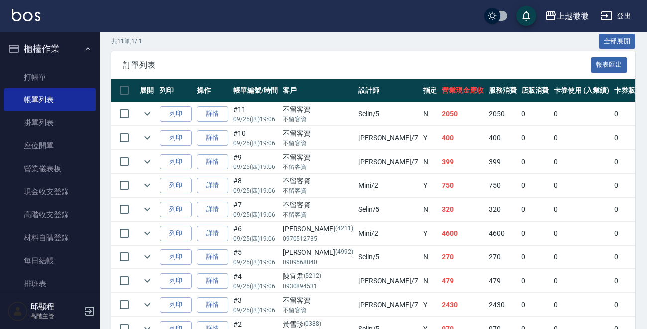
scroll to position [199, 0]
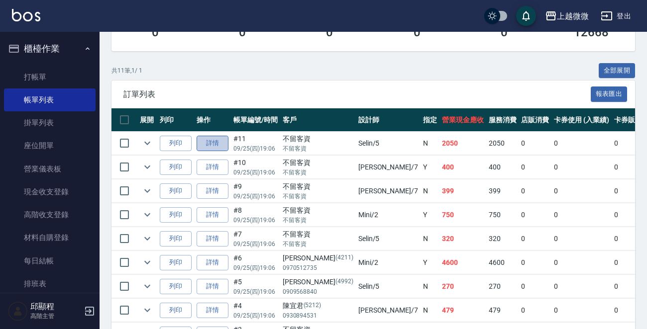
click at [214, 145] on link "詳情" at bounding box center [213, 143] width 32 height 15
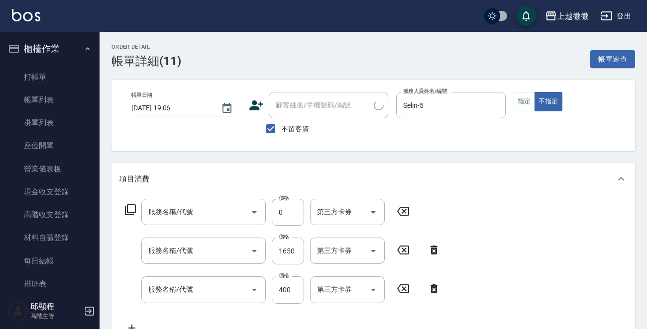
type input "[DATE] 19:06"
checkbox input "true"
type input "Selin-5"
type input "60ml三入擠壓瓶盥洗包(M01)"
type input "染髮(D02)"
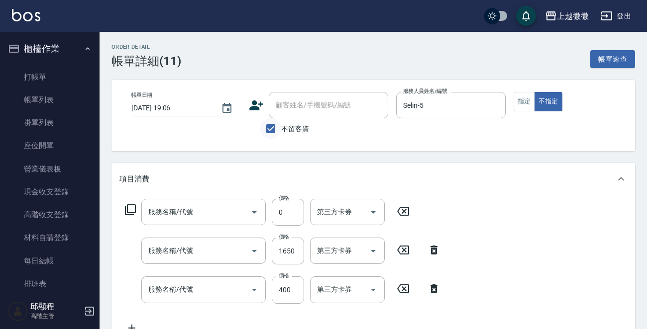
type input "剪髮(B02)"
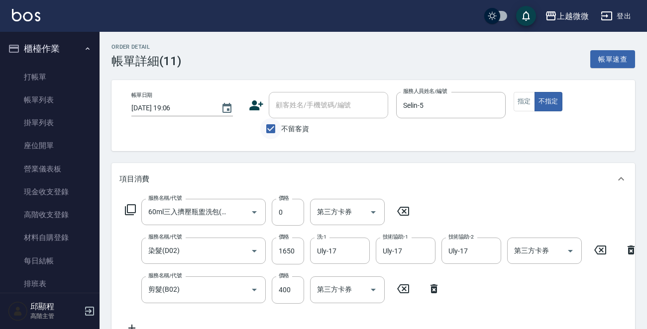
click at [269, 127] on input "不留客資" at bounding box center [270, 128] width 21 height 21
checkbox input "false"
click at [296, 107] on div "顧客姓名/手機號碼/編號 顧客姓名/手機號碼/編號" at bounding box center [328, 105] width 119 height 26
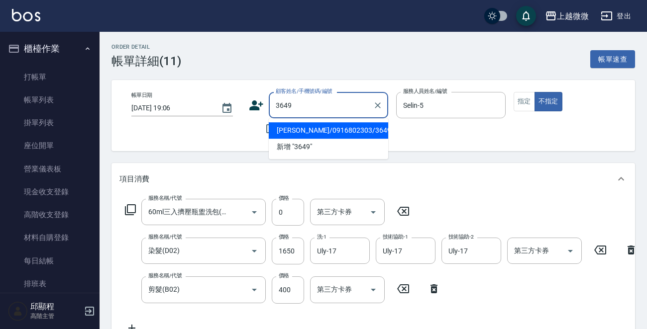
click at [320, 123] on li "[PERSON_NAME]/0916802303/3649" at bounding box center [328, 130] width 119 height 16
type input "[PERSON_NAME]/0916802303/3649"
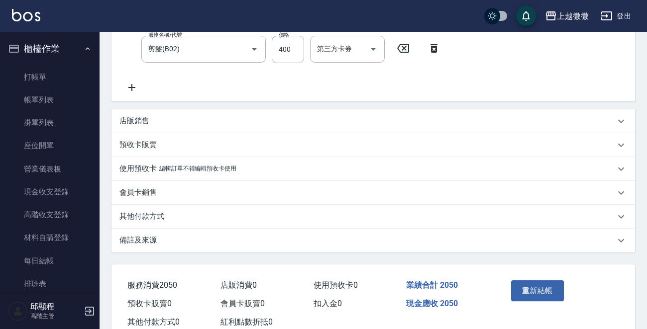
scroll to position [277, 0]
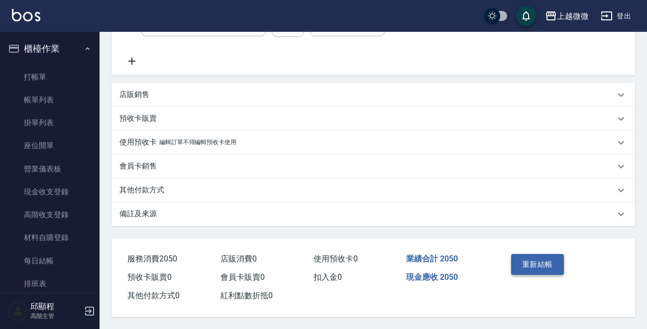
click at [524, 260] on button "重新結帳" at bounding box center [537, 264] width 53 height 21
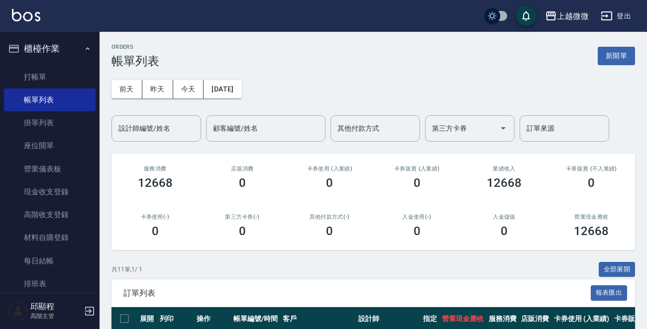
click at [28, 11] on img at bounding box center [26, 15] width 28 height 12
